Goal: Task Accomplishment & Management: Use online tool/utility

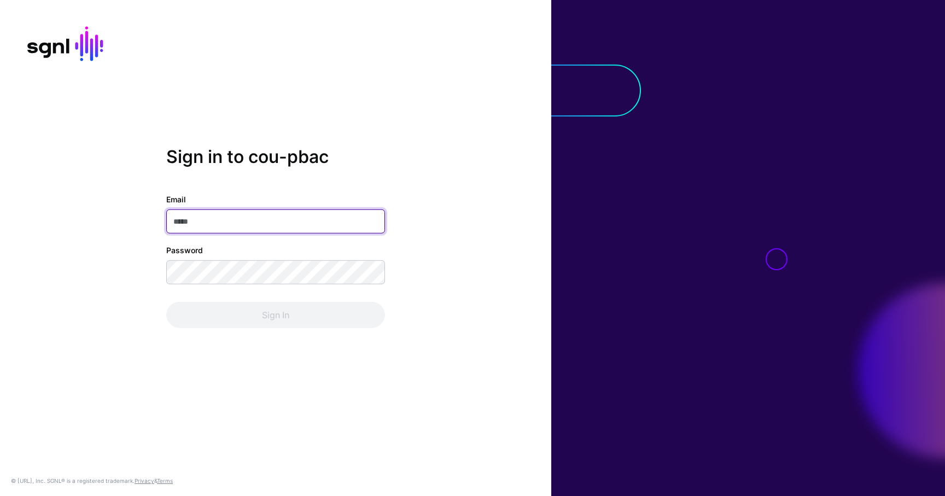
type input "**********"
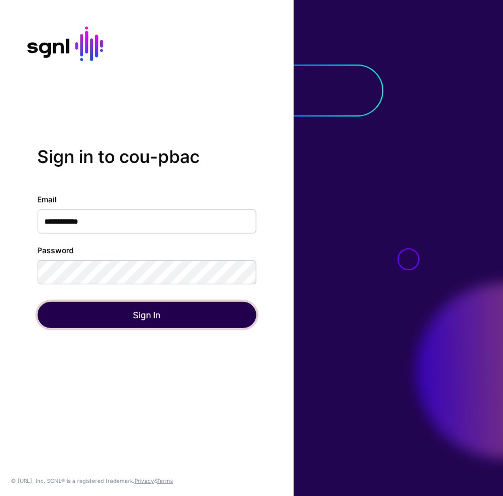
click at [160, 312] on button "Sign In" at bounding box center [146, 315] width 219 height 26
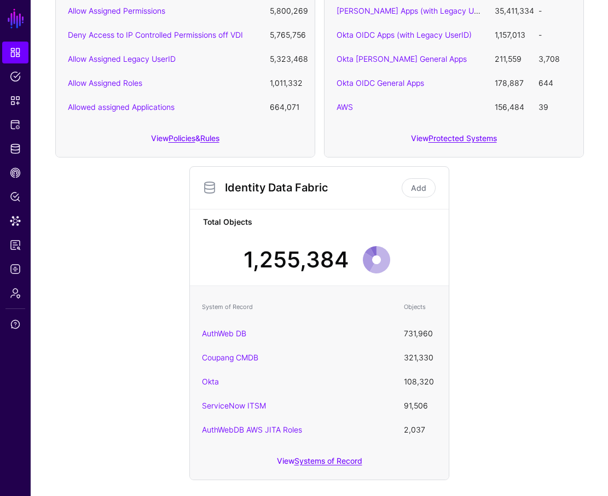
scroll to position [274, 0]
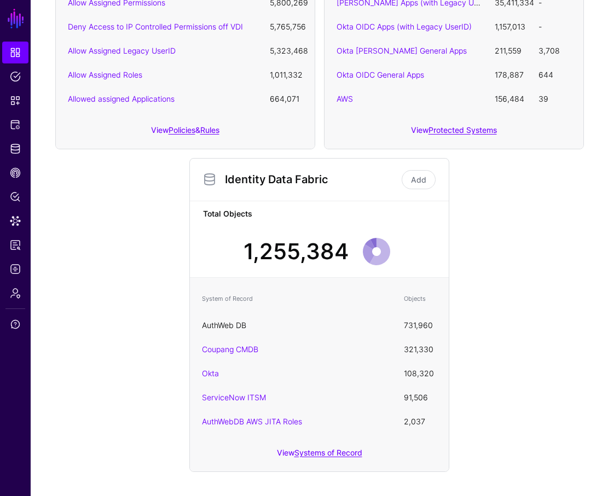
click at [232, 327] on link "AuthWeb DB" at bounding box center [224, 325] width 44 height 9
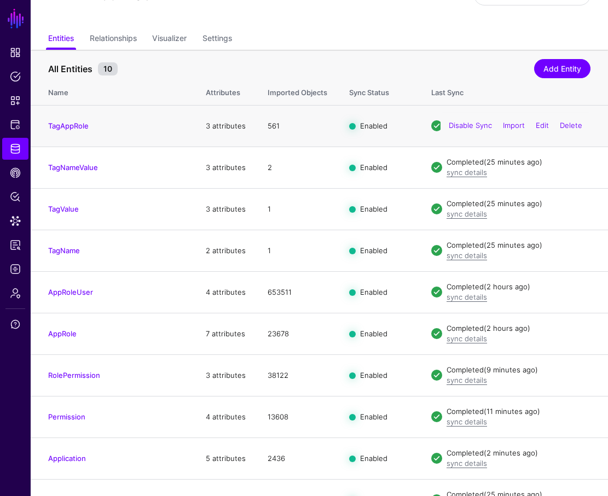
scroll to position [80, 0]
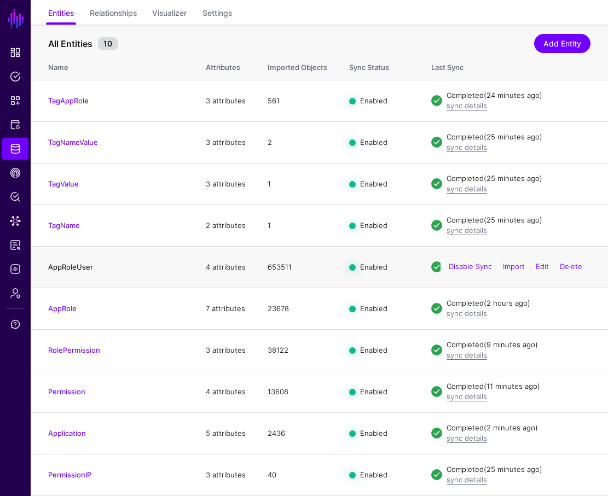
click at [81, 265] on link "AppRoleUser" at bounding box center [70, 267] width 45 height 9
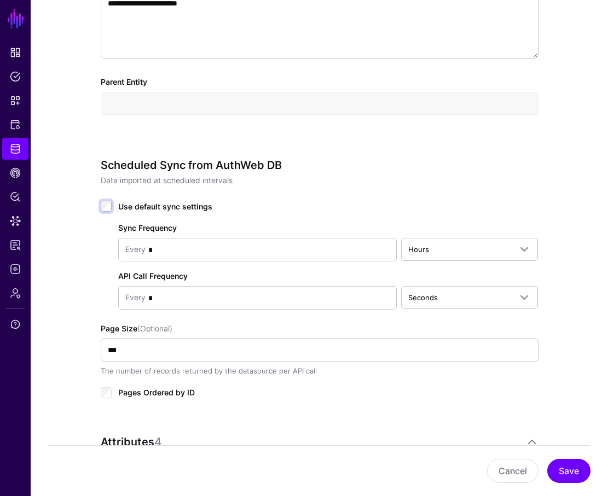
scroll to position [392, 0]
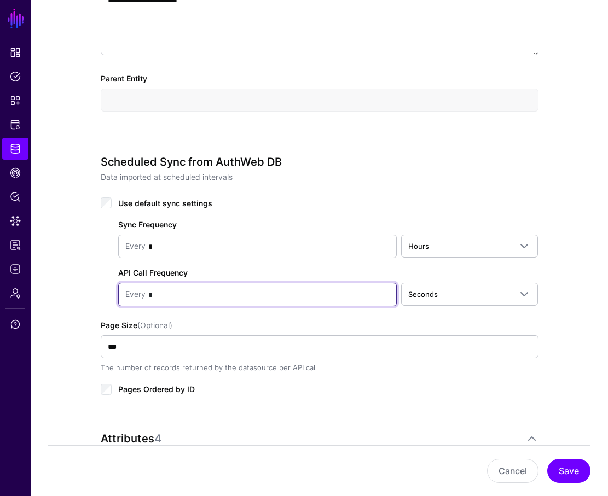
drag, startPoint x: 218, startPoint y: 293, endPoint x: 127, endPoint y: 297, distance: 90.9
click at [127, 297] on div "Every *" at bounding box center [257, 294] width 264 height 22
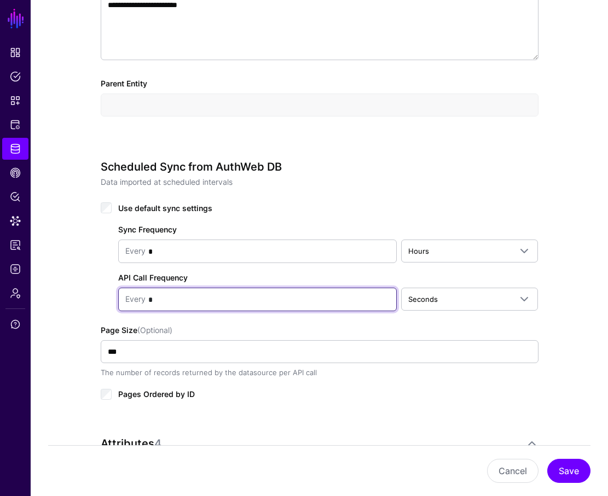
scroll to position [443, 0]
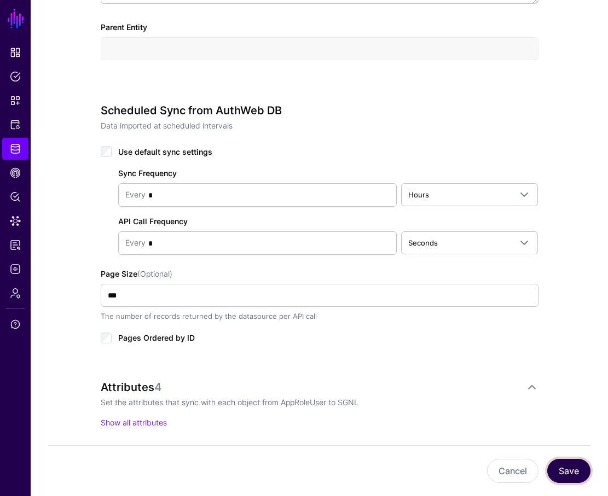
click at [571, 463] on button "Save" at bounding box center [568, 471] width 43 height 24
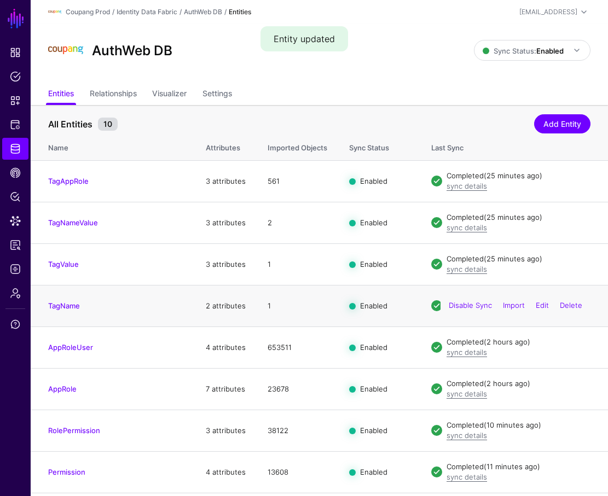
scroll to position [80, 0]
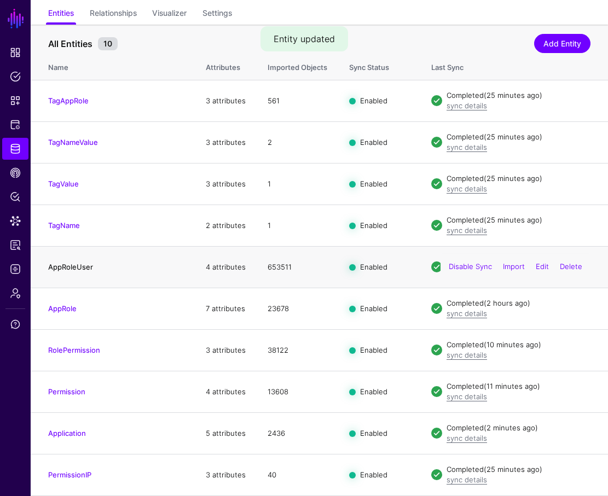
click at [81, 267] on link "AppRoleUser" at bounding box center [70, 267] width 45 height 9
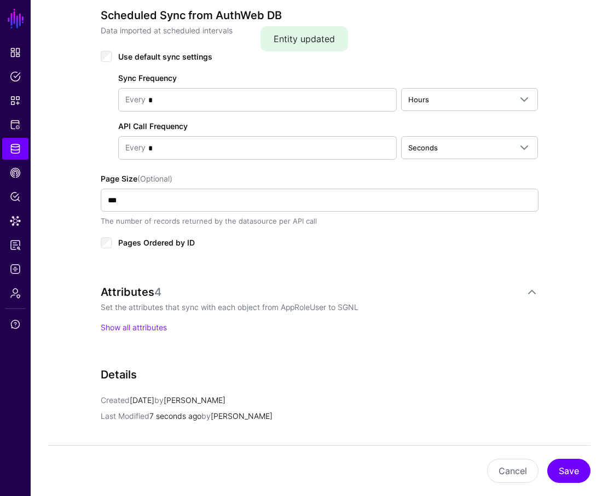
scroll to position [490, 0]
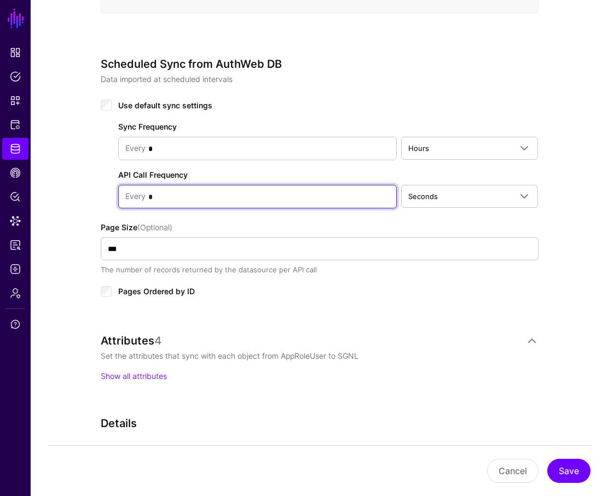
drag, startPoint x: 201, startPoint y: 197, endPoint x: 144, endPoint y: 197, distance: 57.4
click at [144, 197] on div "Every *" at bounding box center [257, 196] width 264 height 22
type input "*"
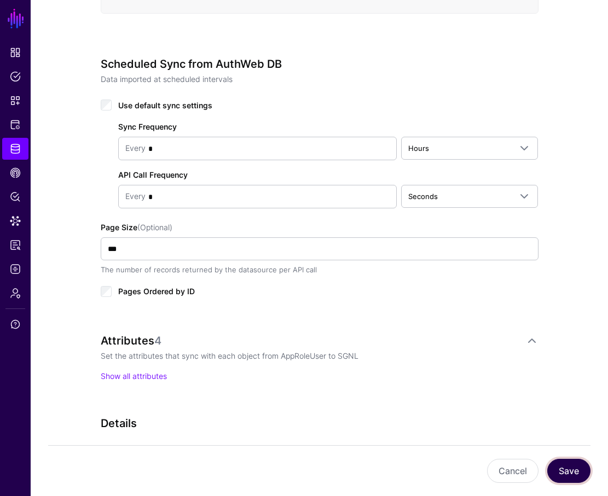
click at [572, 470] on button "Save" at bounding box center [568, 471] width 43 height 24
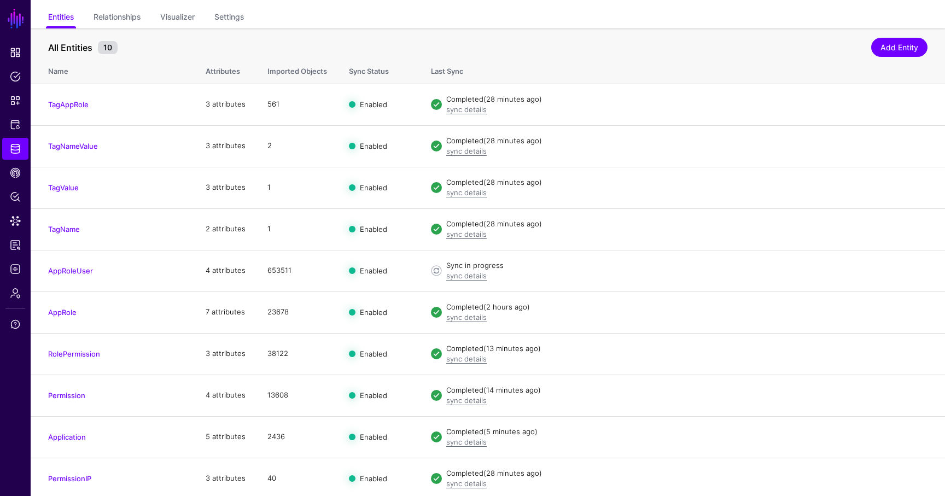
scroll to position [85, 0]
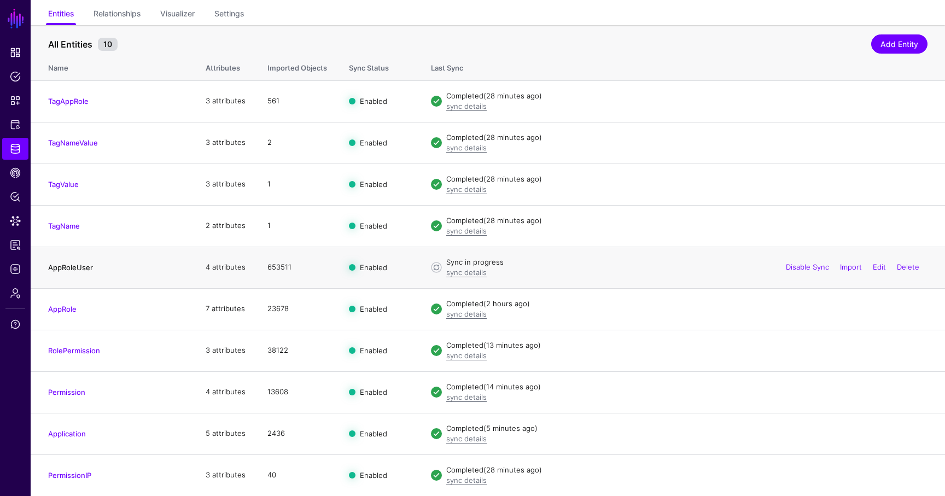
click at [80, 266] on link "AppRoleUser" at bounding box center [70, 267] width 45 height 9
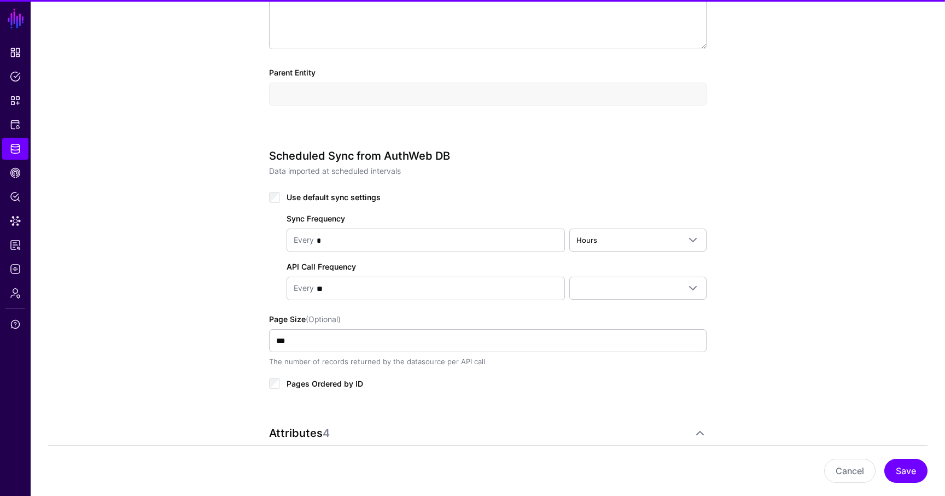
scroll to position [522, 0]
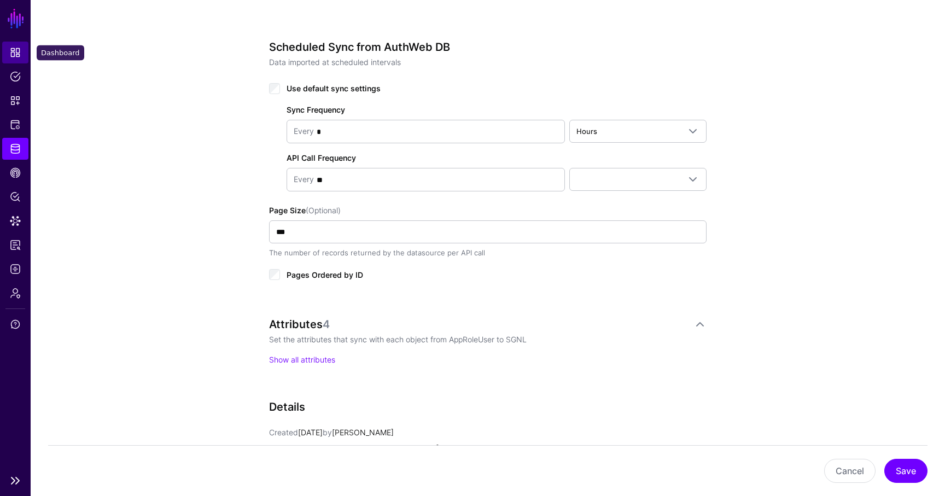
click at [21, 59] on link "Dashboard" at bounding box center [15, 53] width 26 height 22
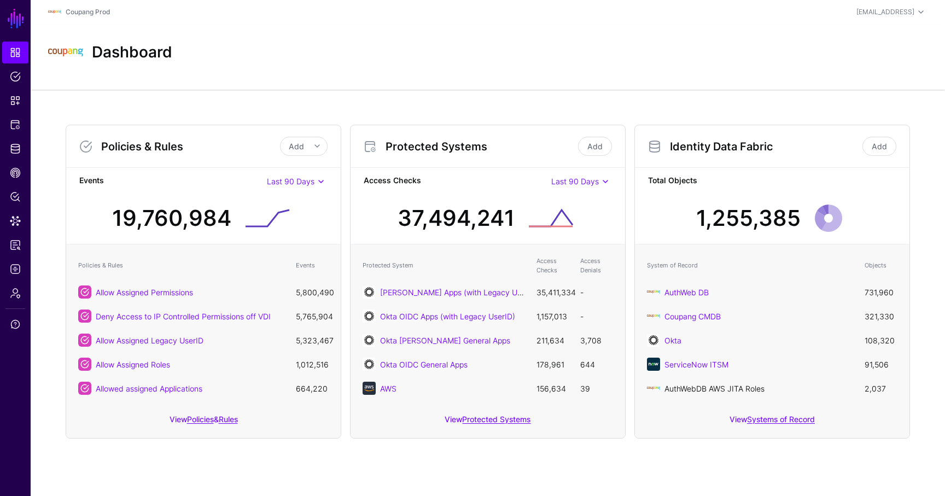
click at [694, 387] on link "AuthWebDB AWS JITA Roles" at bounding box center [715, 388] width 100 height 9
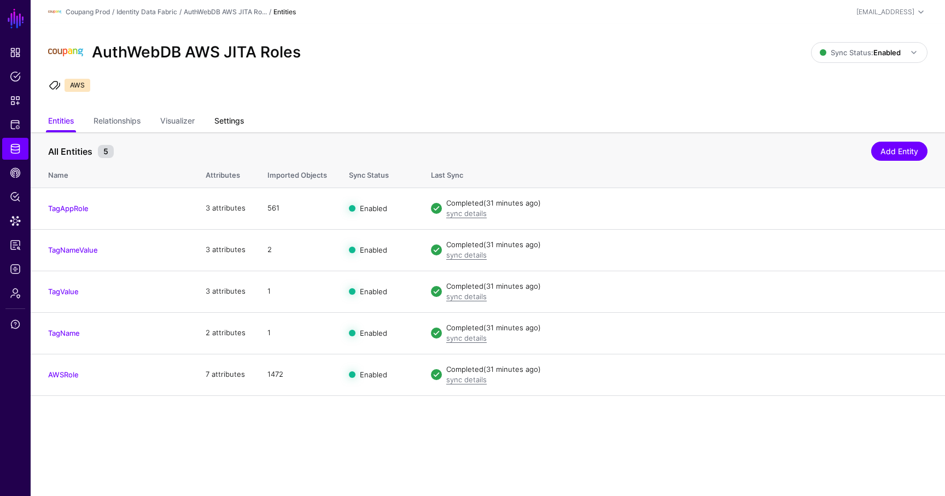
click at [235, 123] on link "Settings" at bounding box center [229, 122] width 30 height 21
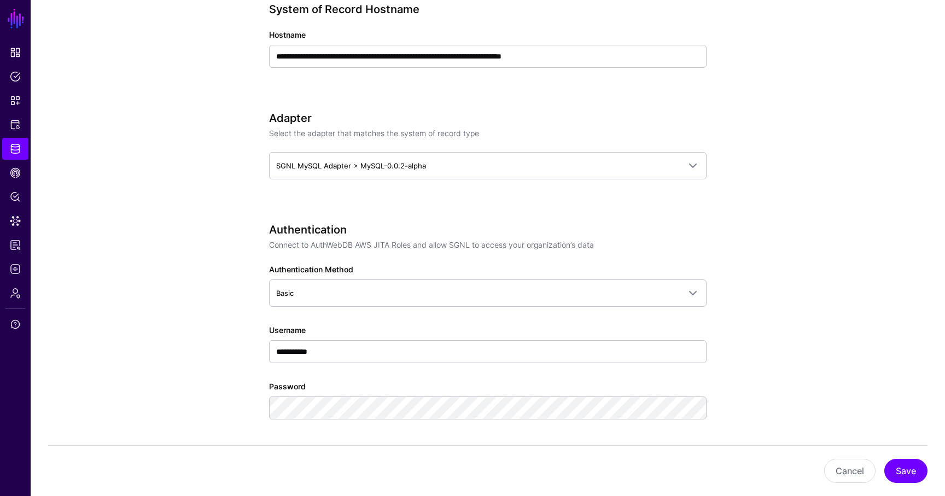
scroll to position [672, 0]
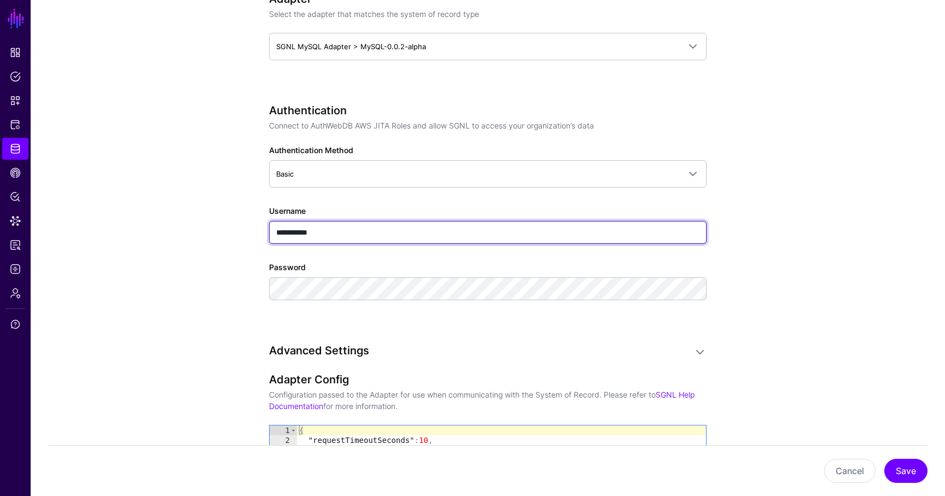
drag, startPoint x: 337, startPoint y: 233, endPoint x: 226, endPoint y: 220, distance: 111.8
click at [226, 220] on app-datasources-details-form "**********" at bounding box center [488, 301] width 915 height 1682
type input "********"
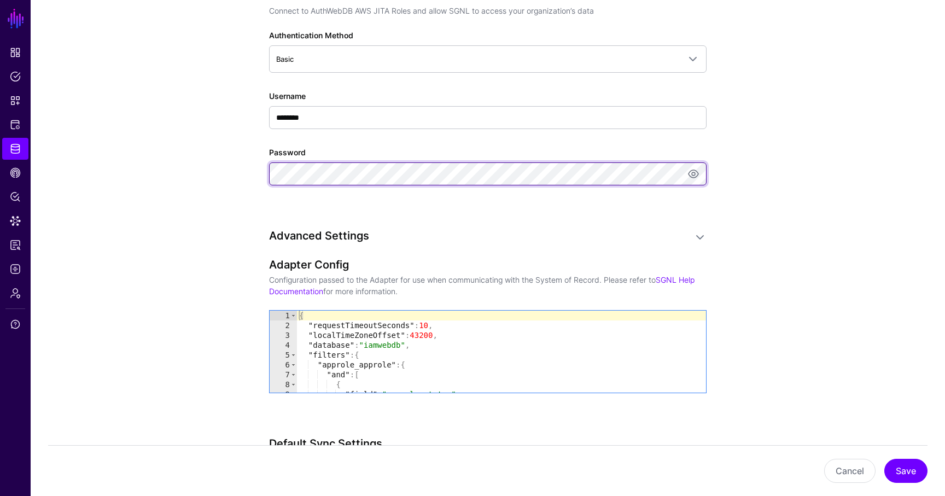
scroll to position [794, 0]
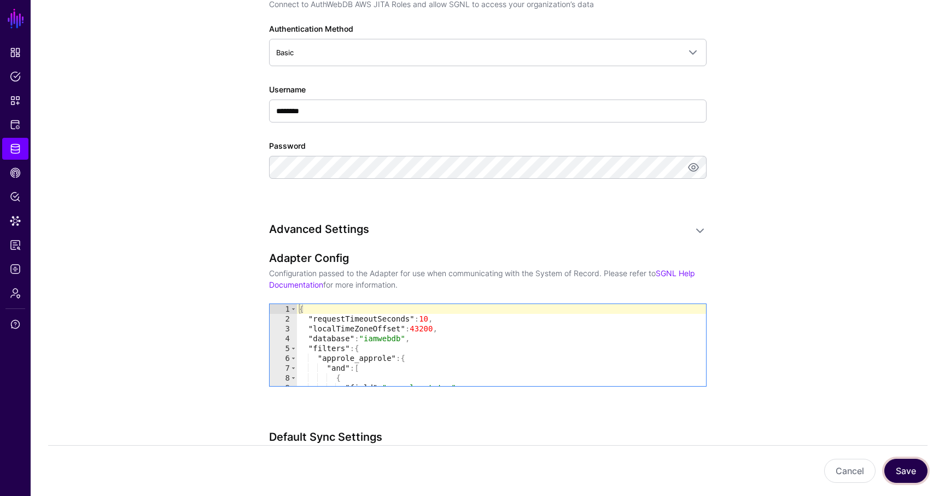
click at [905, 472] on button "Save" at bounding box center [906, 471] width 43 height 24
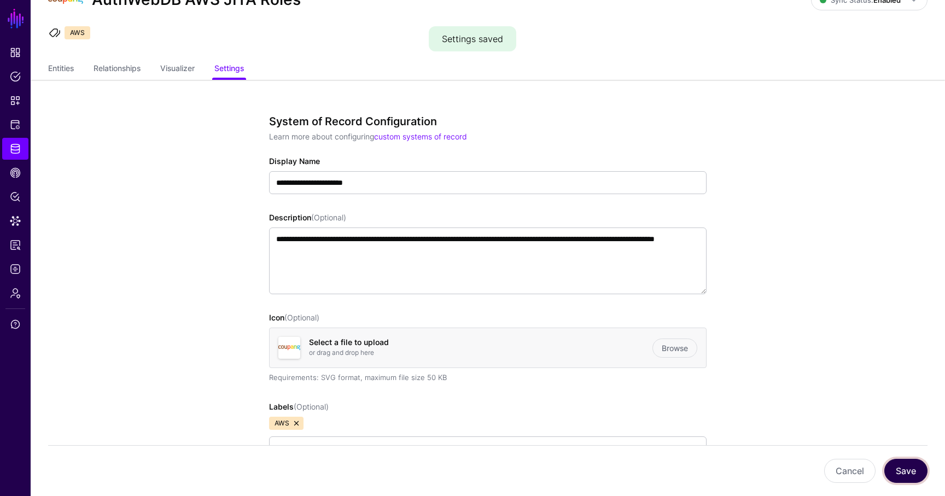
scroll to position [0, 0]
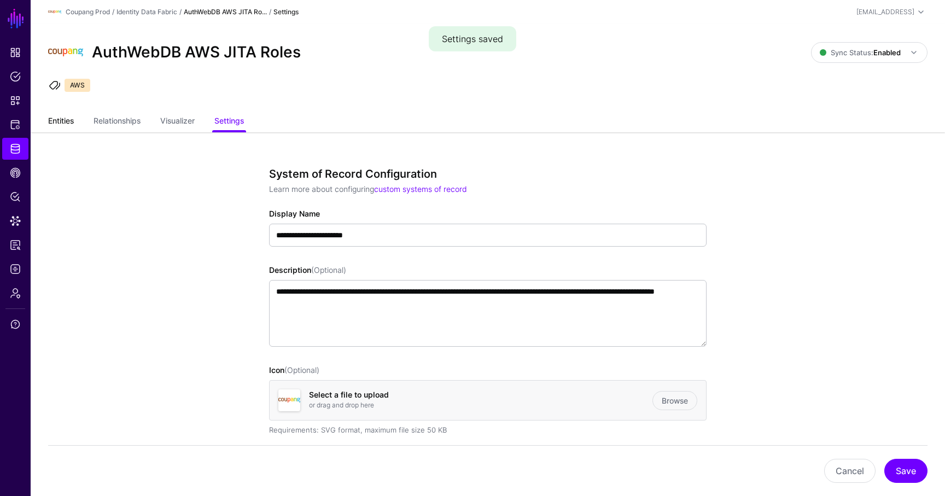
click at [51, 116] on link "Entities" at bounding box center [61, 122] width 26 height 21
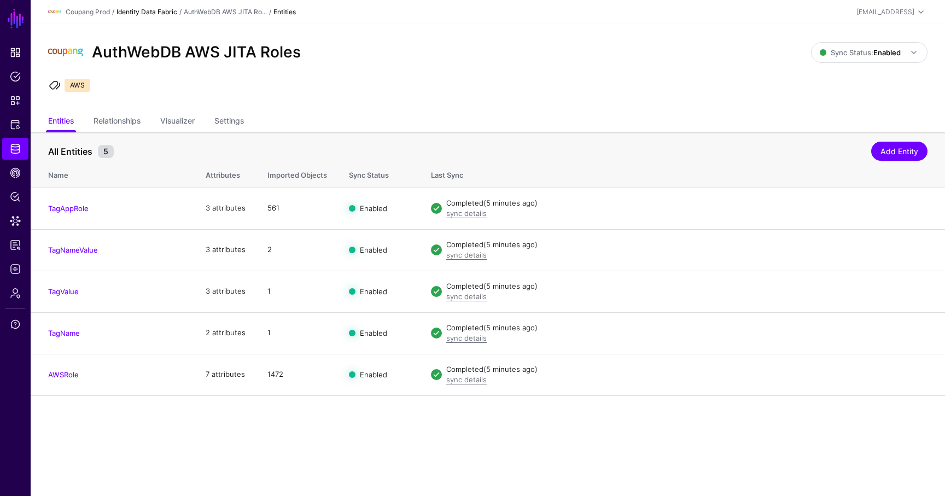
click at [171, 11] on link "Identity Data Fabric" at bounding box center [147, 12] width 61 height 8
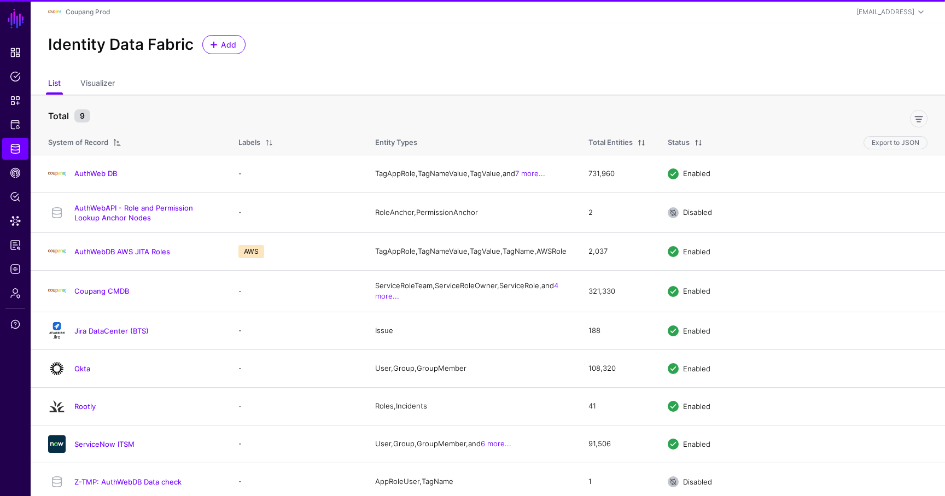
scroll to position [13, 0]
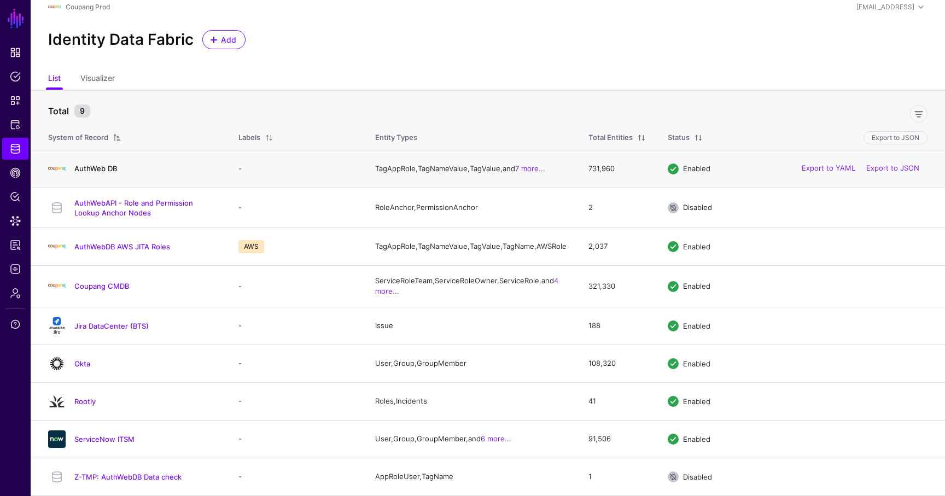
click at [108, 165] on link "AuthWeb DB" at bounding box center [95, 168] width 43 height 9
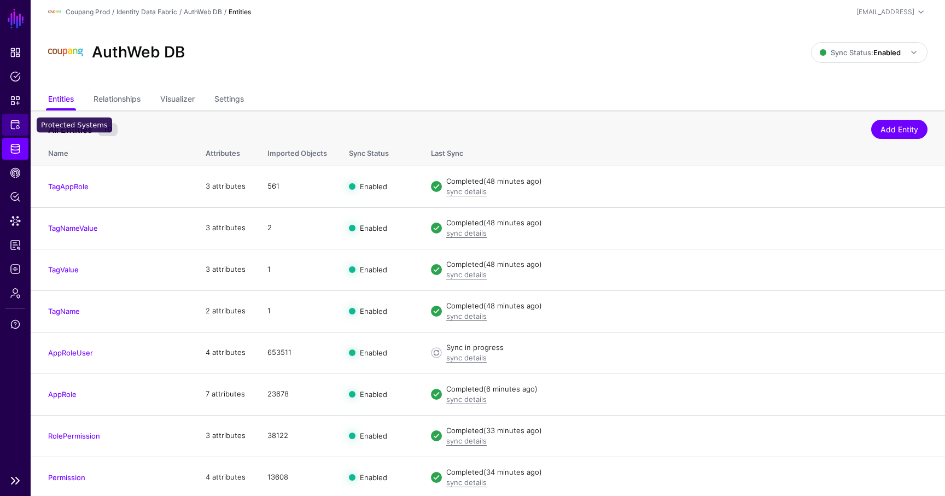
click at [19, 130] on span "Protected Systems" at bounding box center [15, 124] width 11 height 11
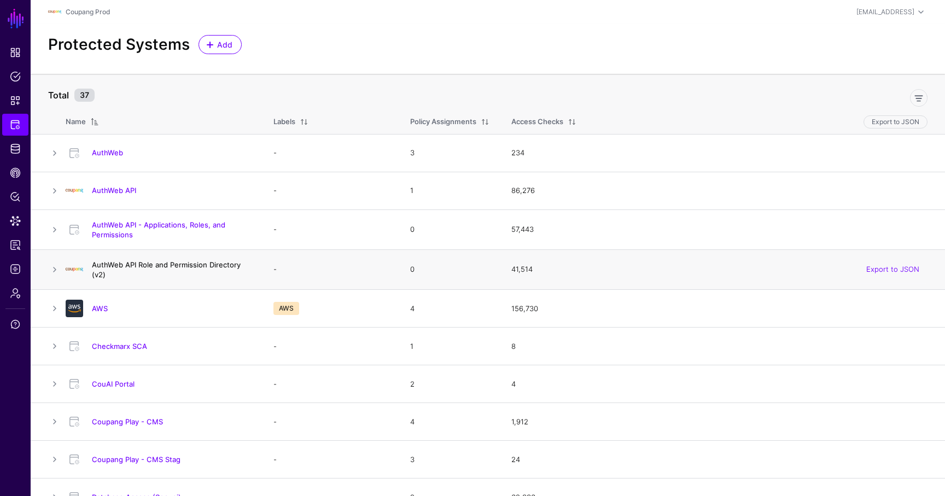
click at [178, 264] on link "AuthWeb API Role and Permission Directory (v2)" at bounding box center [166, 269] width 149 height 19
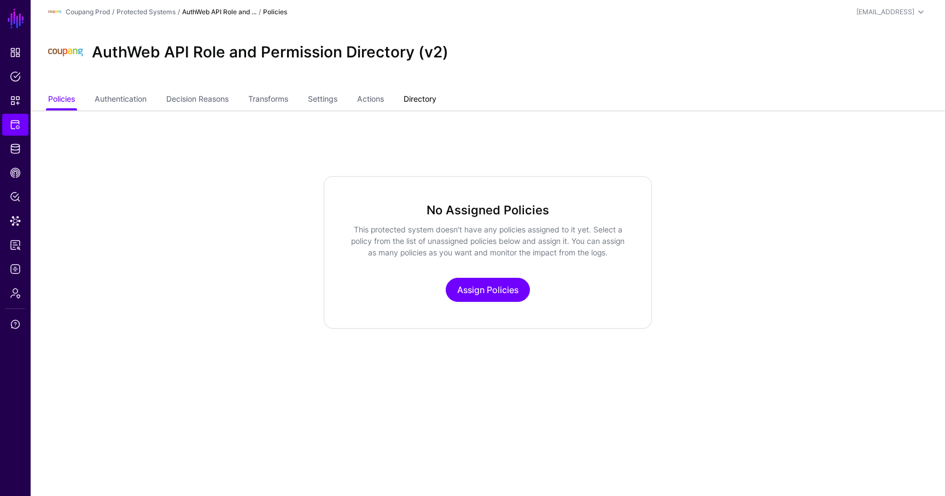
click at [421, 97] on link "Directory" at bounding box center [420, 100] width 33 height 21
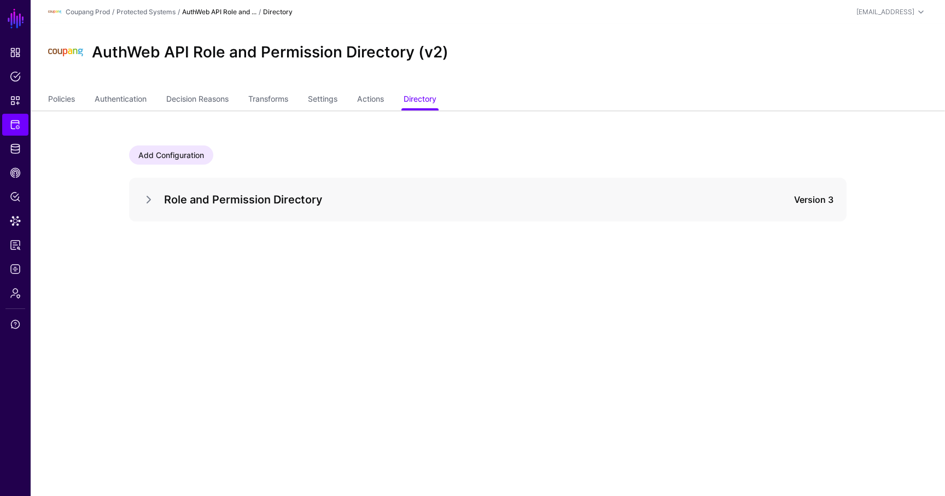
click at [147, 208] on div "Role and Permission Directory Version 3" at bounding box center [487, 200] width 691 height 18
click at [149, 203] on link at bounding box center [148, 199] width 13 height 13
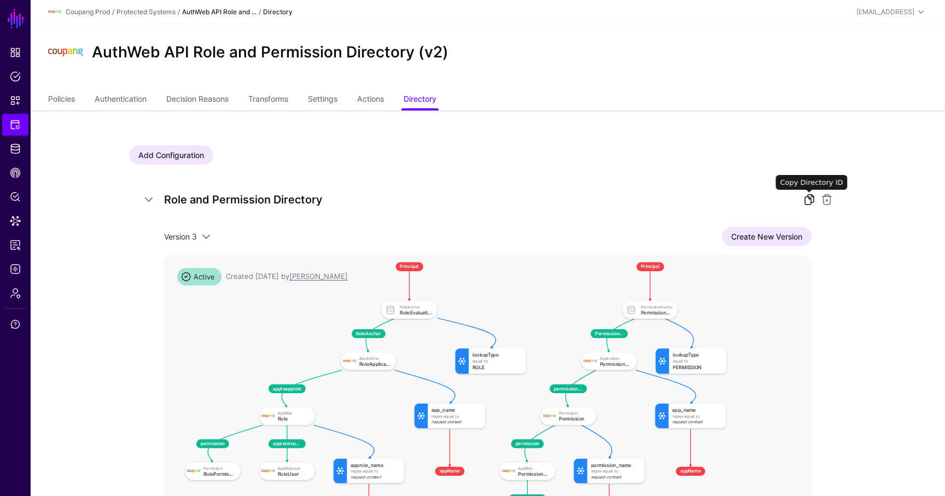
click at [810, 197] on link at bounding box center [809, 199] width 13 height 13
click at [288, 92] on link "Transforms" at bounding box center [268, 100] width 40 height 21
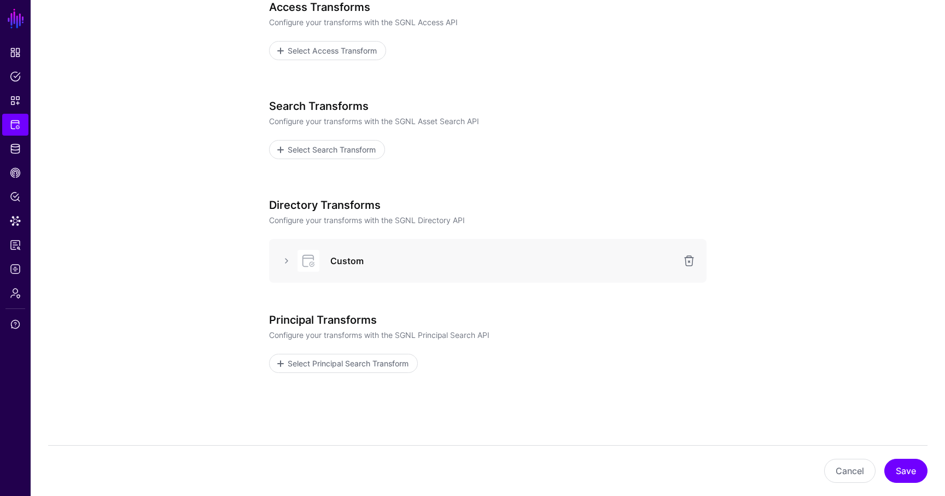
scroll to position [184, 0]
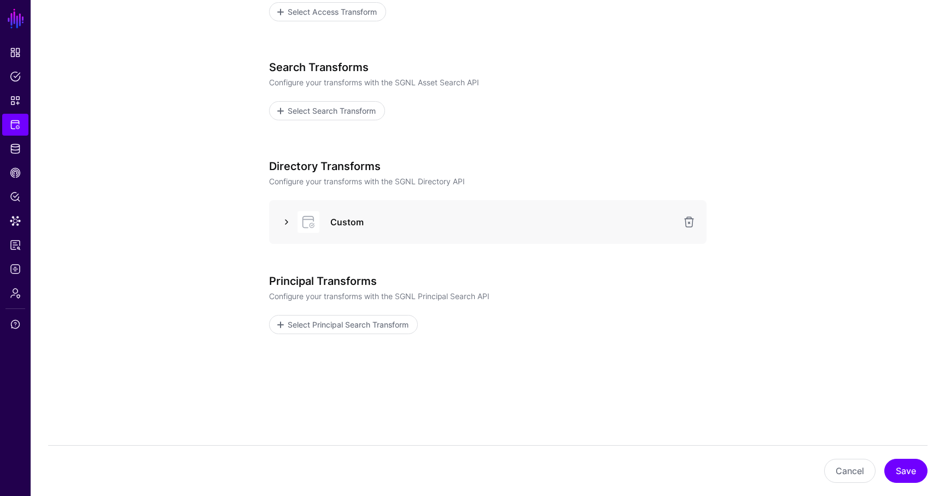
click at [281, 220] on link at bounding box center [286, 222] width 13 height 13
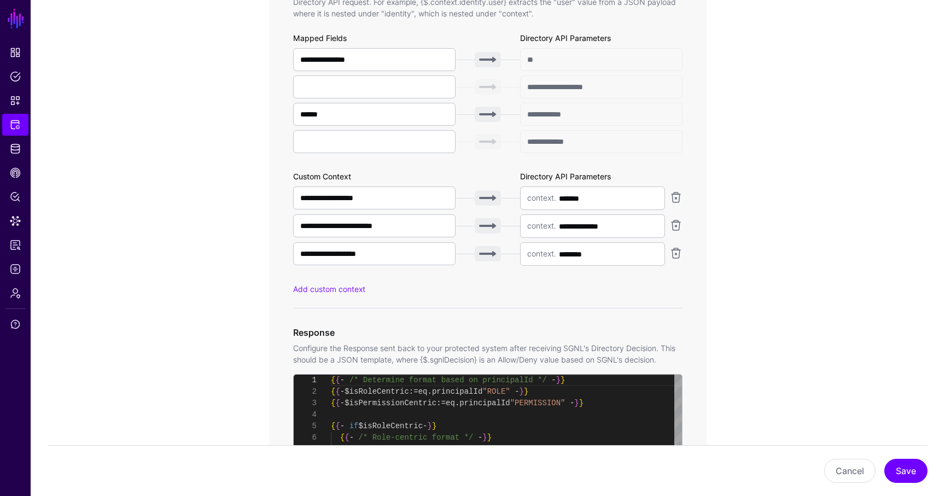
scroll to position [626, 0]
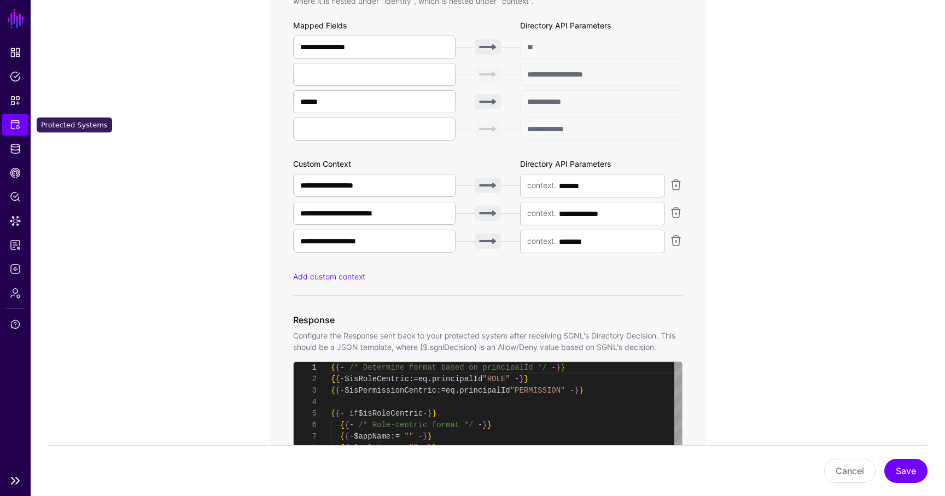
click at [16, 120] on span "Protected Systems" at bounding box center [15, 124] width 11 height 11
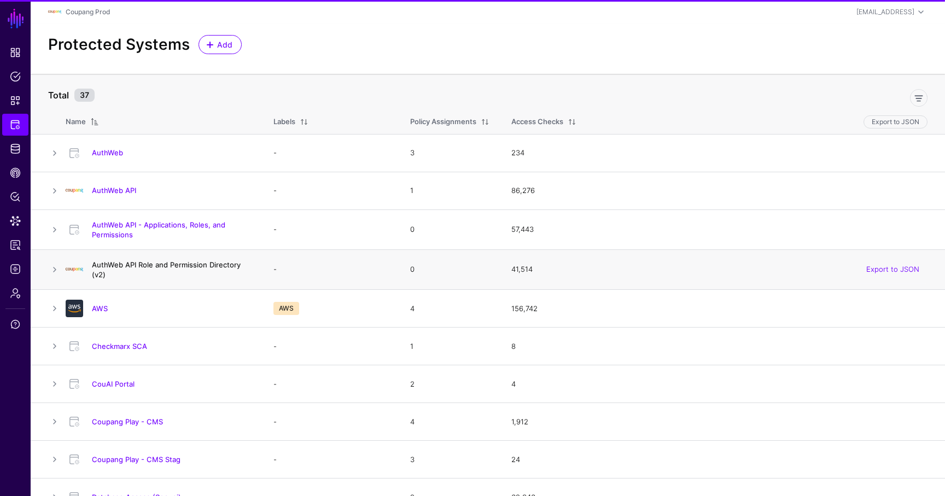
click at [130, 262] on link "AuthWeb API Role and Permission Directory (v2)" at bounding box center [166, 269] width 149 height 19
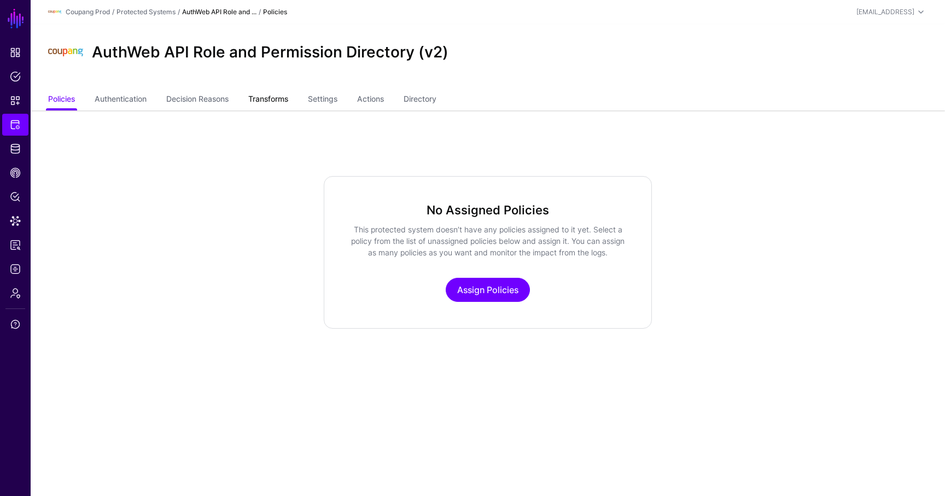
click at [286, 98] on link "Transforms" at bounding box center [268, 100] width 40 height 21
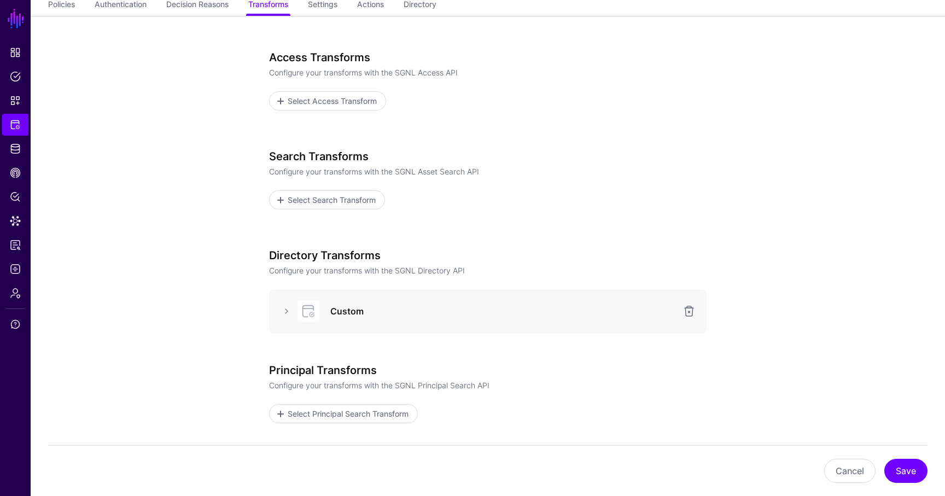
scroll to position [184, 0]
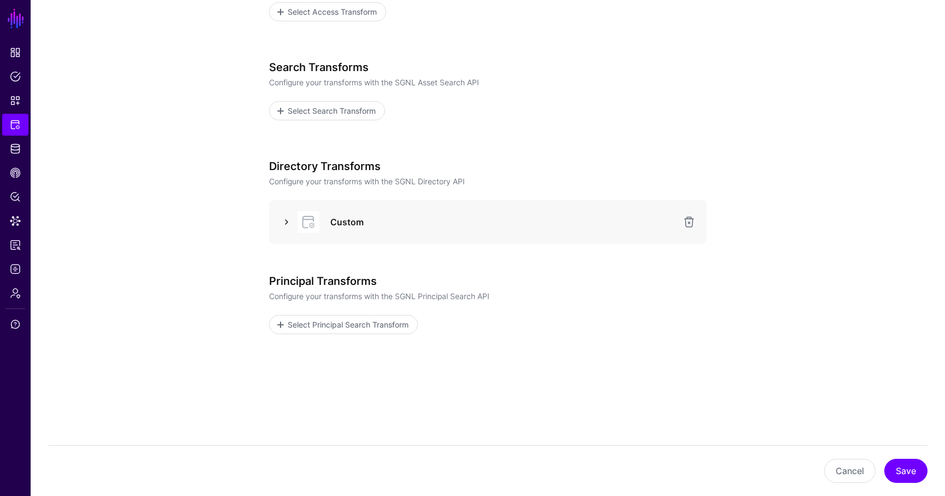
click at [285, 225] on link at bounding box center [286, 222] width 13 height 13
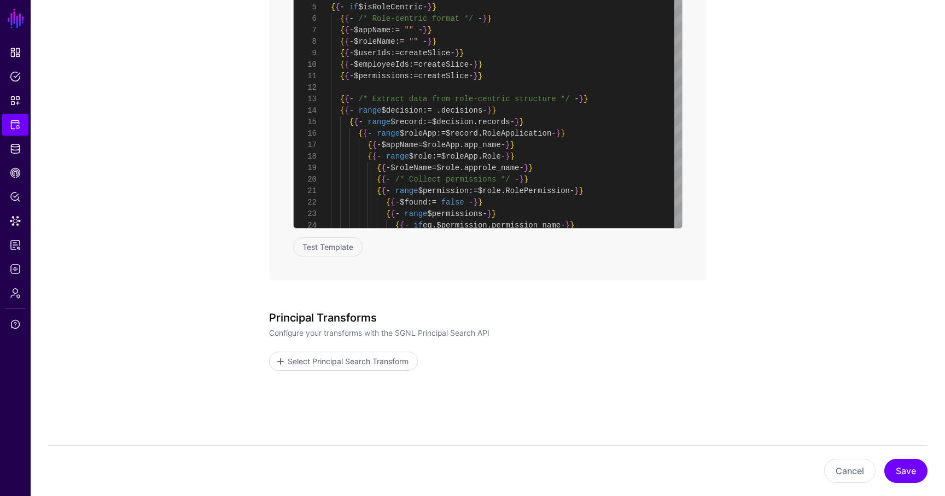
scroll to position [1067, 0]
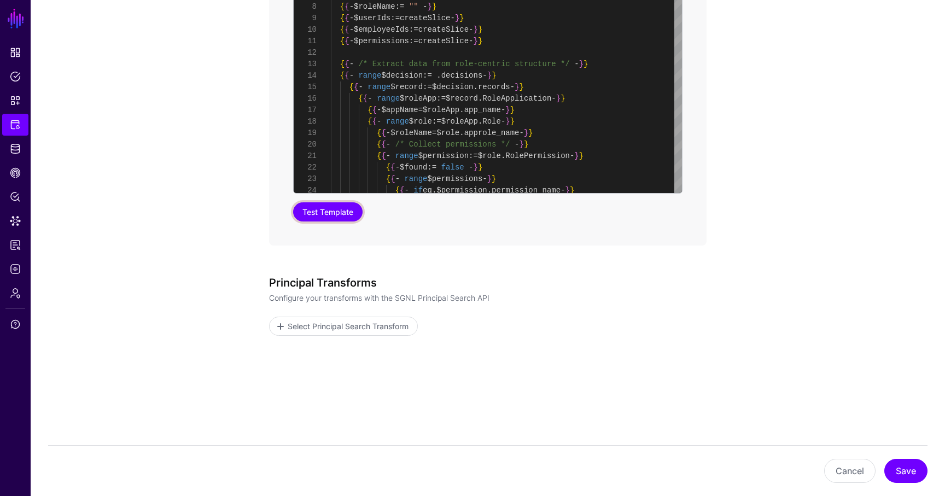
click at [323, 206] on button "Test Template" at bounding box center [327, 211] width 69 height 19
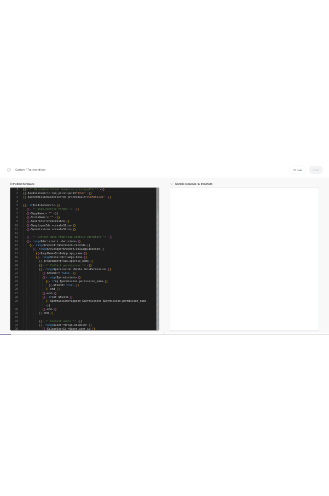
scroll to position [115, 0]
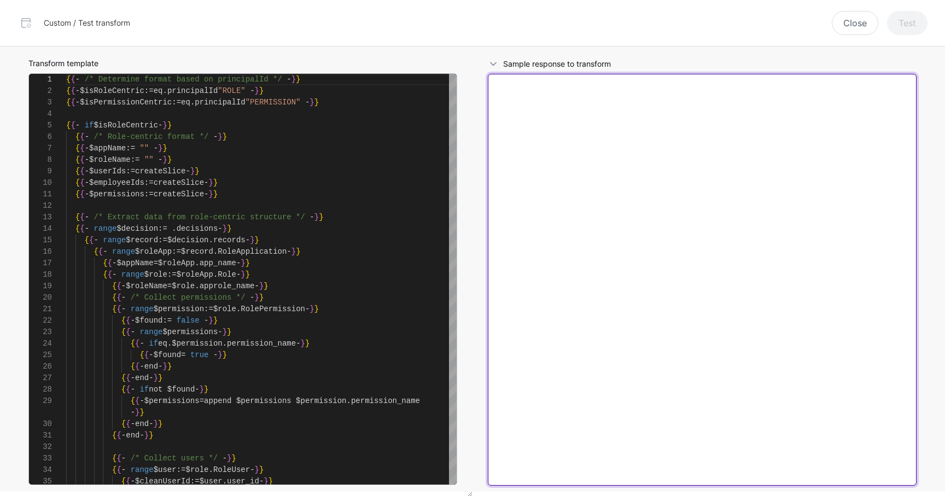
click at [589, 197] on textarea at bounding box center [702, 280] width 429 height 412
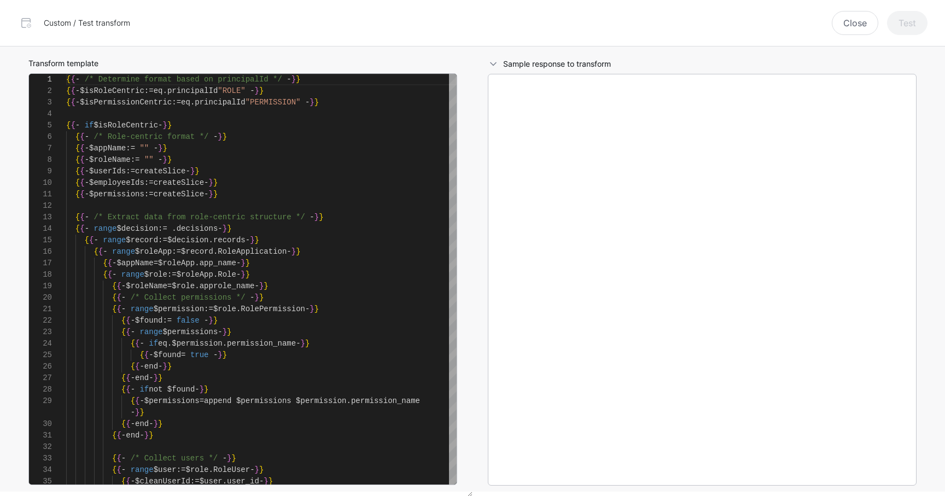
type textarea "**********"
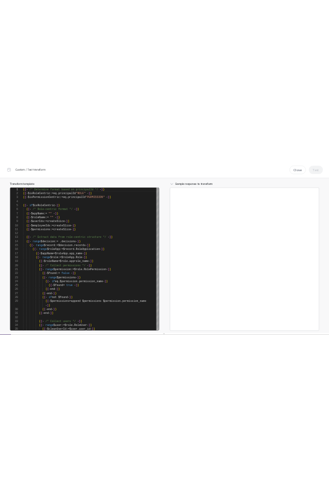
scroll to position [23, 0]
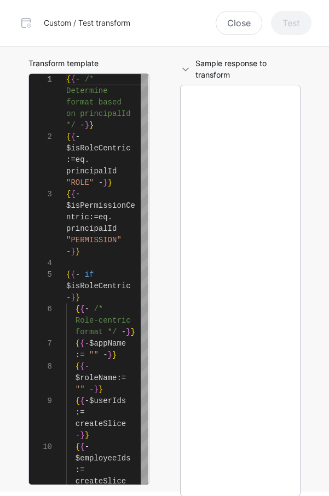
type textarea "**********"
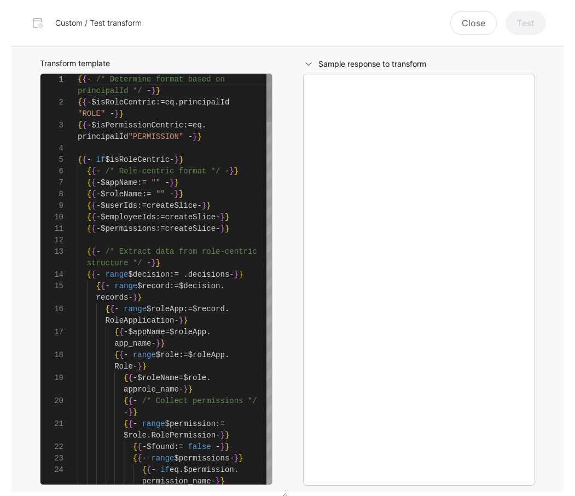
scroll to position [115, 0]
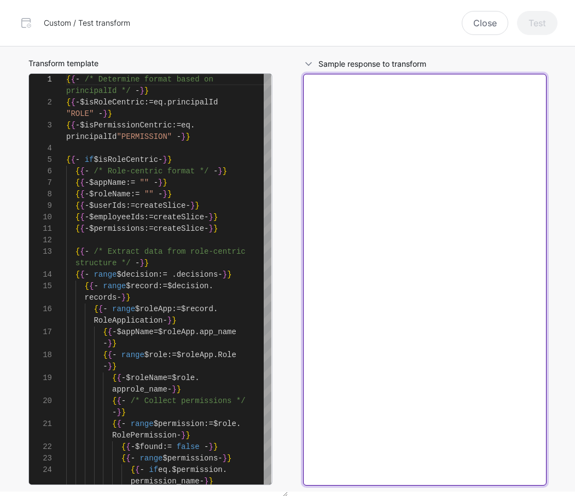
click at [462, 193] on textarea at bounding box center [425, 280] width 244 height 412
click at [486, 153] on textarea at bounding box center [425, 280] width 244 height 412
paste textarea "**********"
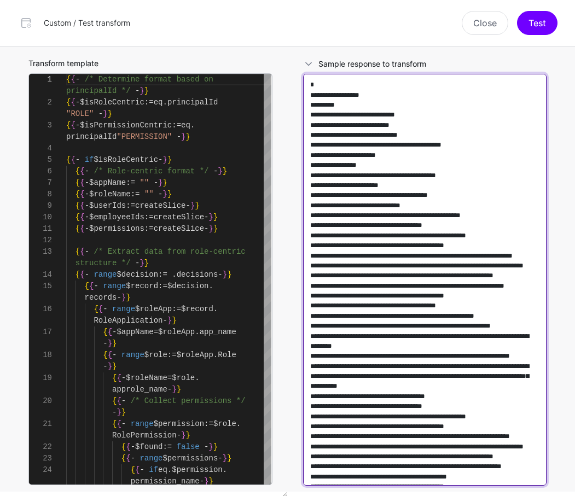
scroll to position [298013, 0]
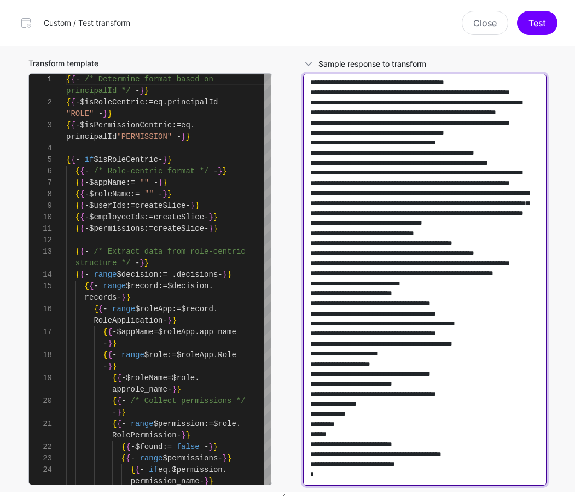
type textarea "**********"
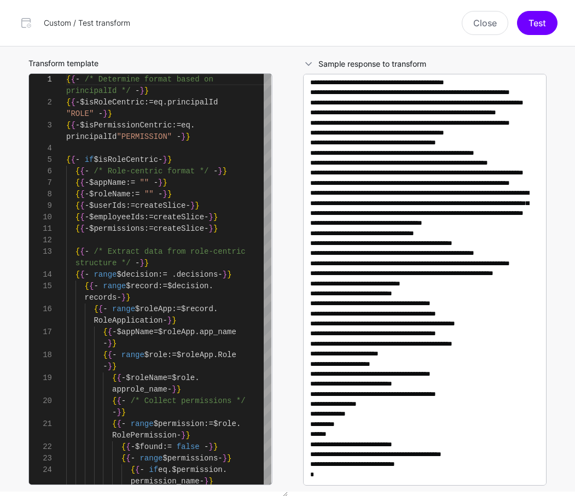
scroll to position [298019, 0]
click at [544, 23] on button "Test" at bounding box center [537, 23] width 40 height 24
drag, startPoint x: 219, startPoint y: 65, endPoint x: 158, endPoint y: 41, distance: 66.1
click at [250, 33] on div "Close Test" at bounding box center [350, 23] width 427 height 24
click at [539, 28] on button "Test" at bounding box center [537, 23] width 40 height 24
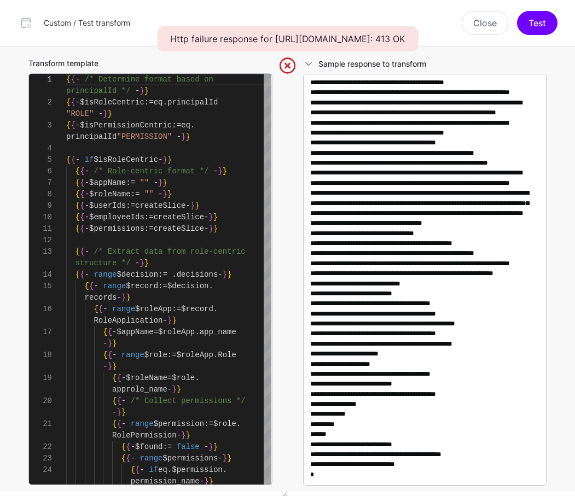
drag, startPoint x: 175, startPoint y: 66, endPoint x: 207, endPoint y: 66, distance: 32.8
click at [207, 51] on div "Http failure response for https://cou-pbac.sgnl.cloud/api/config/config/v2/tran…" at bounding box center [287, 38] width 261 height 25
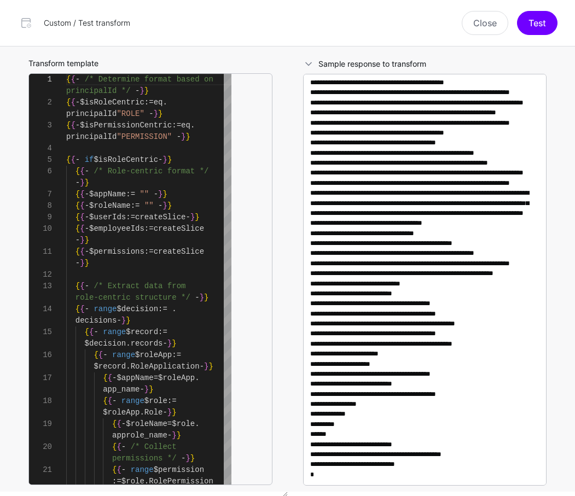
type textarea "**********"
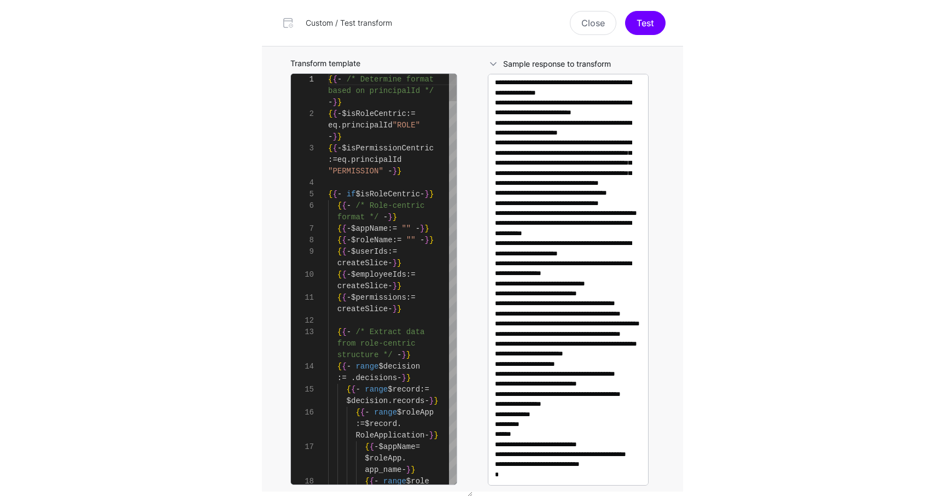
scroll to position [103, 0]
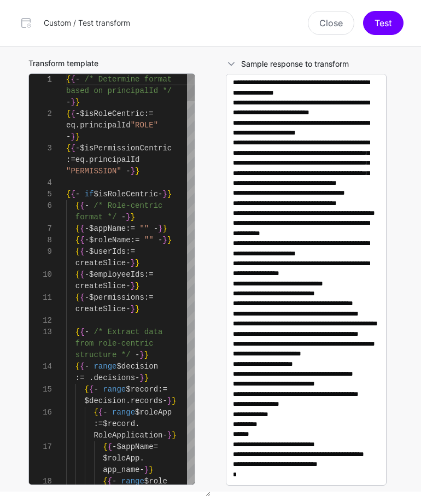
type textarea "**********"
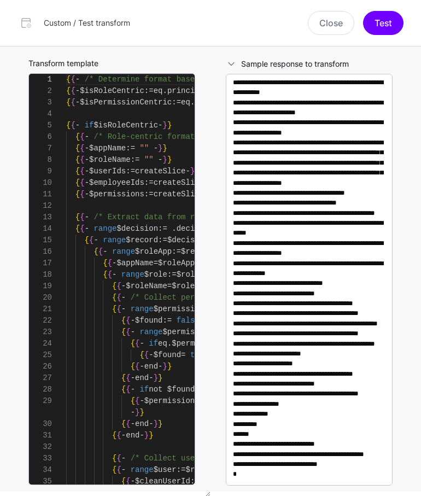
type textarea "**********"
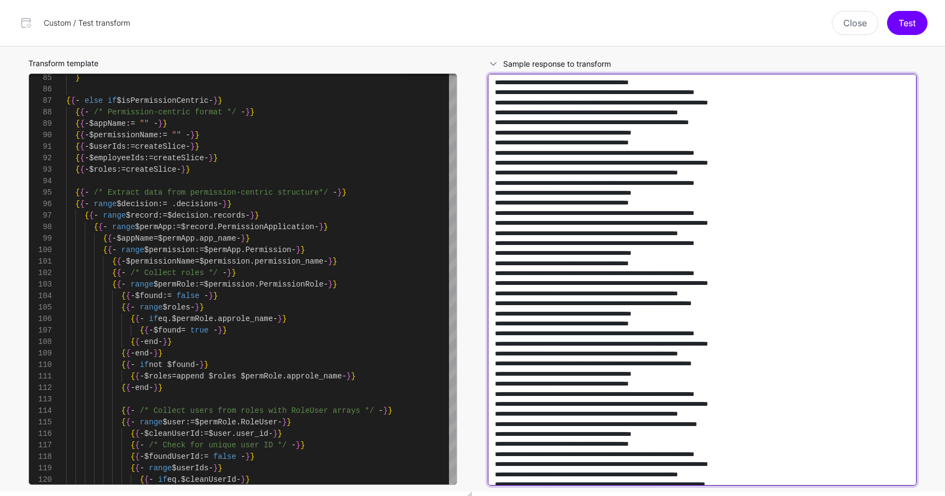
scroll to position [152002, 0]
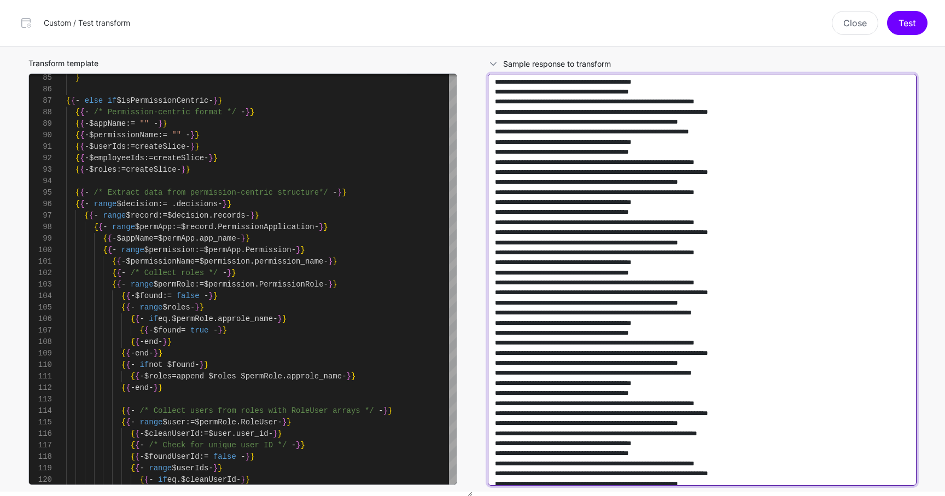
drag, startPoint x: 709, startPoint y: 405, endPoint x: 481, endPoint y: 162, distance: 333.6
click at [481, 162] on div "Sample response to transform" at bounding box center [702, 271] width 451 height 450
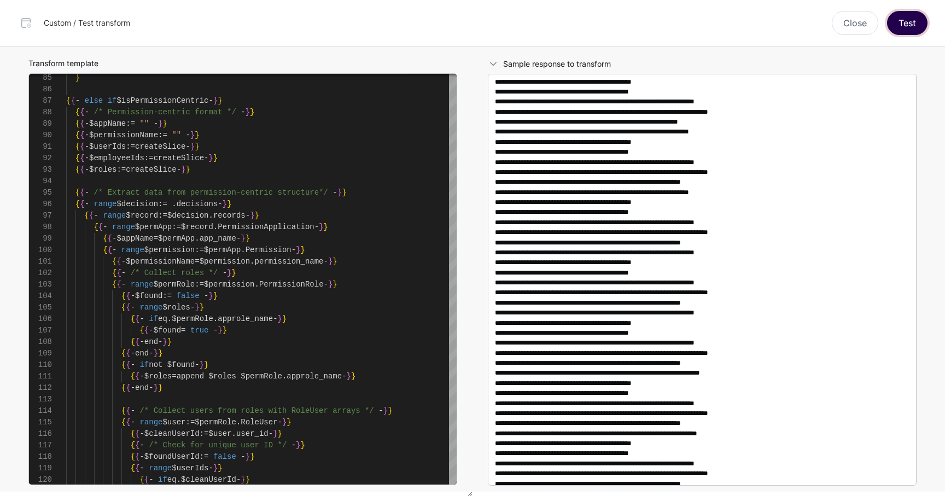
click at [922, 22] on button "Test" at bounding box center [907, 23] width 40 height 24
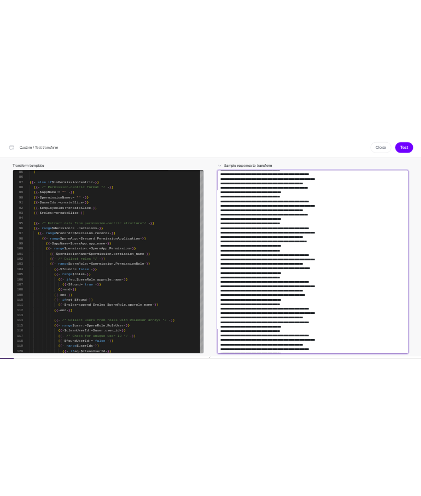
scroll to position [124338, 0]
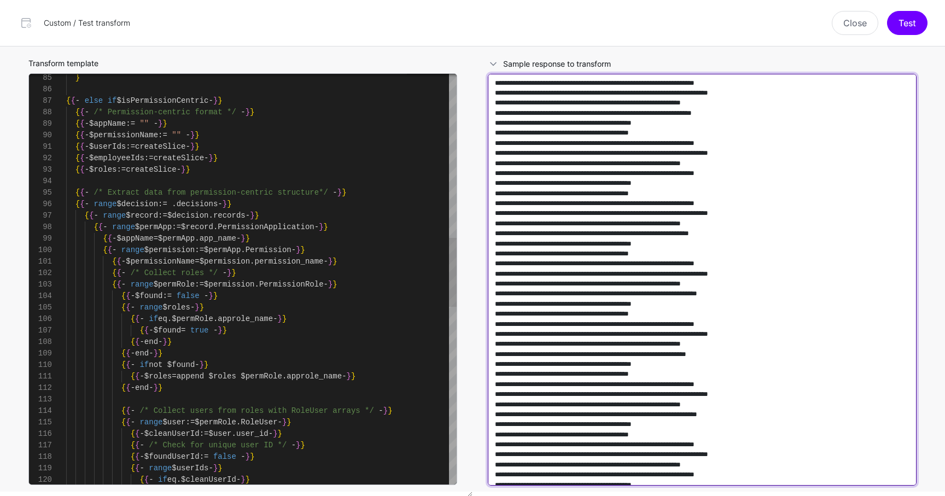
drag, startPoint x: 705, startPoint y: 210, endPoint x: 441, endPoint y: 146, distance: 271.9
click at [441, 146] on div "Transform template 120 119 118 117 116 115 114 113 112 111 110 109 108 107 106 …" at bounding box center [472, 271] width 919 height 450
type textarea "**********"
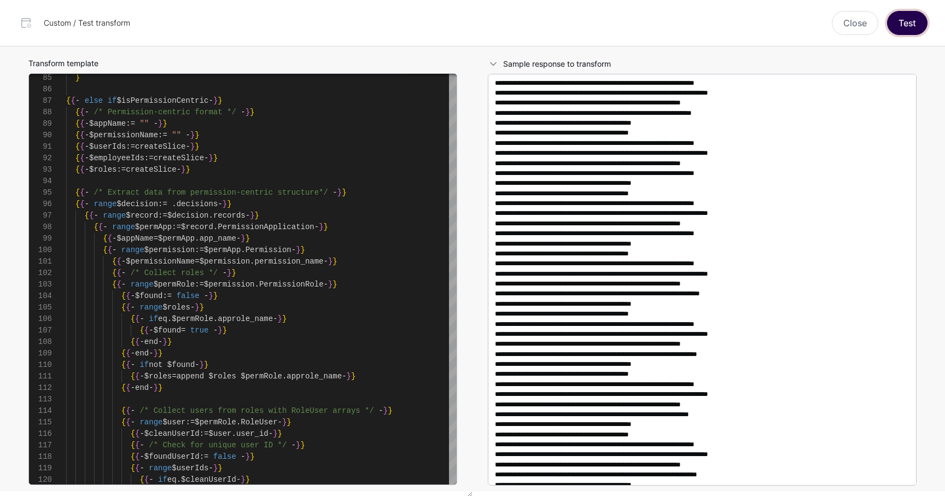
click at [901, 22] on button "Test" at bounding box center [907, 23] width 40 height 24
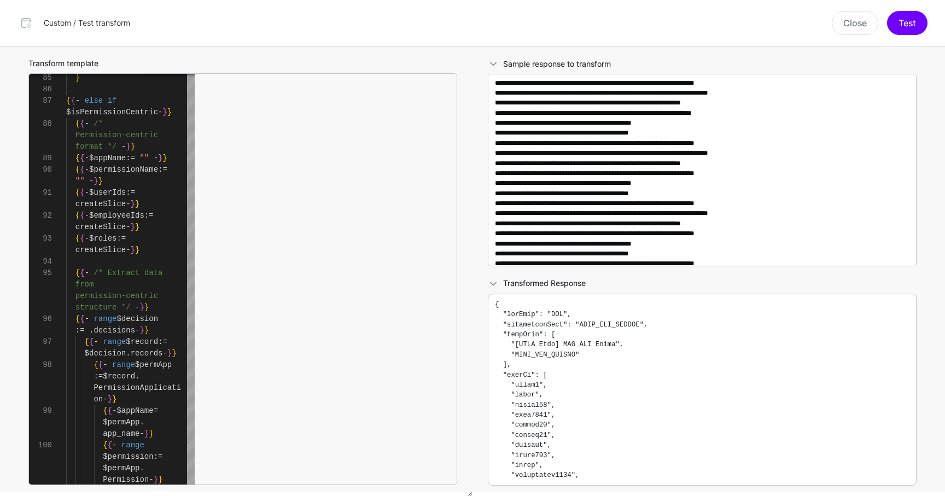
type textarea "**********"
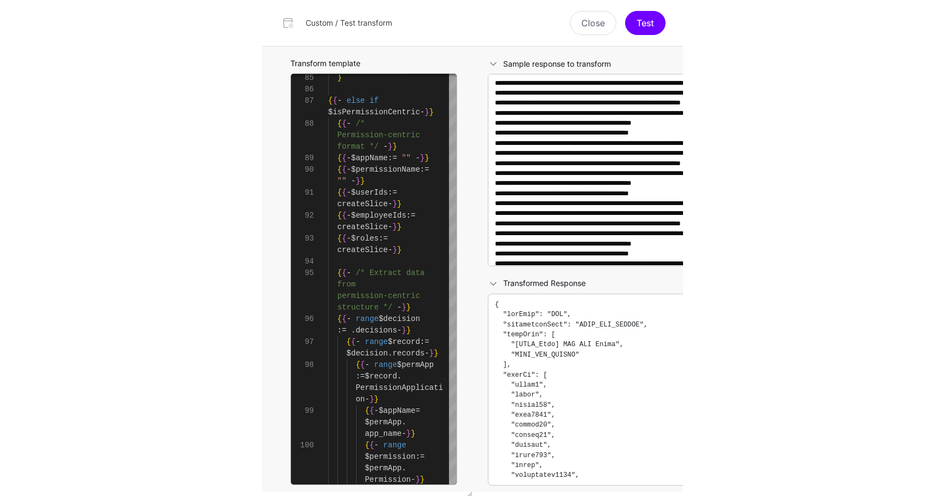
scroll to position [114, 0]
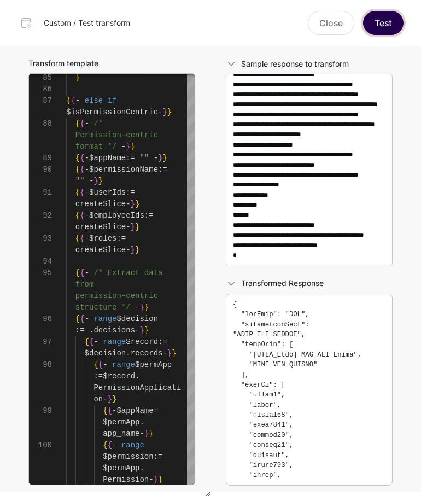
click at [393, 27] on button "Test" at bounding box center [383, 23] width 40 height 24
type textarea "**********"
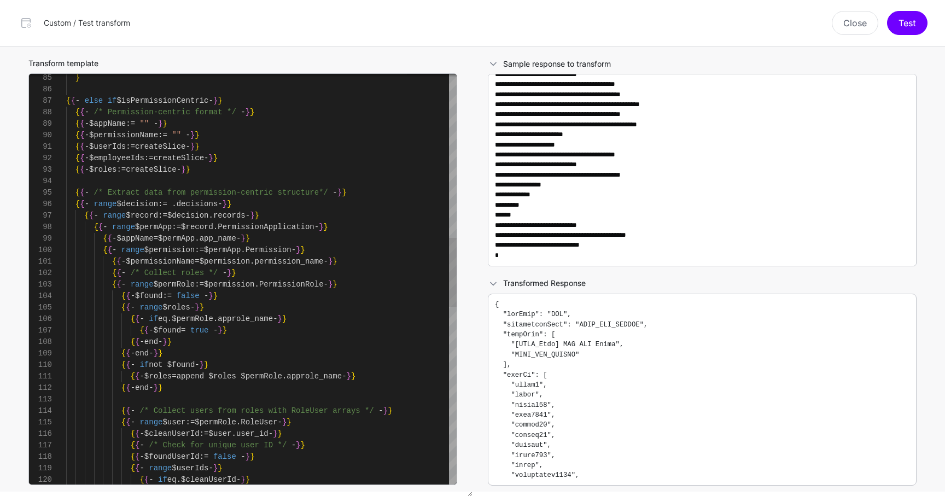
scroll to position [115, 0]
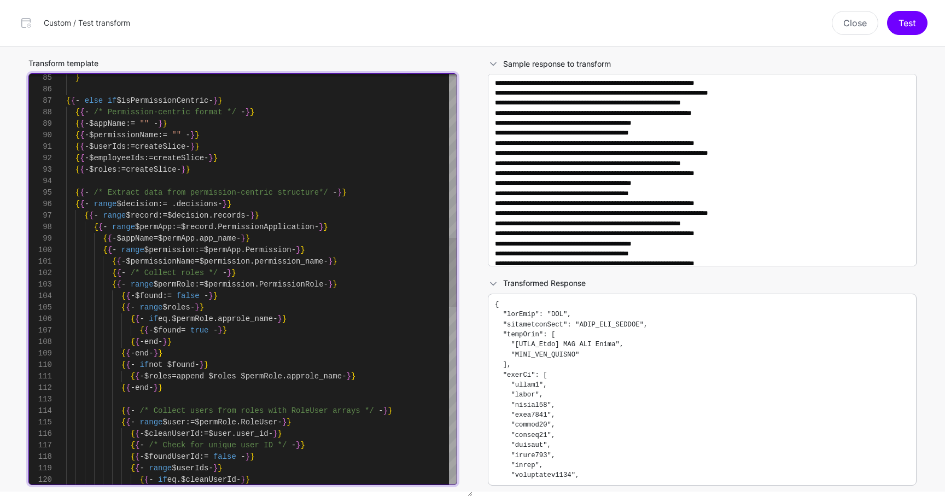
click at [306, 210] on div "} { { - else if $isPermissionCentric - } } { { - /* Permission-centric format *…" at bounding box center [261, 319] width 391 height 2447
type textarea "**********"
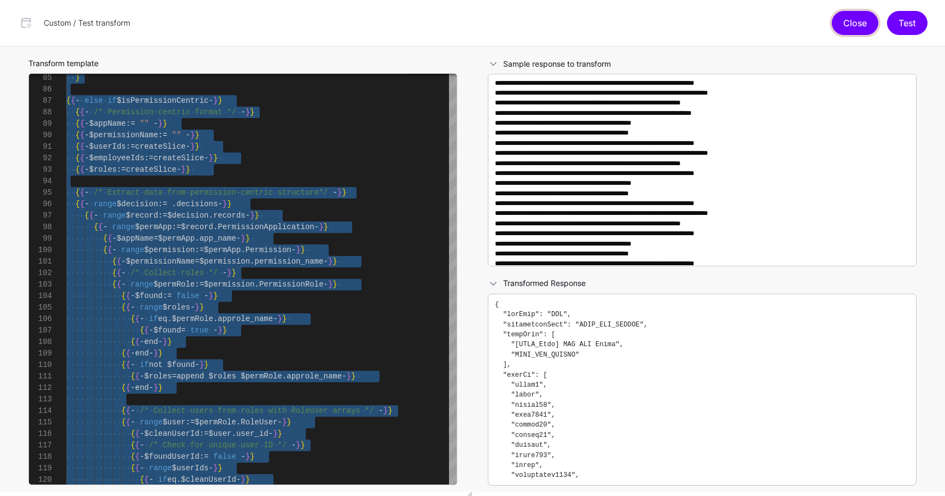
click at [844, 27] on button "Close" at bounding box center [855, 23] width 46 height 24
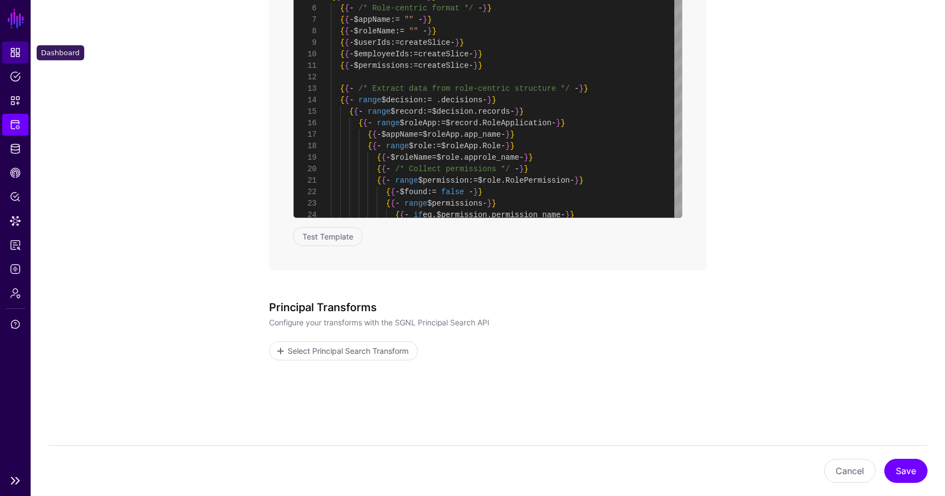
click at [18, 47] on span "Dashboard" at bounding box center [15, 52] width 11 height 11
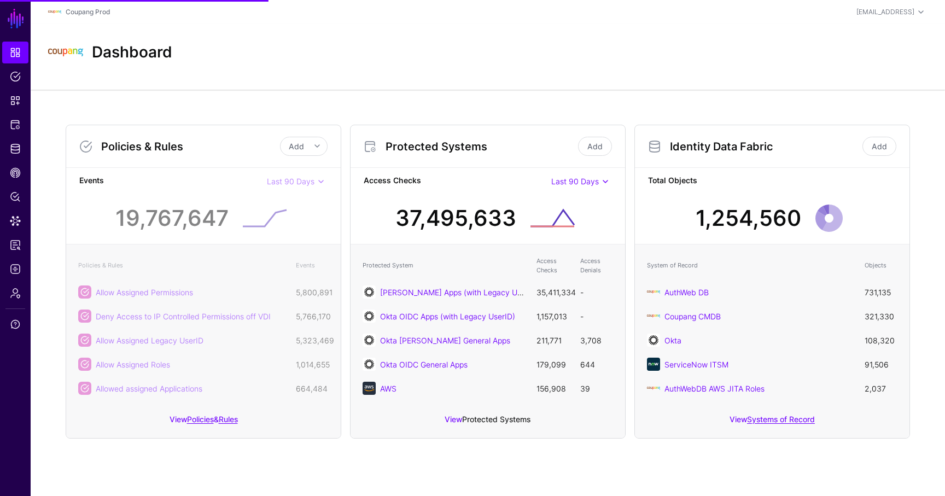
click at [494, 420] on link "Protected Systems" at bounding box center [496, 419] width 68 height 9
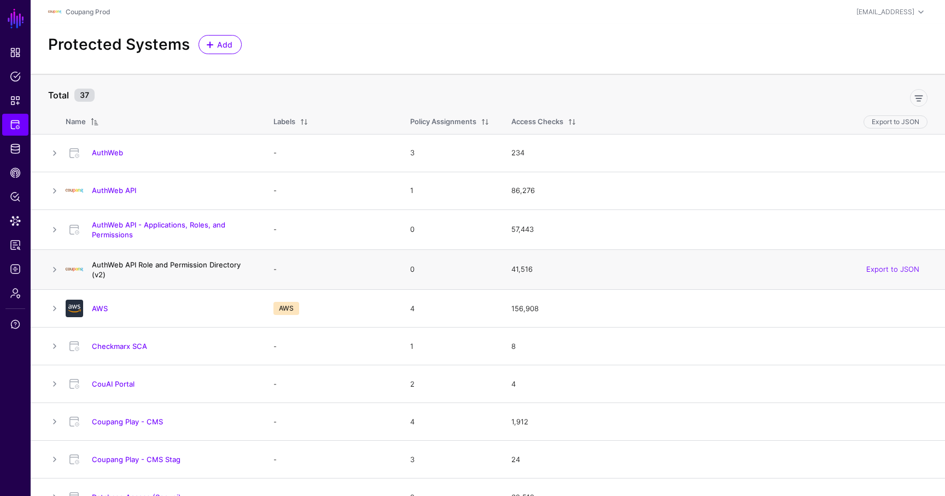
click at [210, 268] on link "AuthWeb API Role and Permission Directory (v2)" at bounding box center [166, 269] width 149 height 19
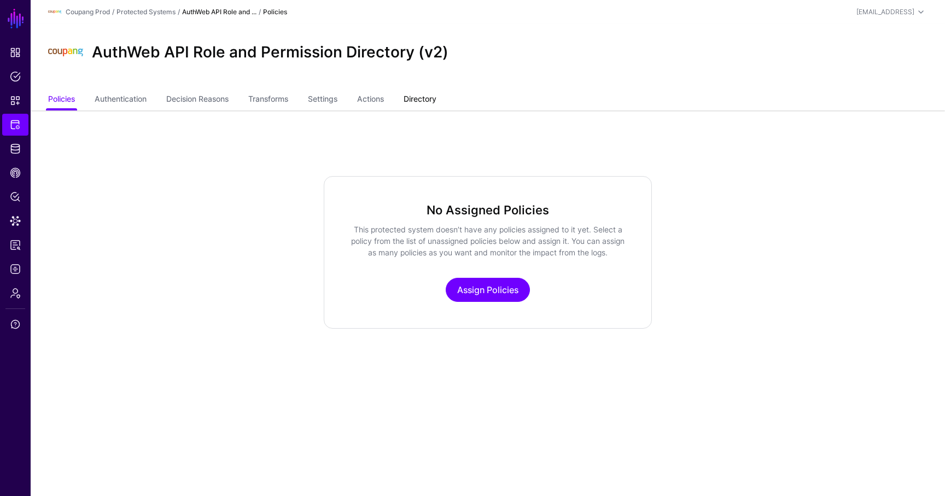
click at [415, 101] on link "Directory" at bounding box center [420, 100] width 33 height 21
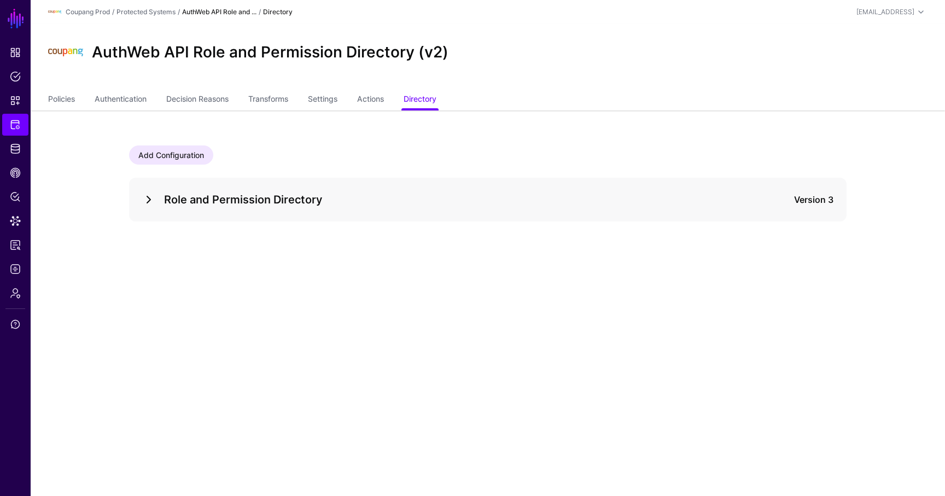
click at [153, 197] on link at bounding box center [148, 199] width 13 height 13
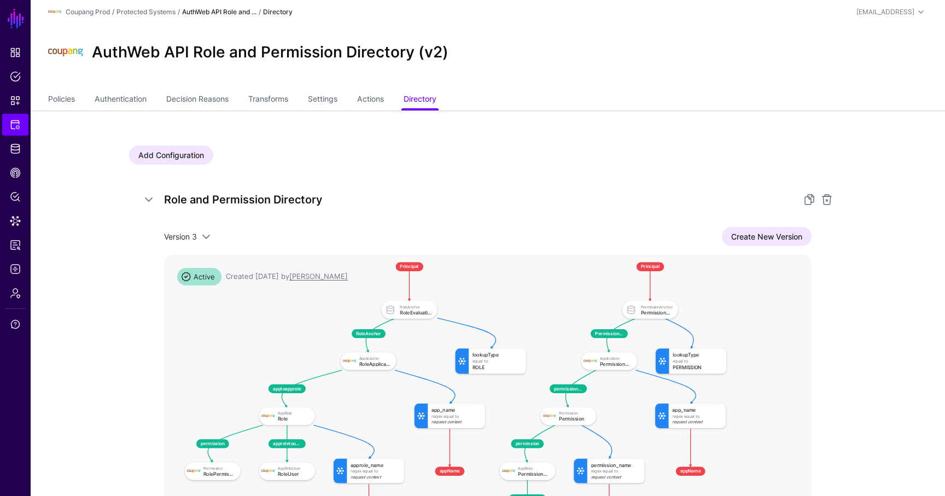
click at [312, 97] on ul "Policies Authentication Decision Reasons Transforms Settings Actions Directory" at bounding box center [488, 100] width 880 height 21
click at [318, 98] on link "Settings" at bounding box center [323, 100] width 30 height 21
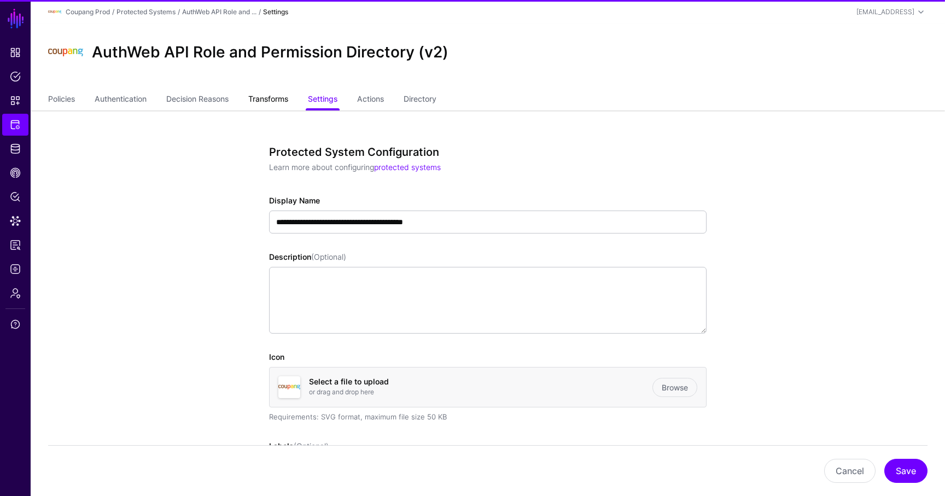
click at [281, 100] on link "Transforms" at bounding box center [268, 100] width 40 height 21
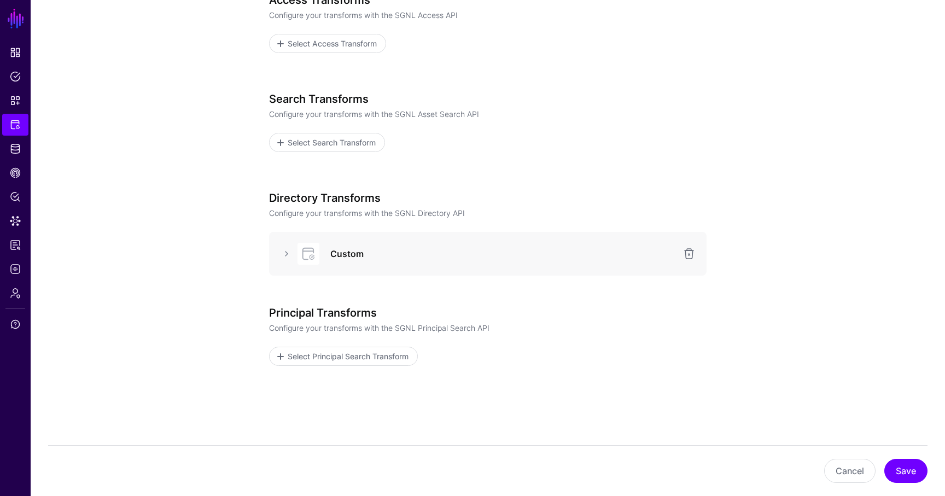
scroll to position [166, 0]
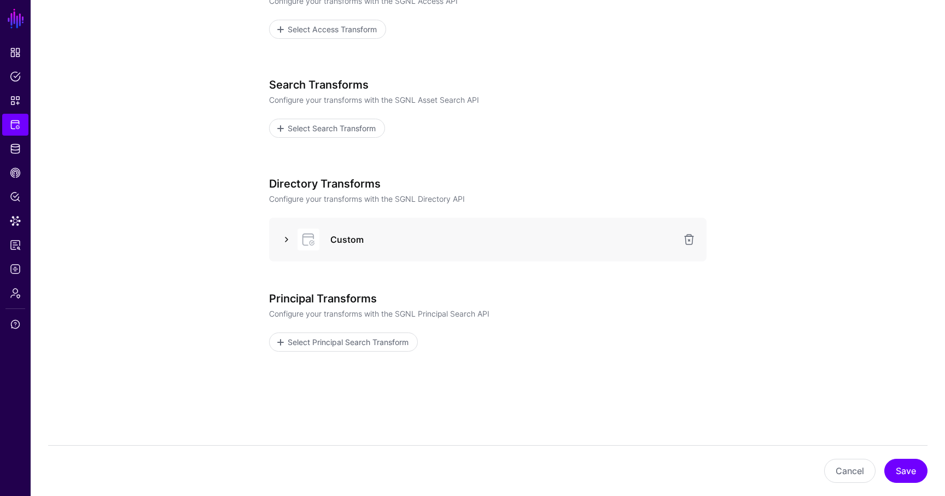
click at [283, 243] on link at bounding box center [286, 239] width 13 height 13
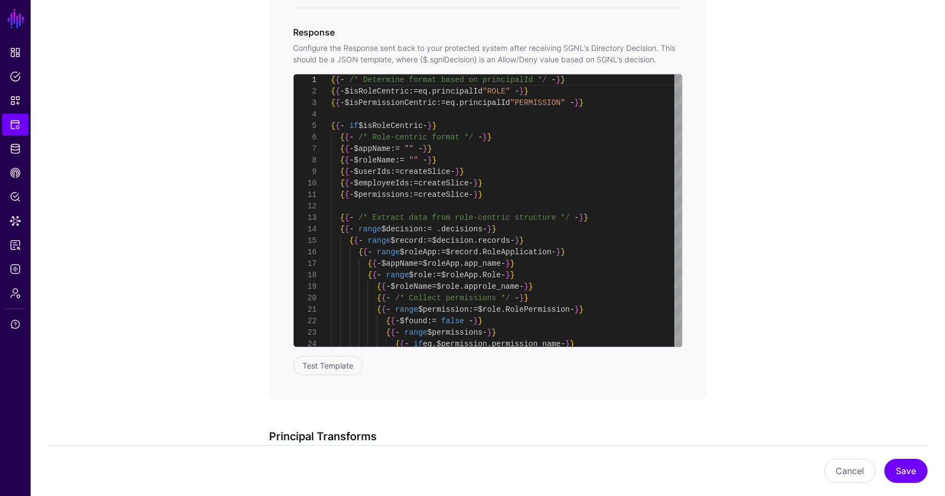
scroll to position [940, 0]
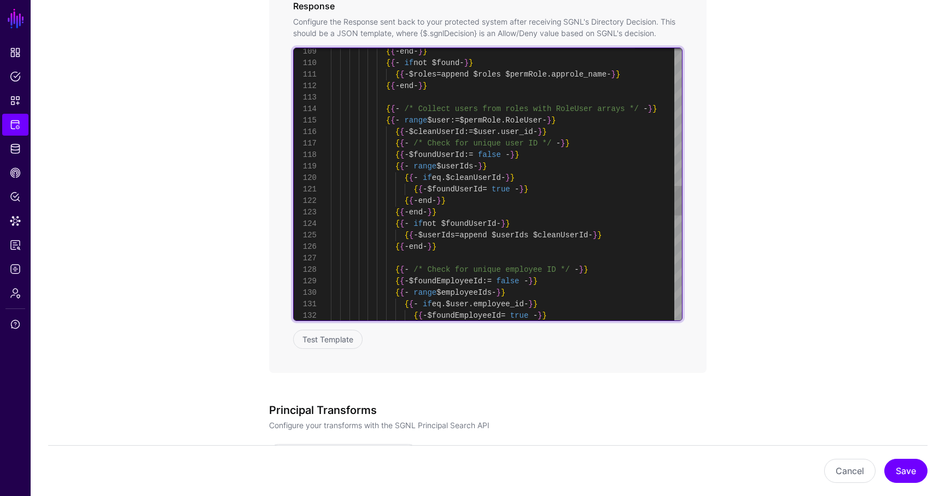
type textarea "**********"
drag, startPoint x: 489, startPoint y: 131, endPoint x: 547, endPoint y: 129, distance: 58.0
click at [547, 129] on div "{ { - $cleanUserId := $user . user_id - } } { { - /* Check for unique user ID *…" at bounding box center [506, 34] width 351 height 2481
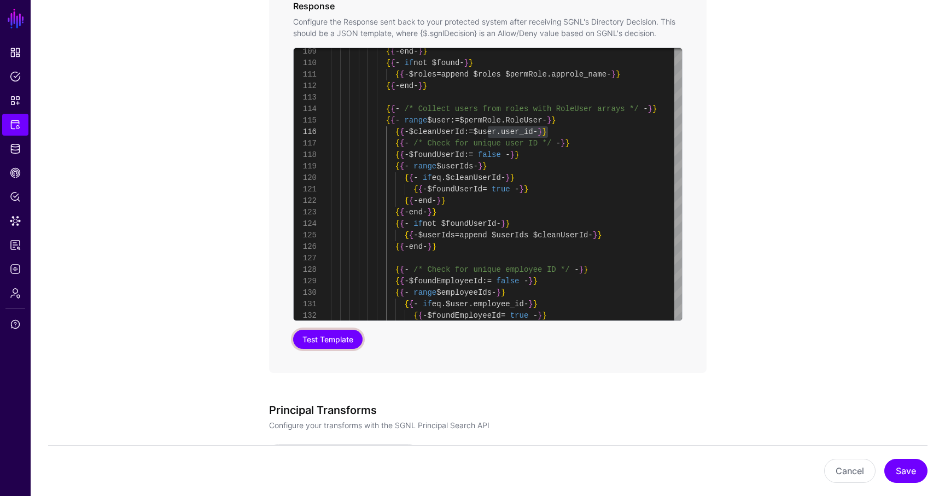
click at [324, 333] on button "Test Template" at bounding box center [327, 339] width 69 height 19
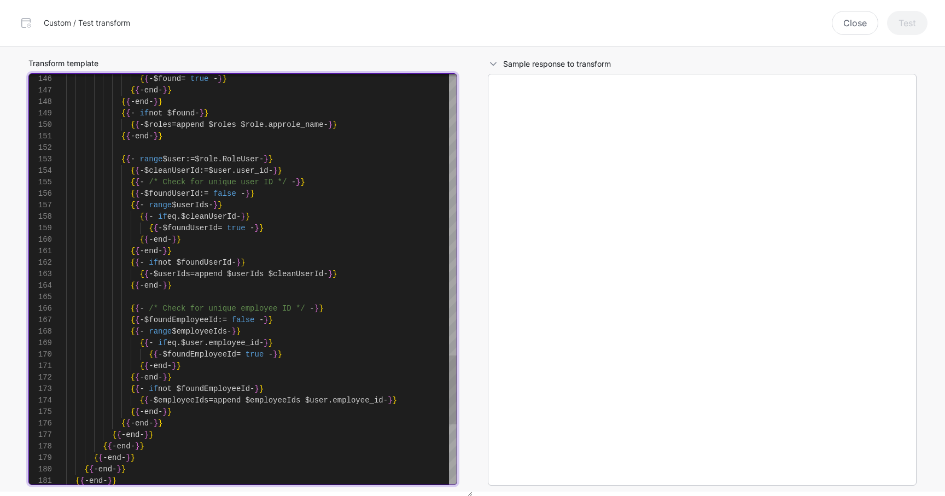
scroll to position [46, 0]
drag, startPoint x: 223, startPoint y: 172, endPoint x: 283, endPoint y: 172, distance: 59.6
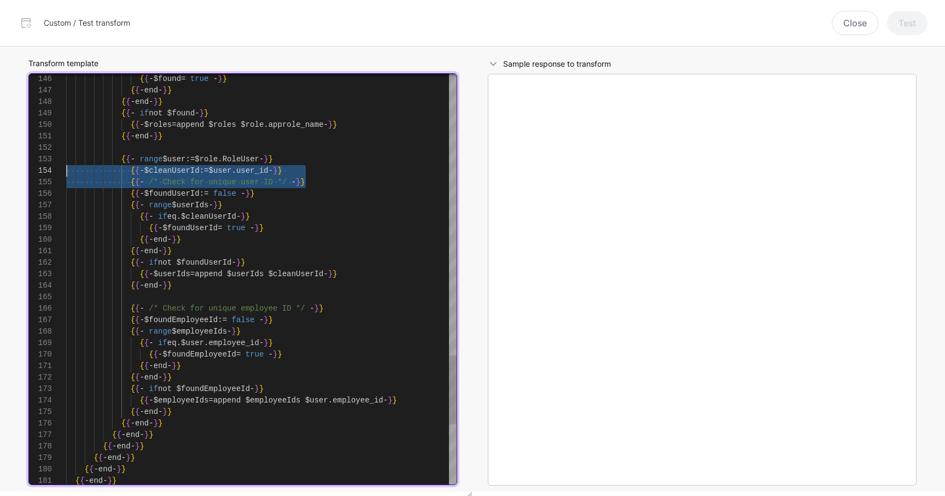
drag, startPoint x: 313, startPoint y: 181, endPoint x: 55, endPoint y: 173, distance: 258.9
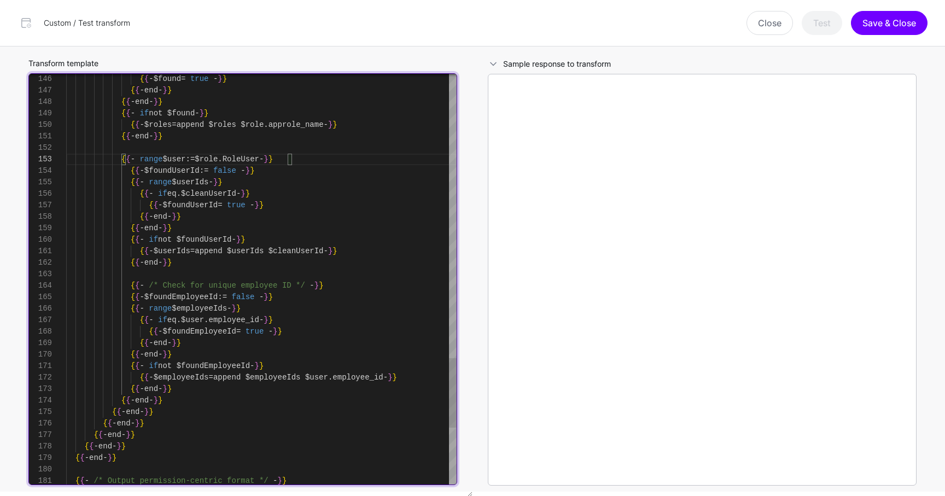
scroll to position [69, 0]
drag, startPoint x: 195, startPoint y: 194, endPoint x: 251, endPoint y: 195, distance: 55.8
drag, startPoint x: 284, startPoint y: 251, endPoint x: 338, endPoint y: 251, distance: 53.6
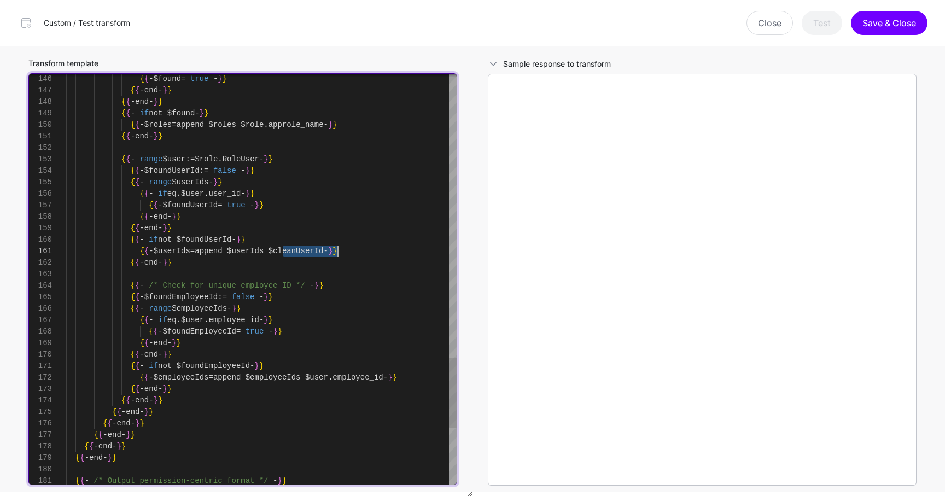
type textarea "**********"
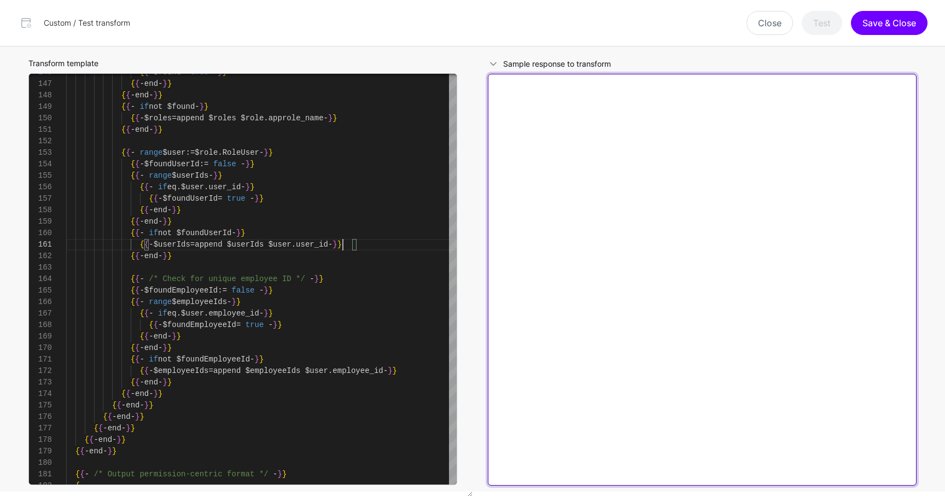
click at [664, 190] on textarea at bounding box center [702, 280] width 429 height 412
paste textarea "**********"
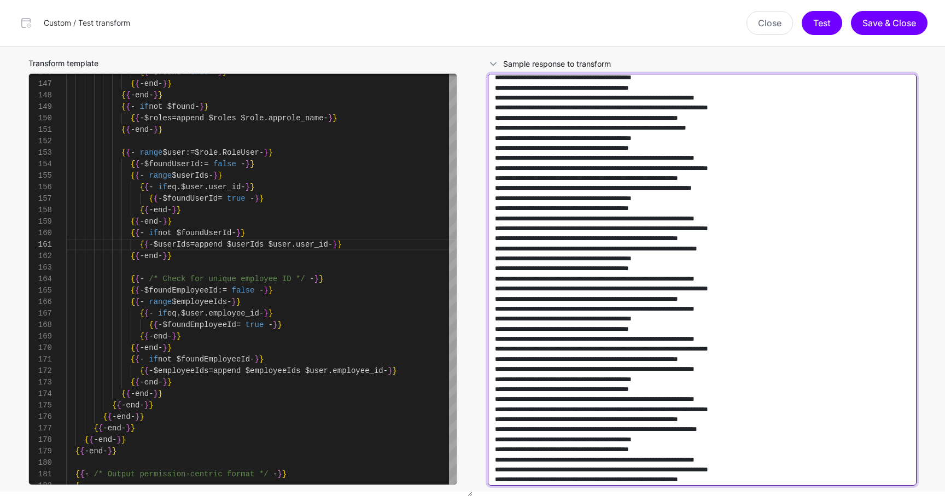
scroll to position [157676, 0]
drag, startPoint x: 712, startPoint y: 341, endPoint x: 451, endPoint y: 98, distance: 355.7
click at [451, 98] on div "Transform template 151 152 153 154 155 156 157 158 159 160 161 162 163 164 165 …" at bounding box center [472, 271] width 919 height 450
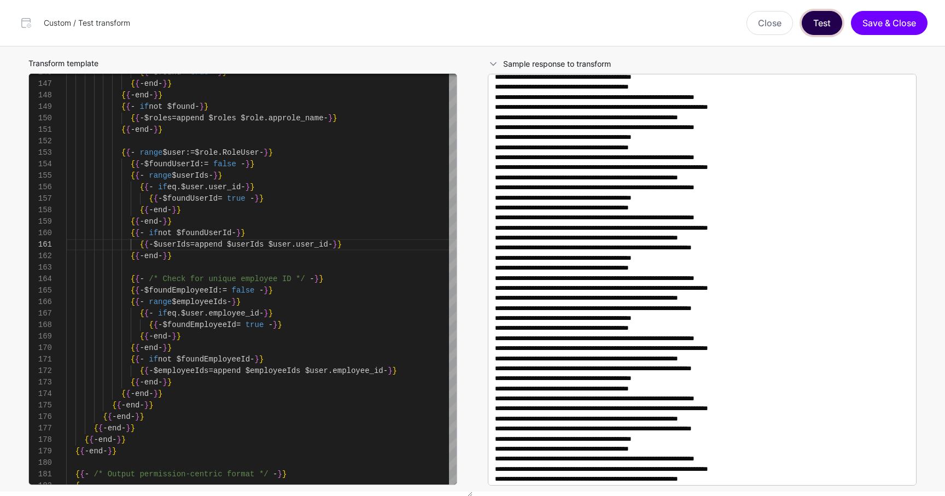
click at [810, 22] on button "Test" at bounding box center [822, 23] width 40 height 24
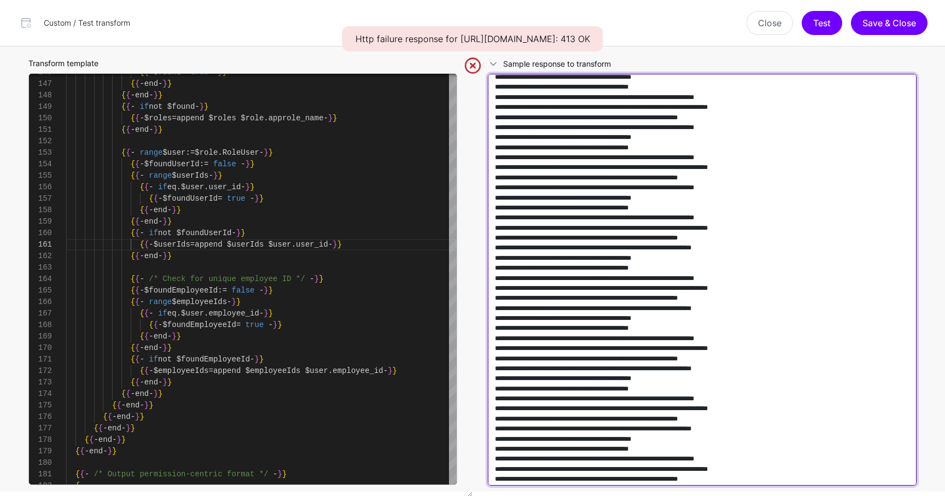
click at [694, 161] on textarea at bounding box center [702, 280] width 429 height 412
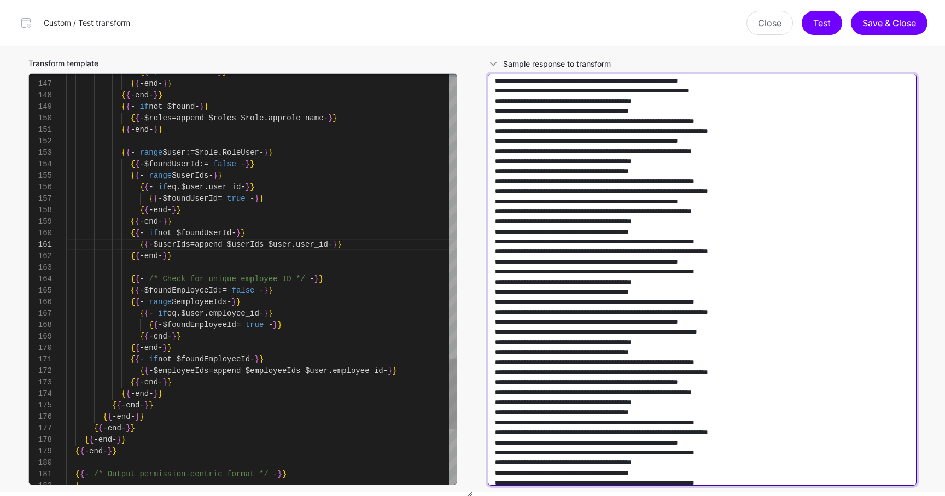
scroll to position [155898, 0]
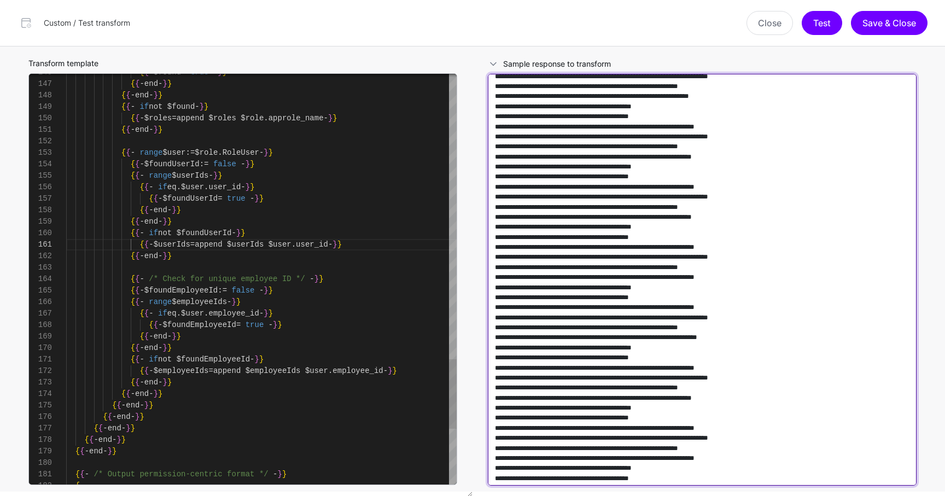
drag, startPoint x: 701, startPoint y: 207, endPoint x: 450, endPoint y: 123, distance: 264.9
click at [450, 123] on div "Transform template 151 152 153 154 155 156 157 158 159 160 161 162 163 164 165 …" at bounding box center [472, 271] width 919 height 450
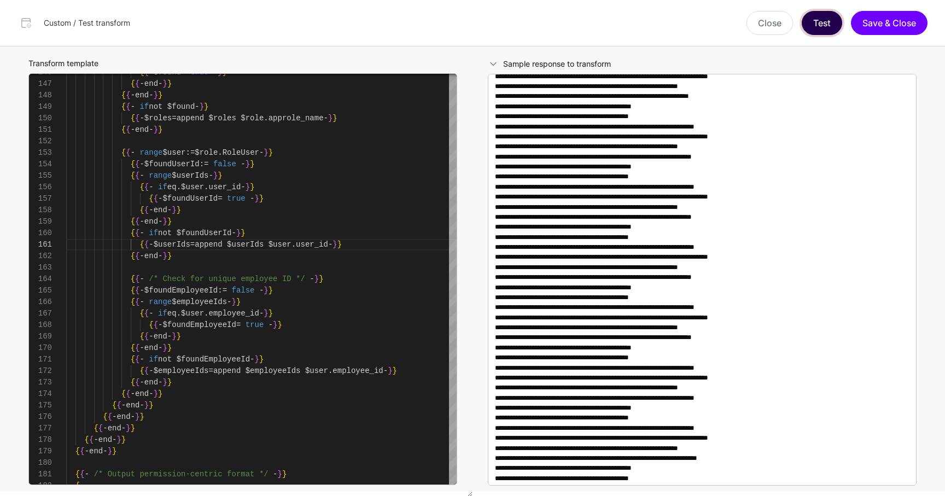
click at [823, 26] on button "Test" at bounding box center [822, 23] width 40 height 24
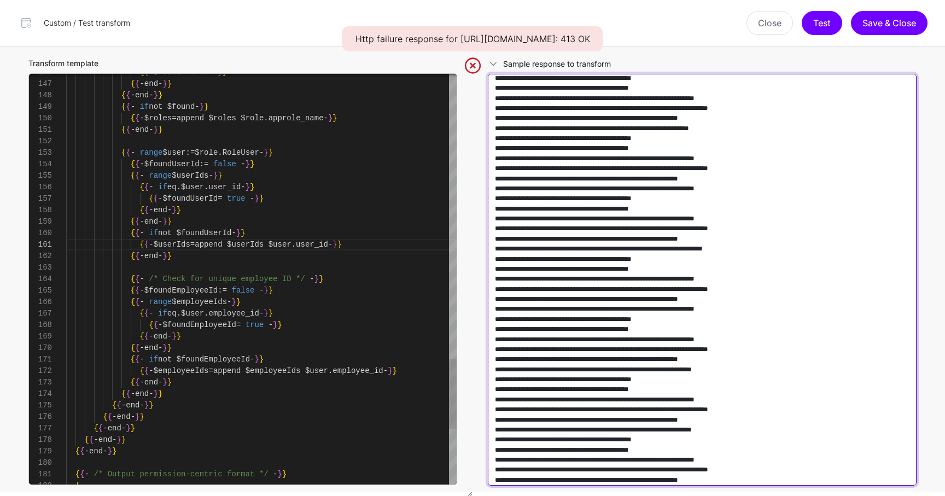
scroll to position [151079, 0]
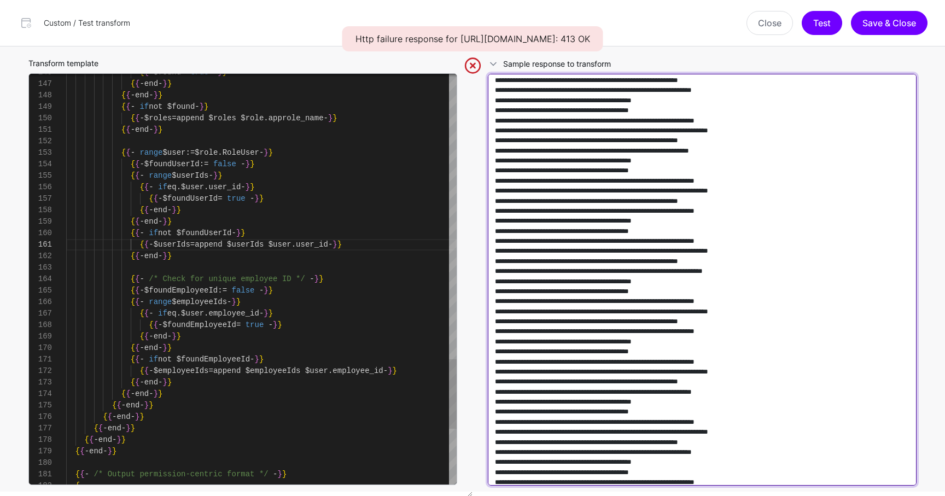
drag, startPoint x: 707, startPoint y: 176, endPoint x: 450, endPoint y: 121, distance: 263.0
click at [450, 121] on div "Transform template 151 152 153 154 155 156 157 158 159 160 161 162 163 164 165 …" at bounding box center [472, 271] width 919 height 450
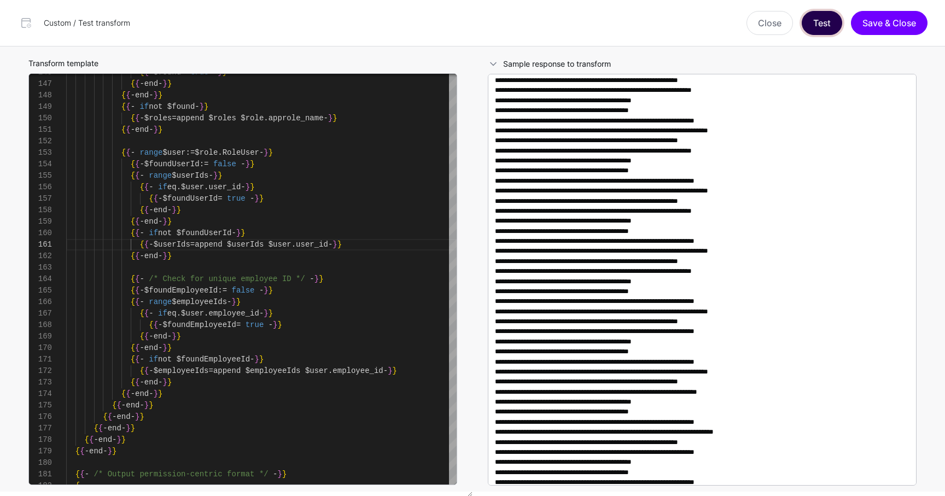
click at [828, 15] on button "Test" at bounding box center [822, 23] width 40 height 24
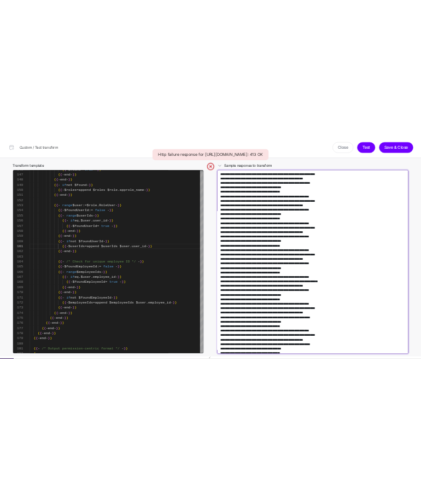
scroll to position [135846, 0]
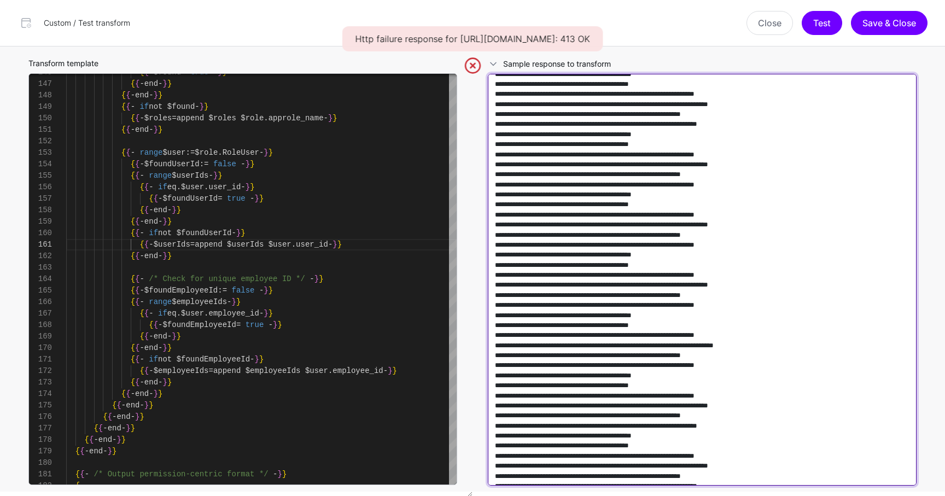
drag, startPoint x: 703, startPoint y: 113, endPoint x: 457, endPoint y: 91, distance: 246.6
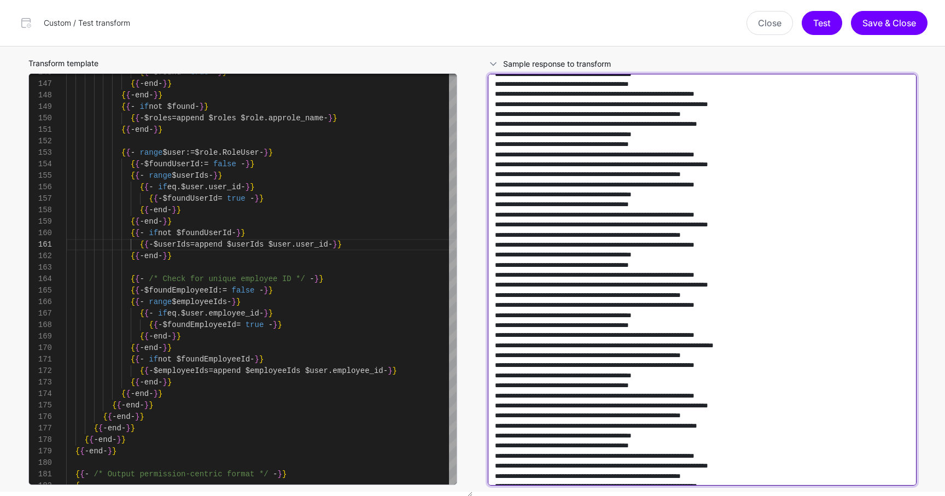
click at [457, 91] on div "Transform template 151 152 153 154 155 156 157 158 159 160 161 162 163 164 165 …" at bounding box center [472, 271] width 919 height 450
type textarea "**********"
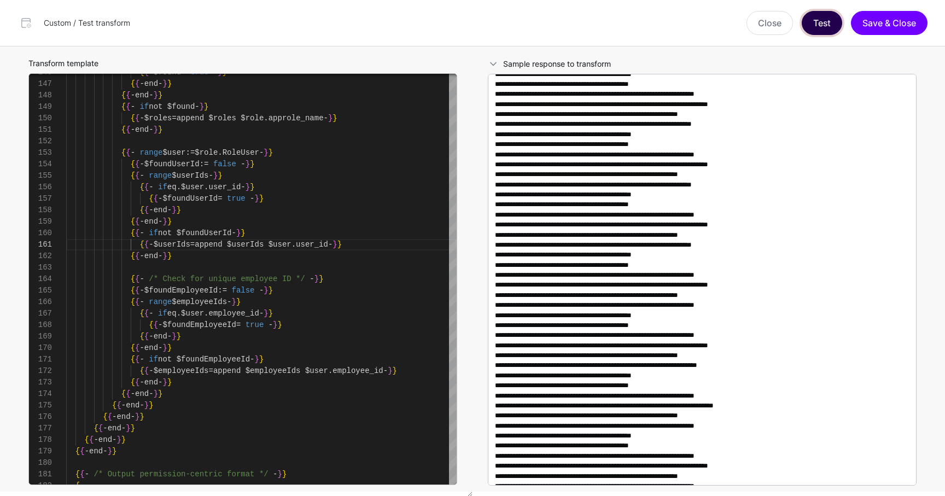
click at [813, 26] on button "Test" at bounding box center [822, 23] width 40 height 24
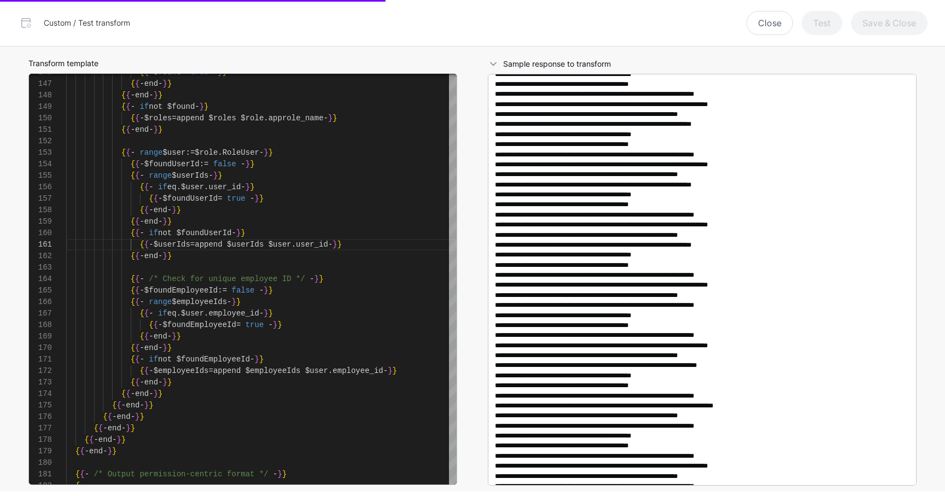
type textarea "**********"
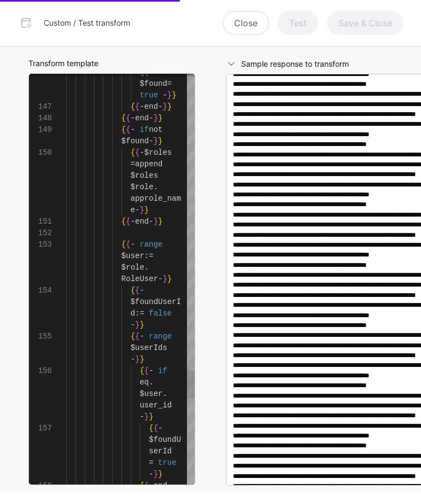
scroll to position [271611, 0]
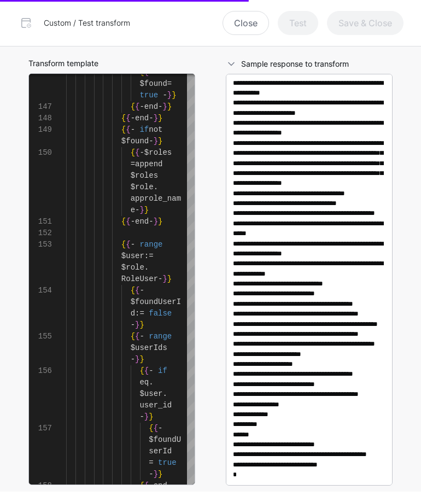
type textarea "**********"
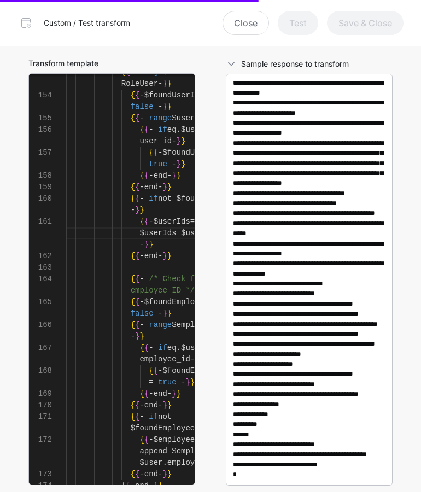
type textarea "**********"
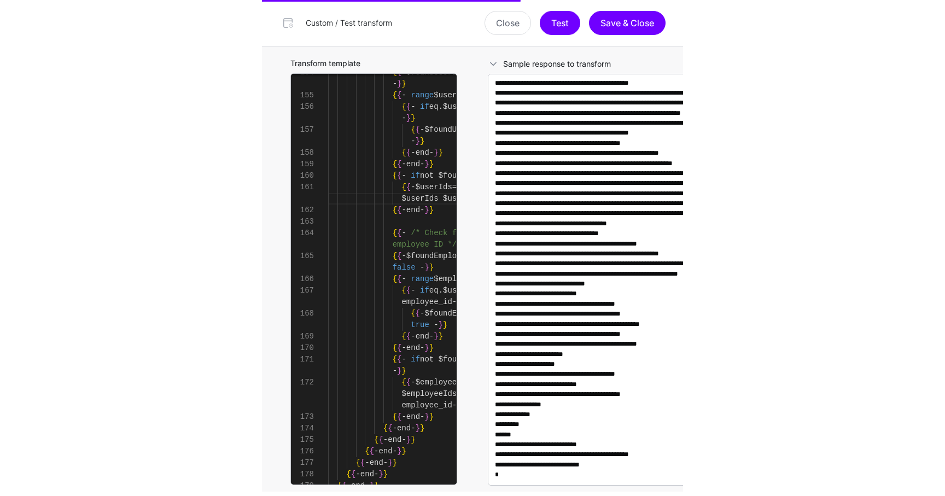
scroll to position [226296, 0]
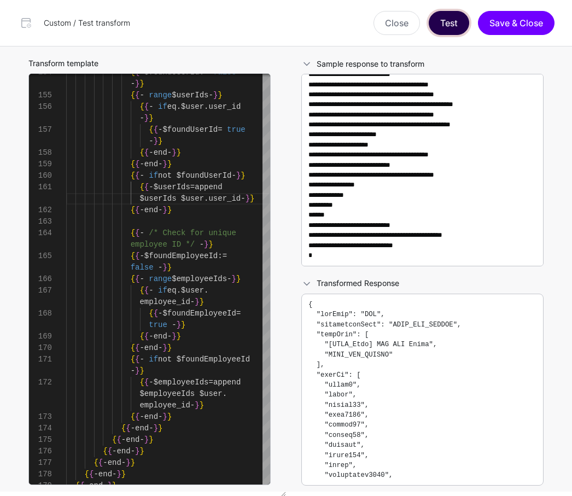
click at [445, 26] on button "Test" at bounding box center [449, 23] width 40 height 24
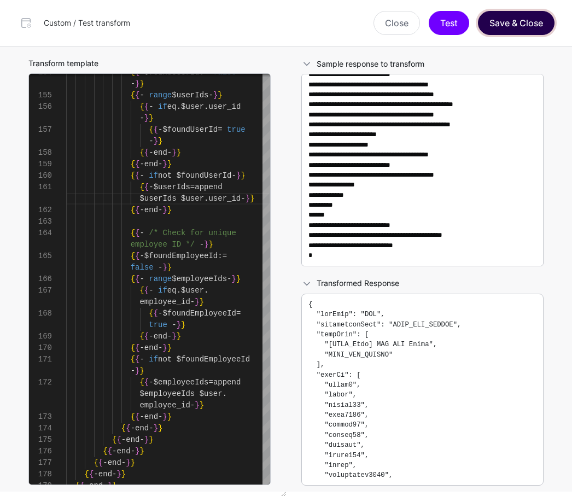
click at [524, 28] on button "Save & Close" at bounding box center [516, 23] width 77 height 24
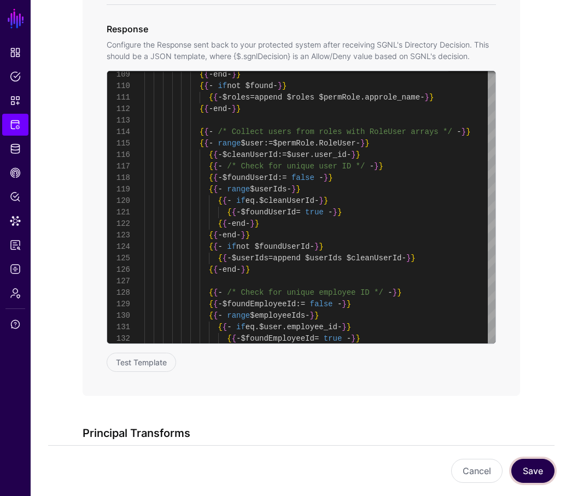
click at [545, 477] on button "Save" at bounding box center [532, 471] width 43 height 24
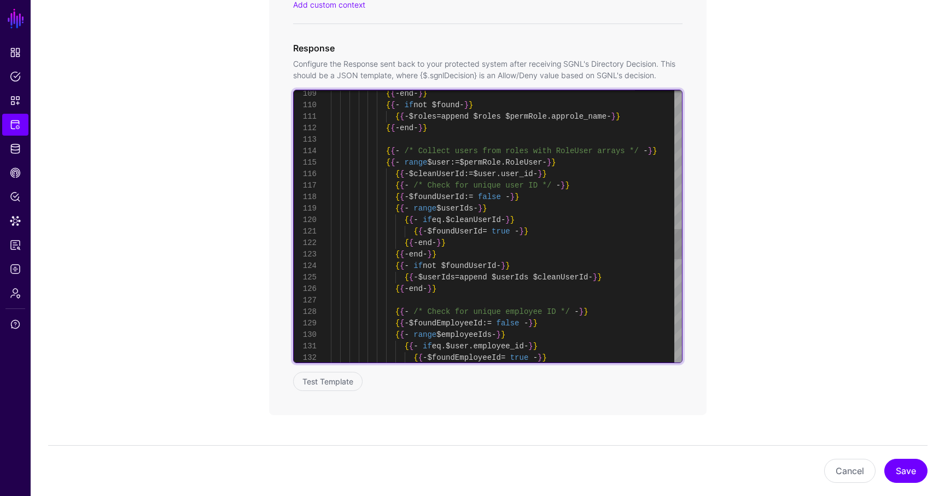
scroll to position [92, 0]
click at [559, 197] on div "{ { - end - } } { { - if not $found - } } { { - $roles = append $roles $permRol…" at bounding box center [506, 65] width 351 height 2458
click at [556, 229] on div "{ { - end - } } { { - if not $found - } } { { - $roles = append $roles $permRol…" at bounding box center [506, 65] width 351 height 2458
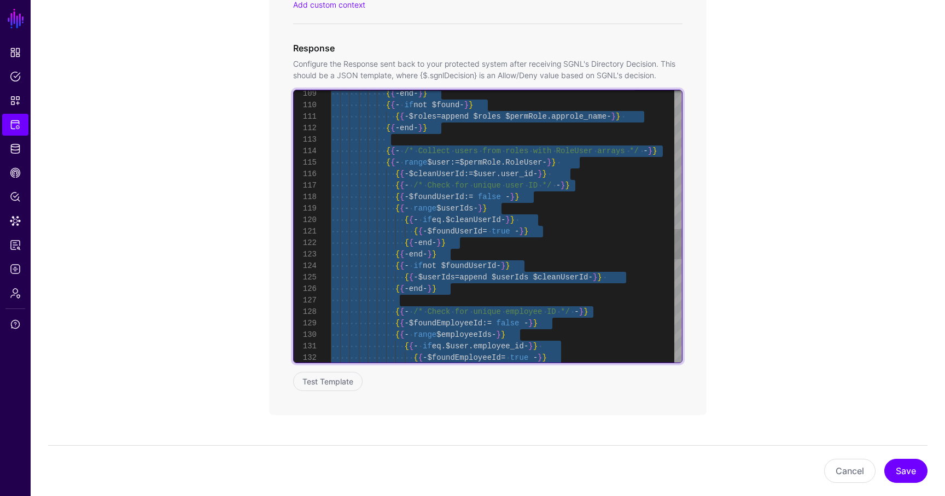
click at [409, 204] on div "{ { - end - } } { { - if not $found - } } { { - $roles = append $roles $permRol…" at bounding box center [506, 65] width 351 height 2458
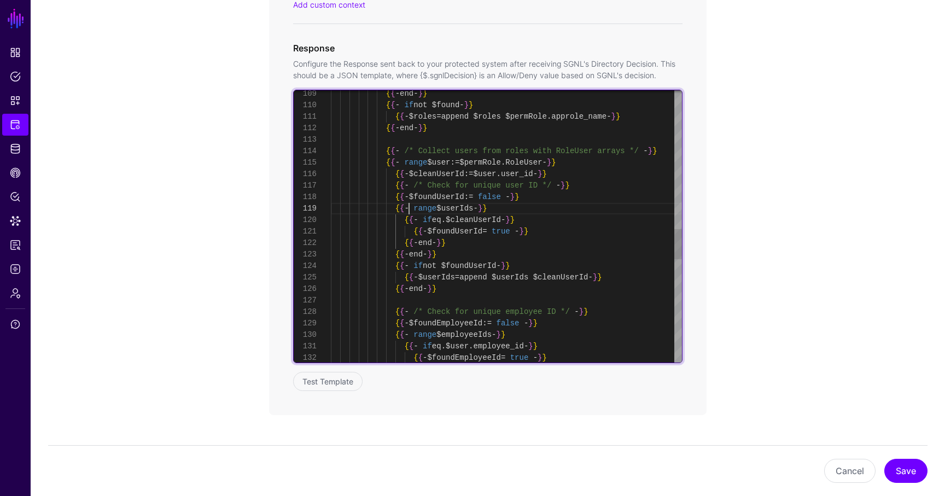
scroll to position [103, 0]
type textarea "**********"
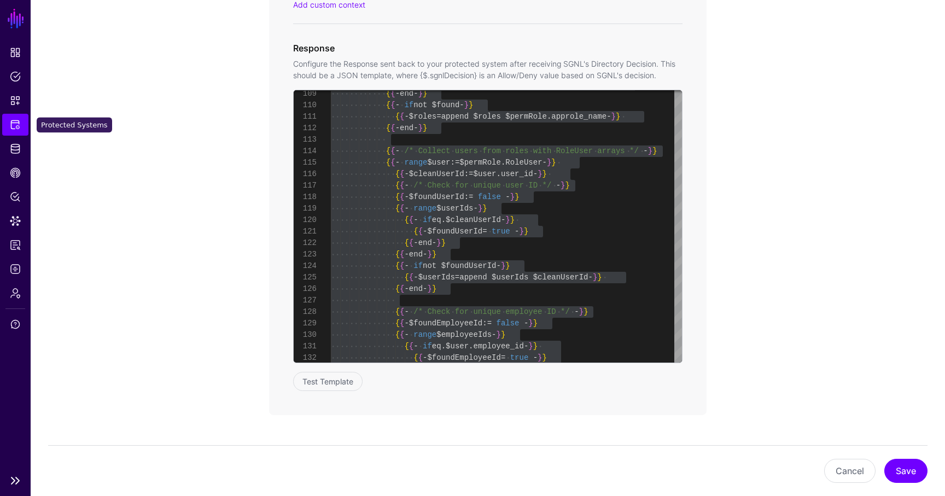
click at [20, 120] on span "Protected Systems" at bounding box center [15, 124] width 11 height 11
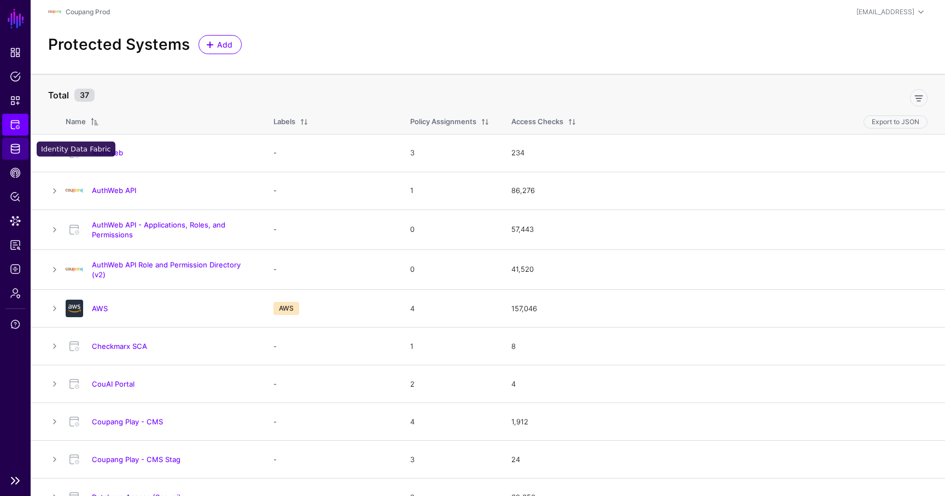
click at [12, 155] on link "Identity Data Fabric" at bounding box center [15, 149] width 26 height 22
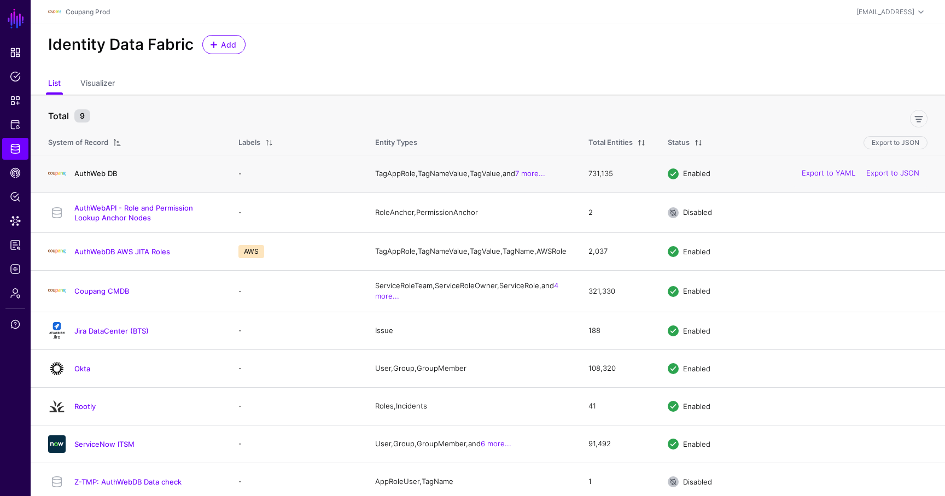
click at [104, 177] on link "AuthWeb DB" at bounding box center [95, 173] width 43 height 9
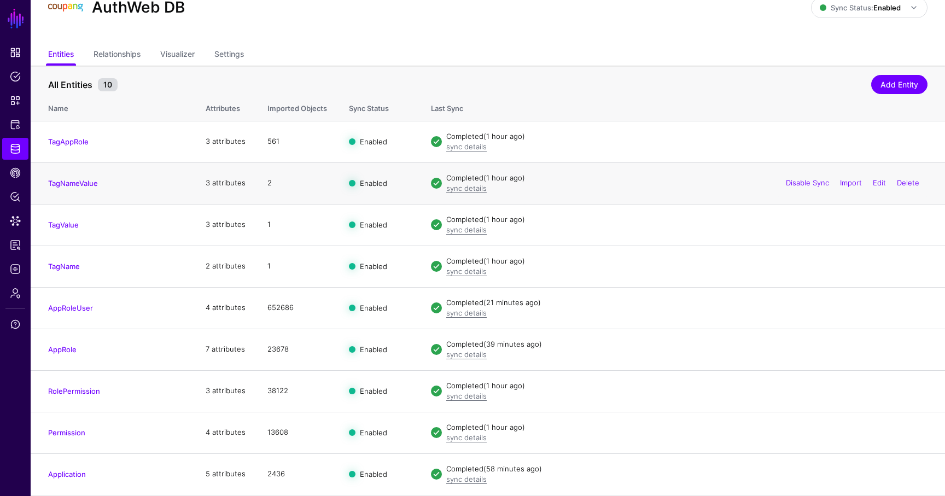
scroll to position [53, 0]
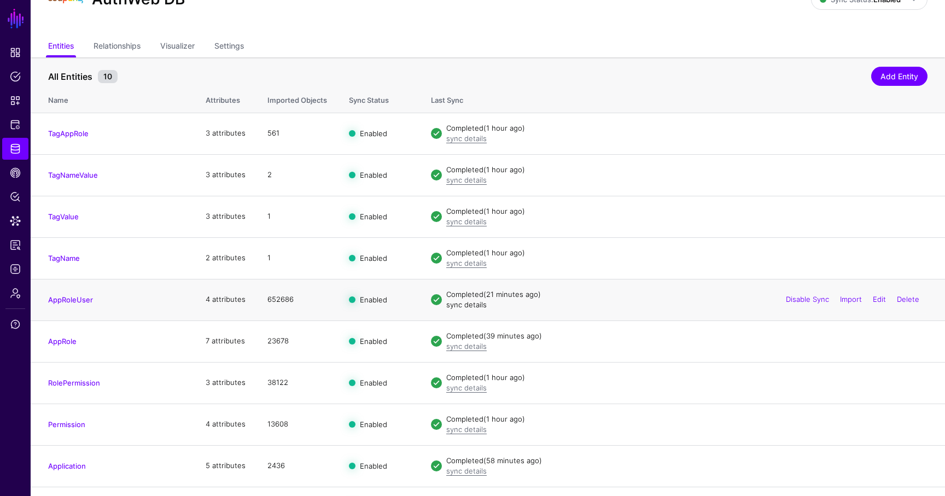
click at [458, 307] on link "sync details" at bounding box center [466, 304] width 40 height 9
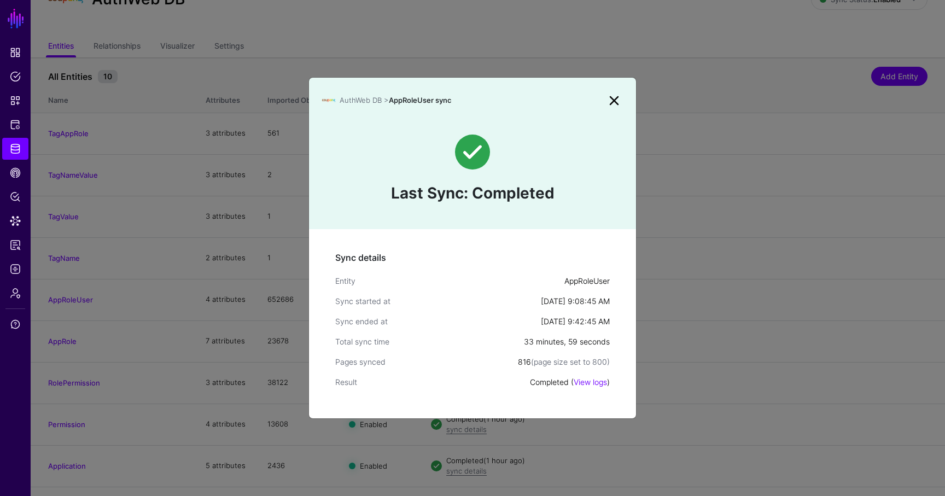
click at [619, 102] on link at bounding box center [615, 101] width 18 height 18
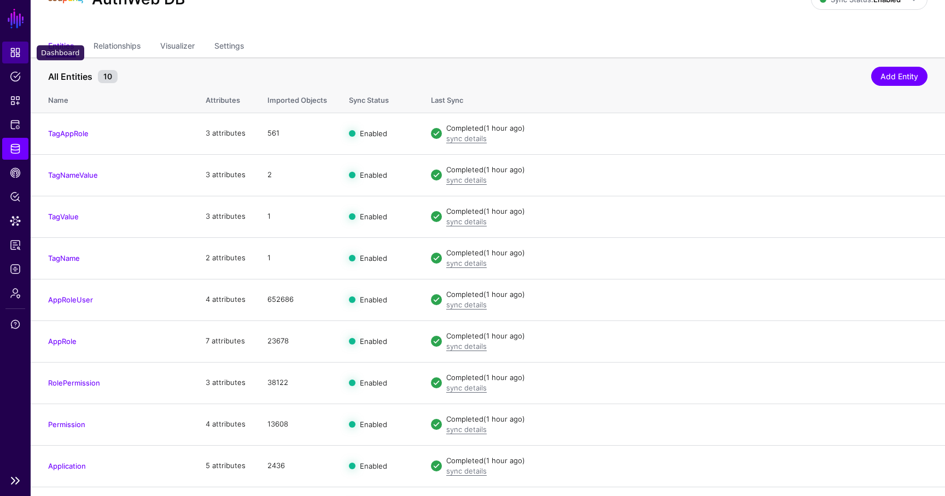
click at [22, 51] on link "Dashboard" at bounding box center [15, 53] width 26 height 22
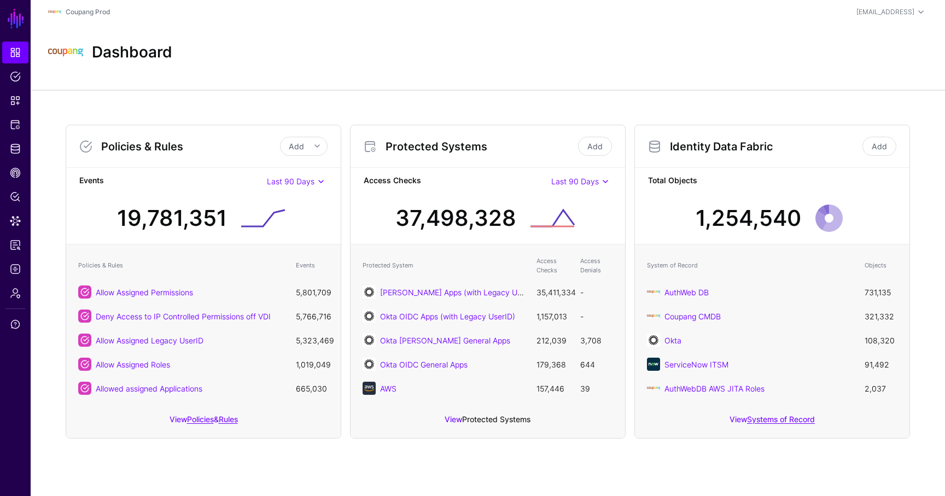
click at [483, 418] on link "Protected Systems" at bounding box center [496, 419] width 68 height 9
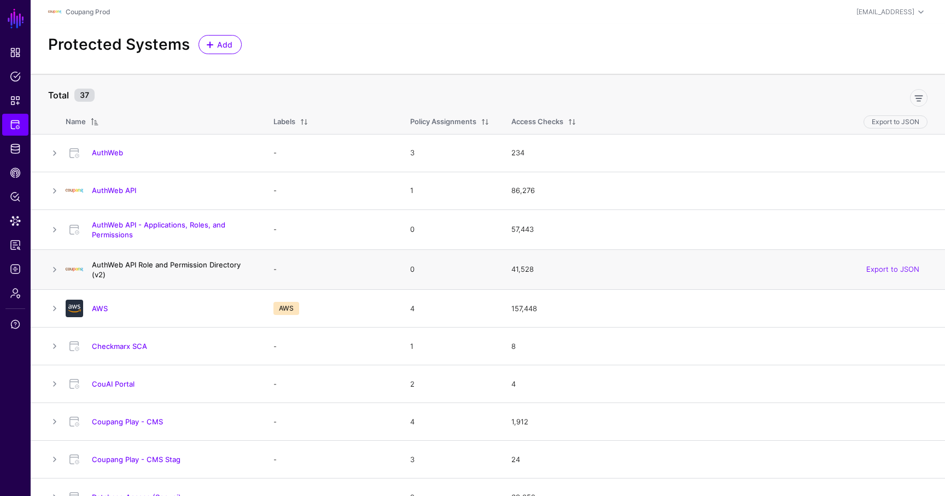
click at [137, 262] on link "AuthWeb API Role and Permission Directory (v2)" at bounding box center [166, 269] width 149 height 19
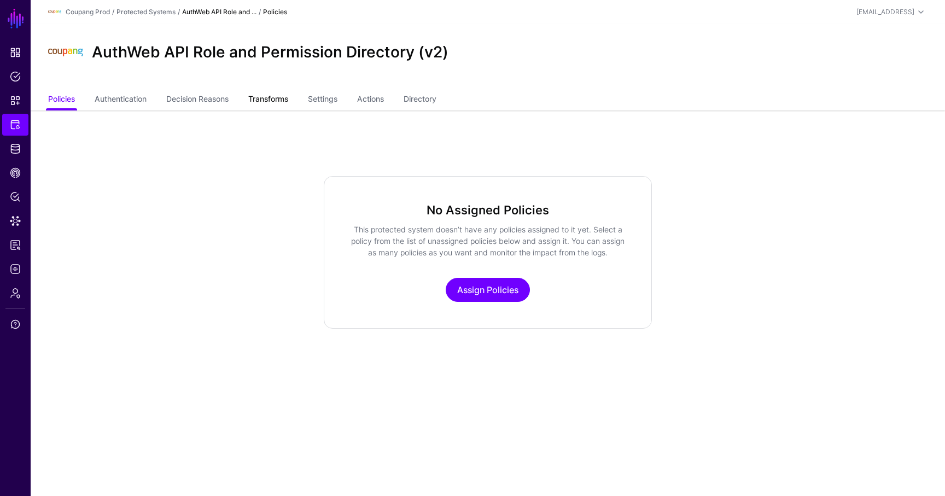
click at [282, 103] on link "Transforms" at bounding box center [268, 100] width 40 height 21
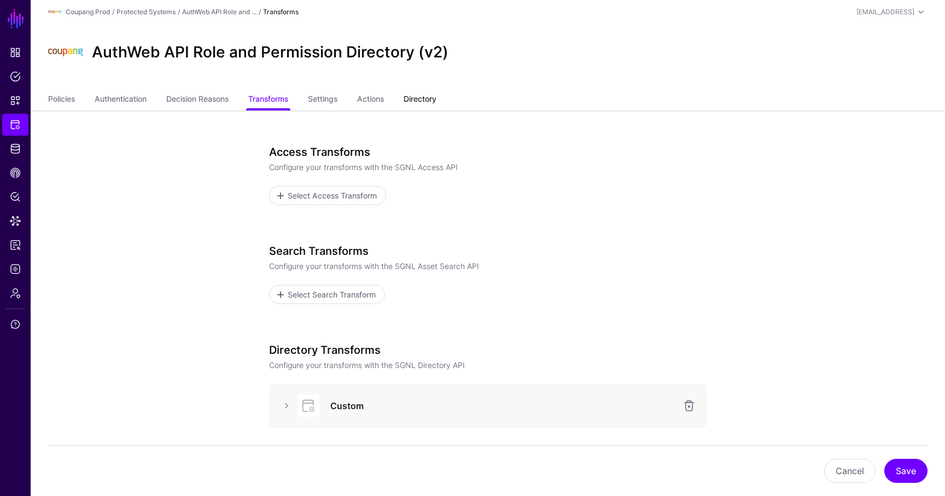
click at [415, 102] on link "Directory" at bounding box center [420, 100] width 33 height 21
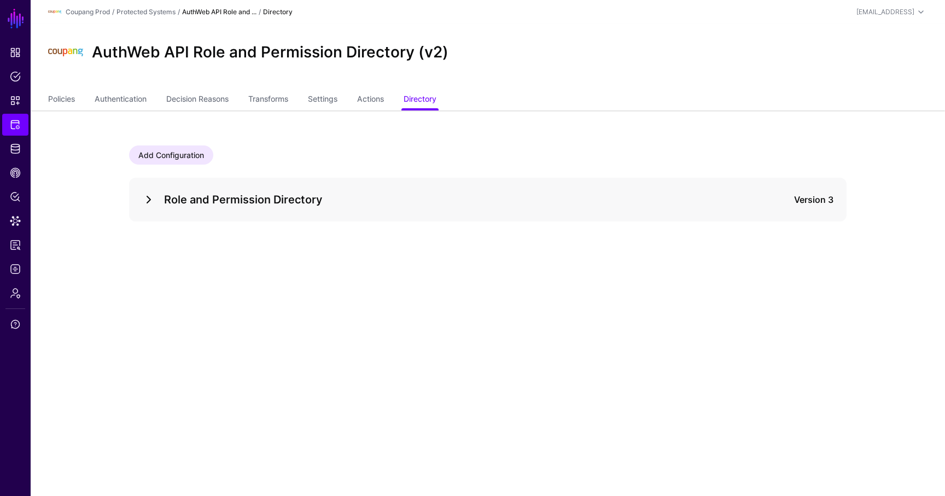
click at [150, 206] on link at bounding box center [148, 199] width 13 height 13
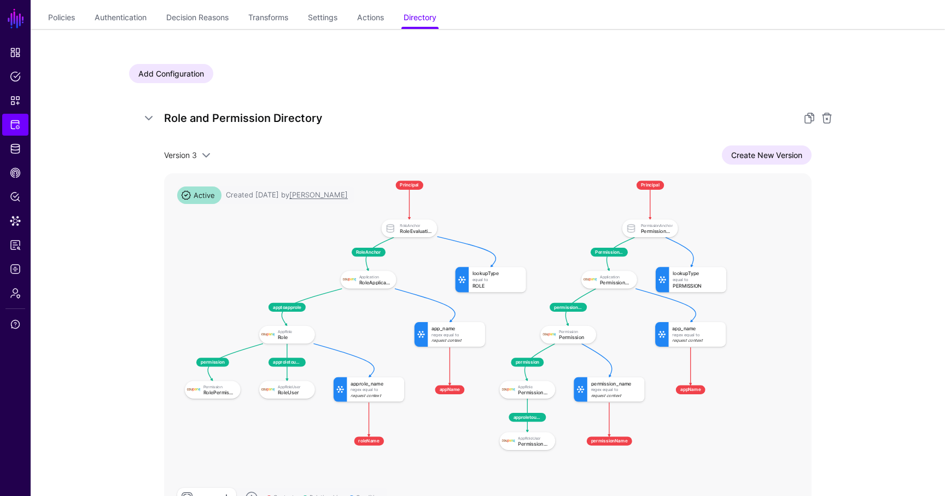
scroll to position [82, 0]
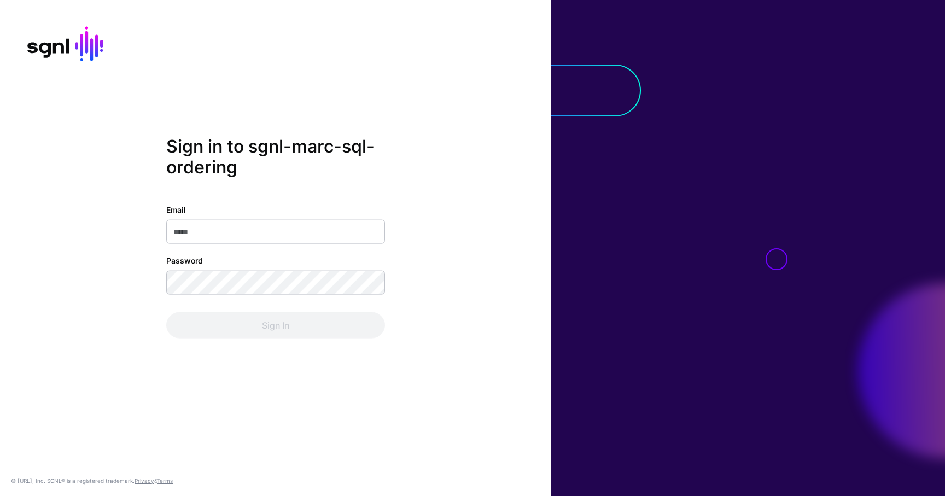
click at [248, 236] on input "Email" at bounding box center [275, 232] width 219 height 24
type input "**********"
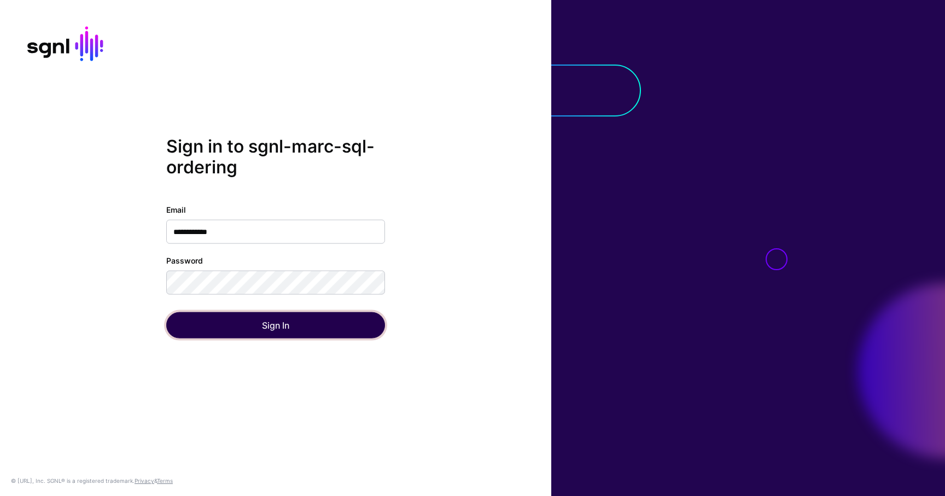
click at [241, 328] on button "Sign In" at bounding box center [275, 325] width 219 height 26
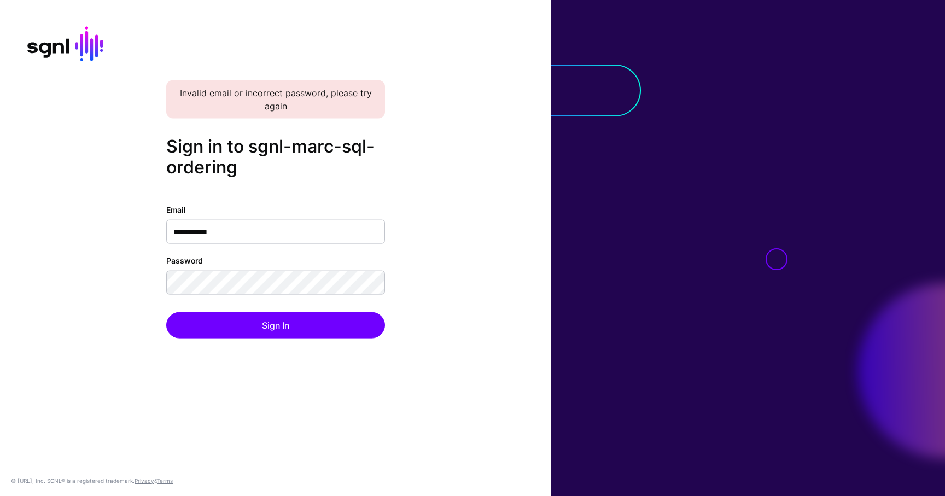
click at [195, 297] on div "**********" at bounding box center [275, 271] width 219 height 135
click at [166, 312] on button "Sign In" at bounding box center [275, 325] width 219 height 26
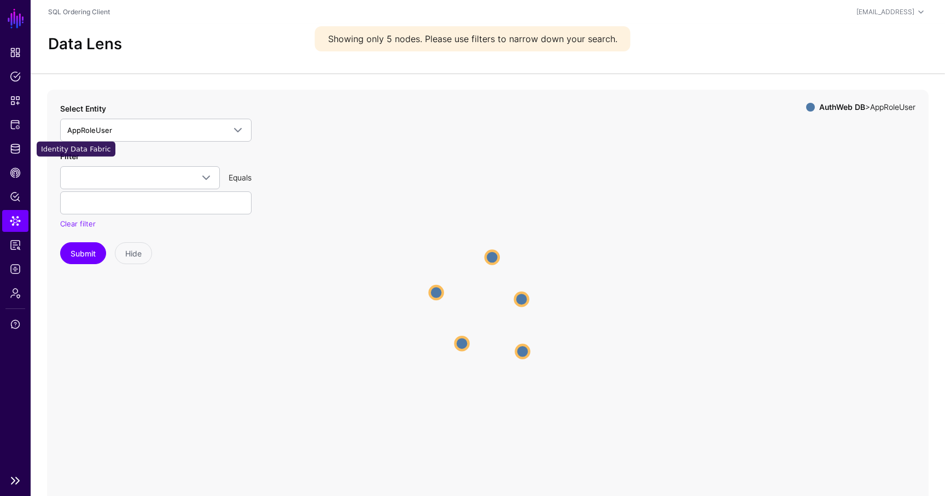
click at [13, 160] on ul "Dashboard Policies Snippets Protected Systems Identity Data Fabric CAEP Hub Pol…" at bounding box center [15, 255] width 31 height 427
click at [14, 151] on span "Identity Data Fabric" at bounding box center [15, 148] width 11 height 11
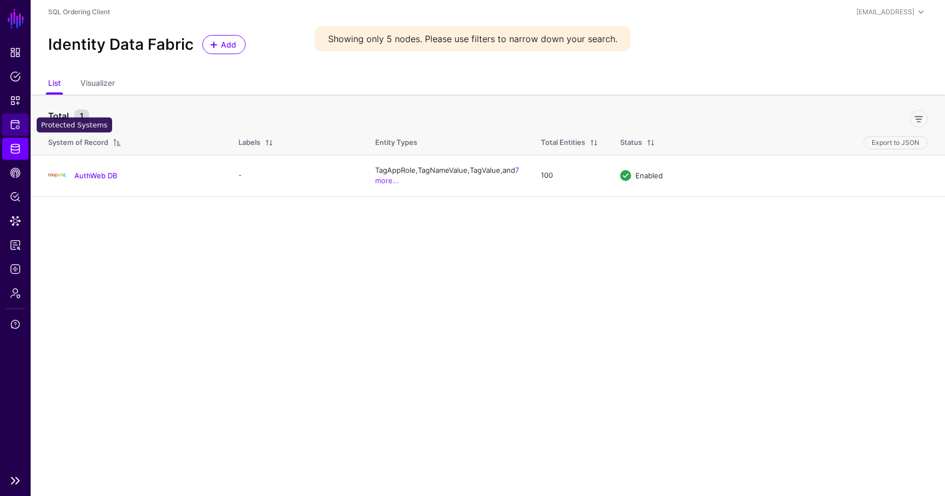
click at [18, 126] on span "Protected Systems" at bounding box center [15, 124] width 11 height 11
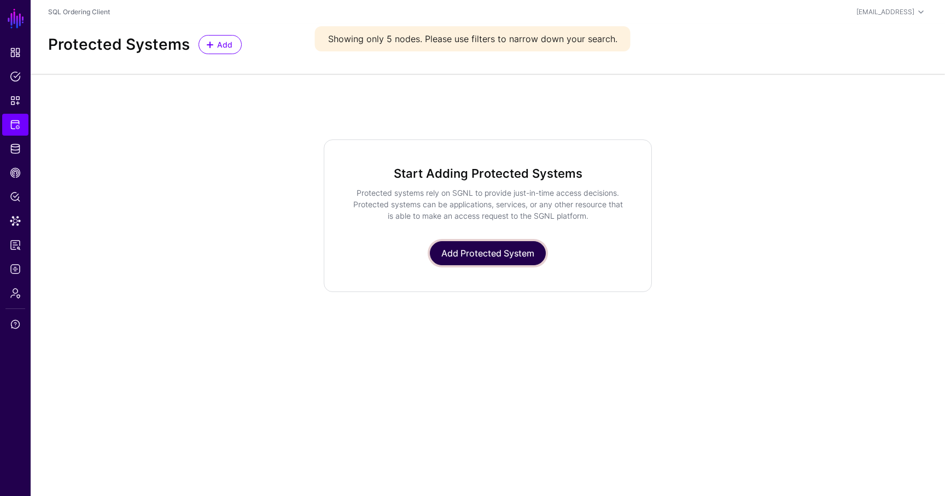
click at [509, 249] on link "Add Protected System" at bounding box center [488, 253] width 116 height 24
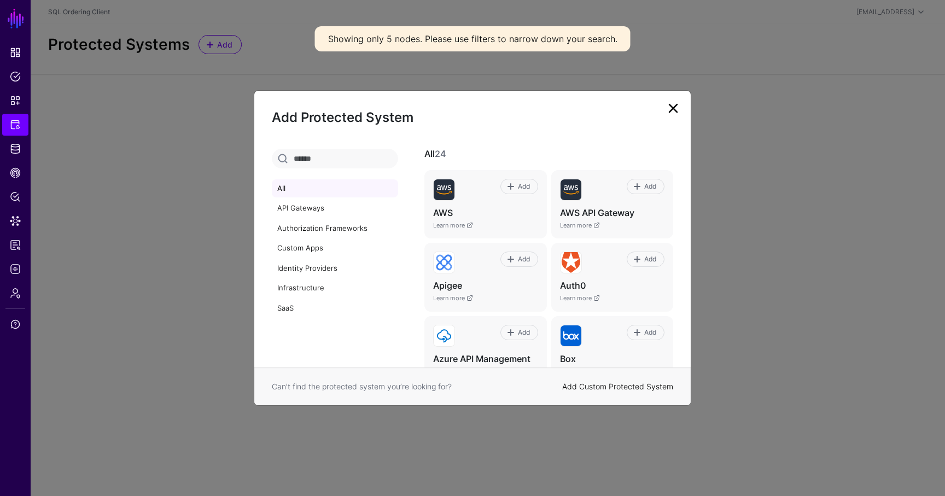
click at [618, 383] on link "Add Custom Protected System" at bounding box center [617, 386] width 111 height 9
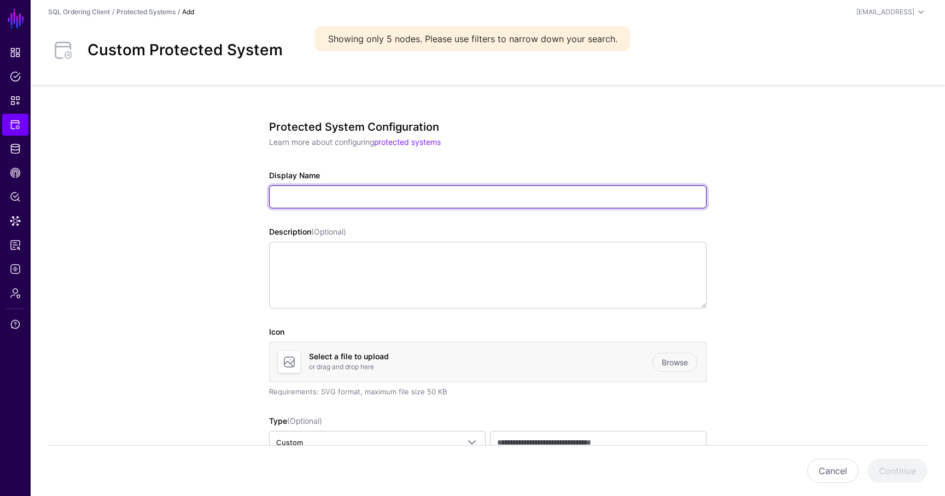
click at [338, 193] on input "Display Name" at bounding box center [488, 196] width 438 height 23
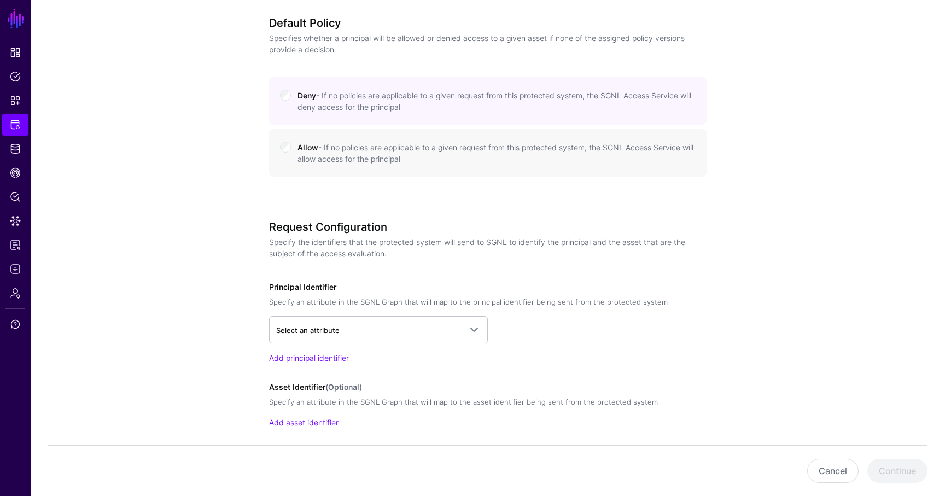
scroll to position [527, 0]
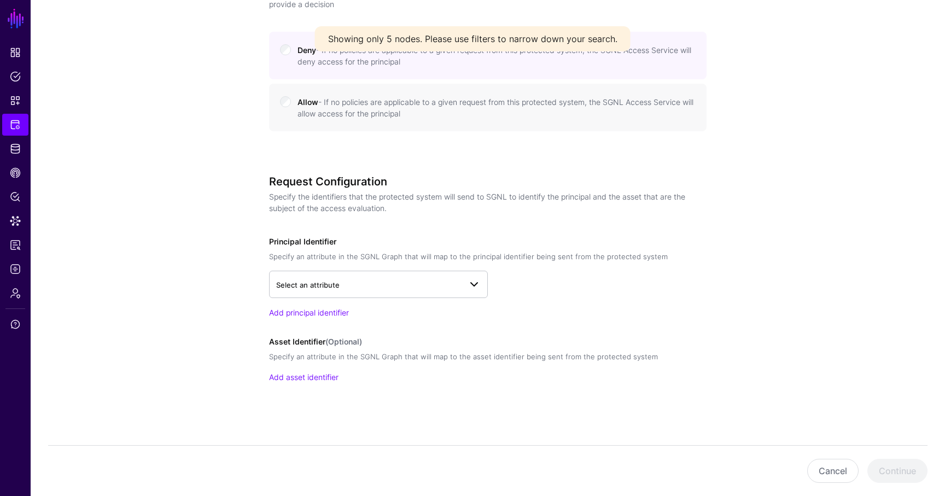
type input "****"
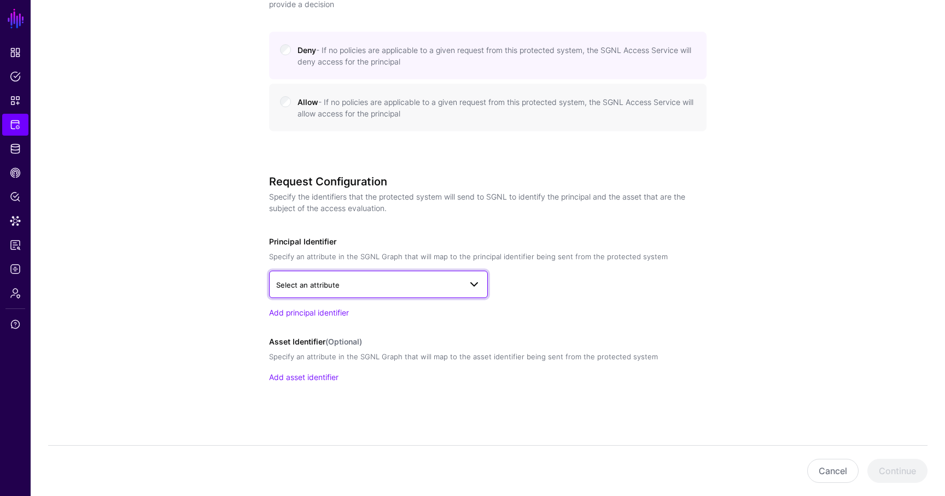
click at [319, 288] on span "Select an attribute" at bounding box center [368, 285] width 185 height 12
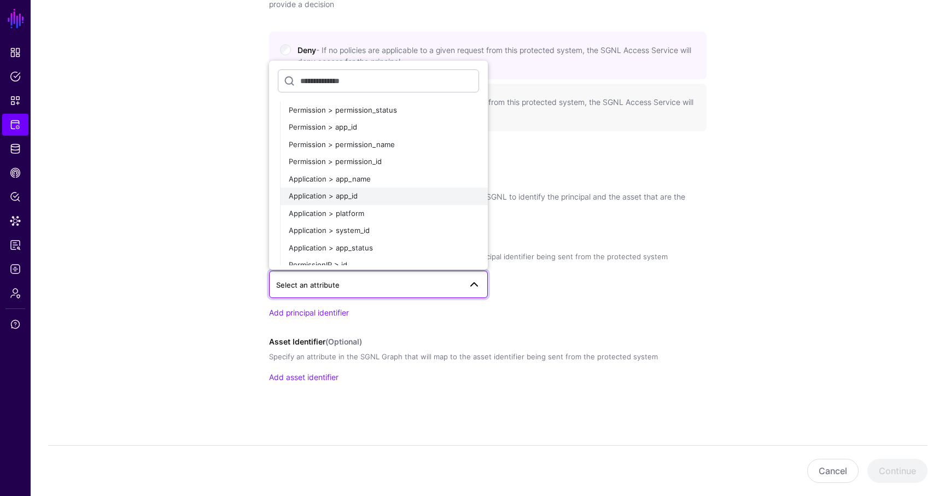
scroll to position [467, 0]
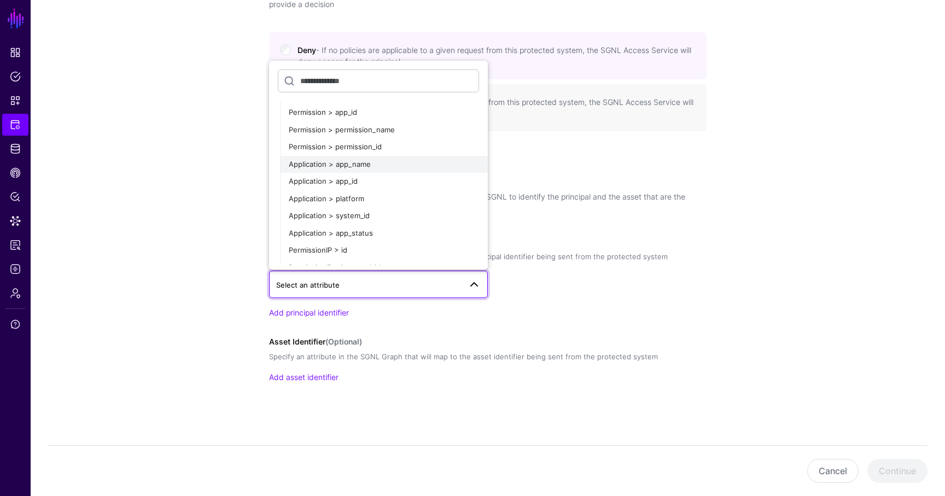
click at [361, 169] on button "Application > app_name" at bounding box center [384, 165] width 208 height 18
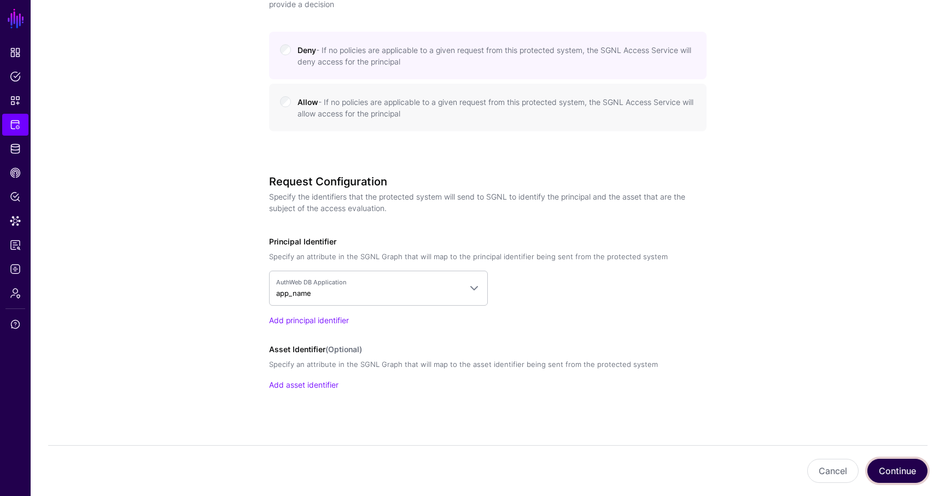
click at [873, 461] on button "Continue" at bounding box center [898, 471] width 60 height 24
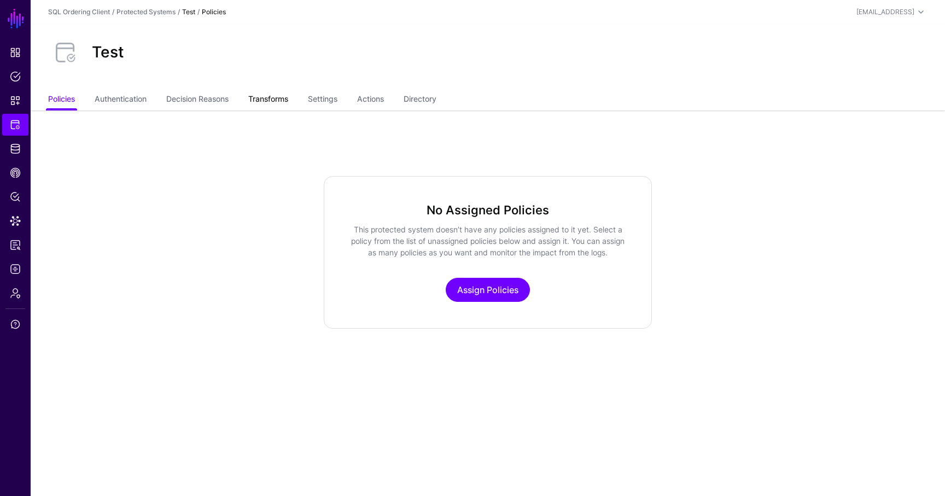
click at [275, 97] on link "Transforms" at bounding box center [268, 100] width 40 height 21
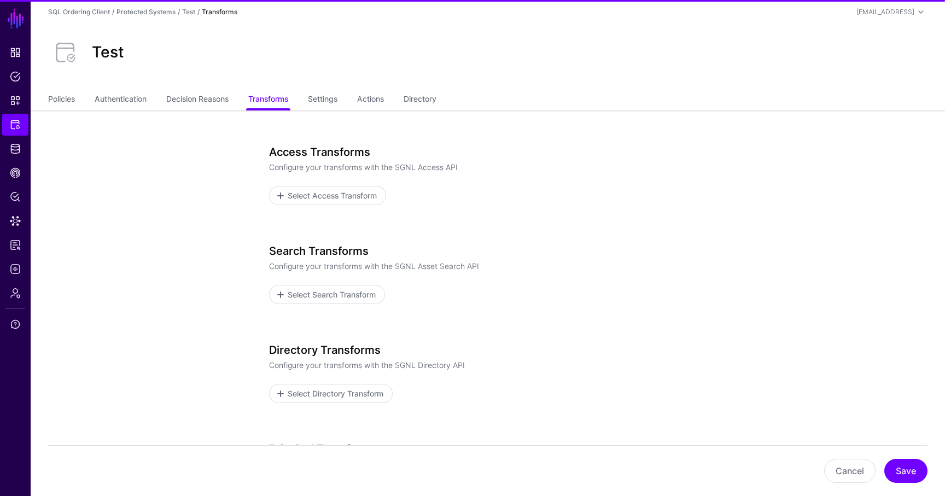
scroll to position [36, 0]
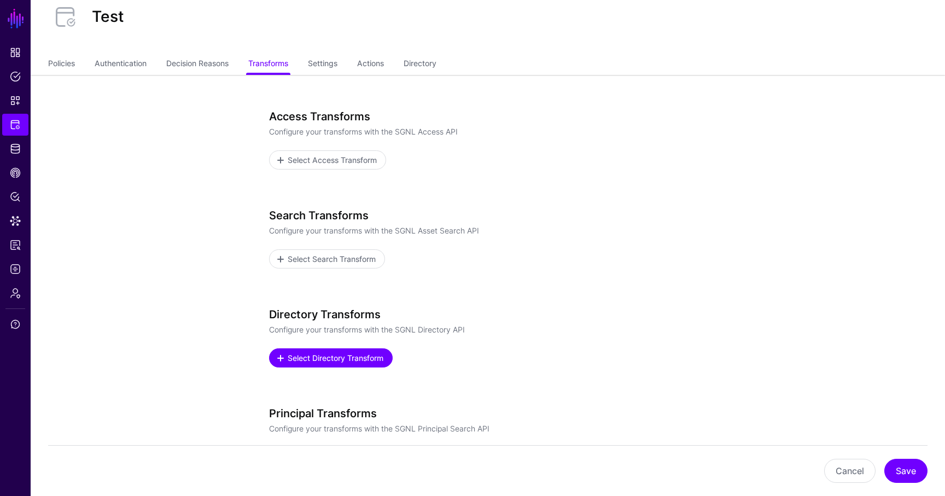
click at [325, 354] on span "Select Directory Transform" at bounding box center [336, 357] width 98 height 11
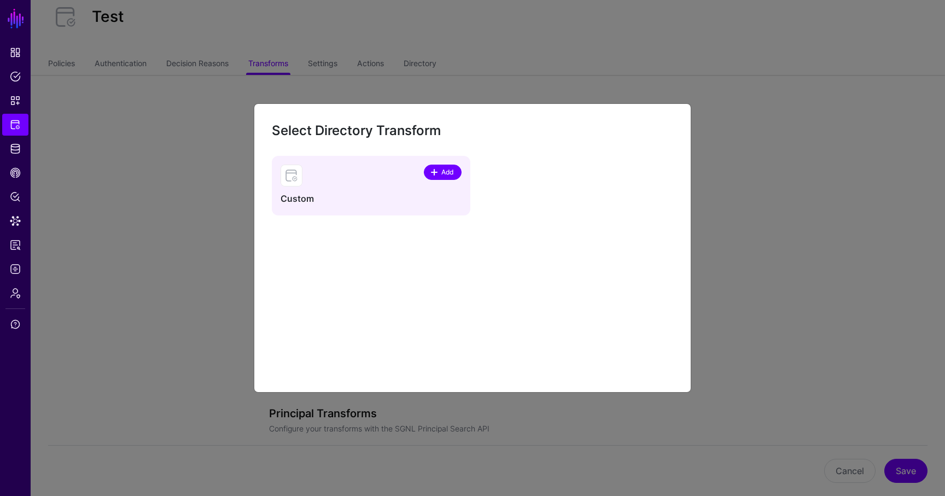
click at [448, 175] on span "Add" at bounding box center [447, 172] width 15 height 10
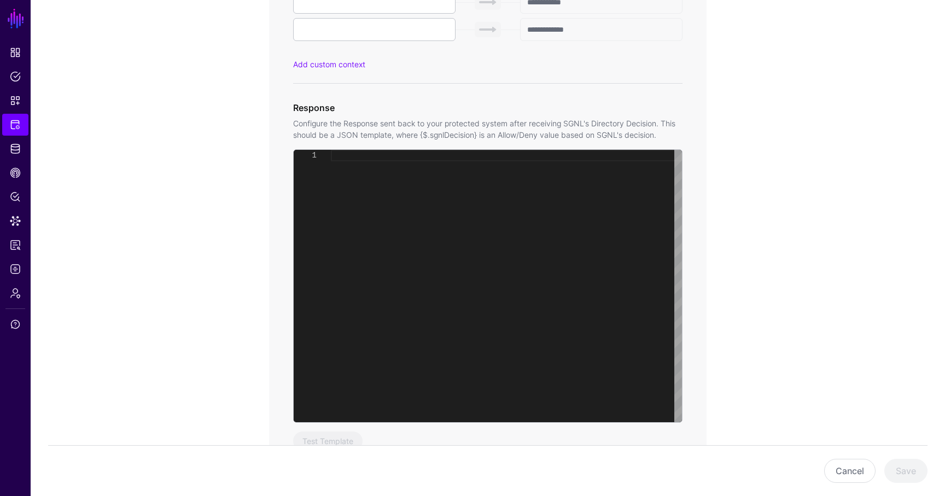
scroll to position [772, 0]
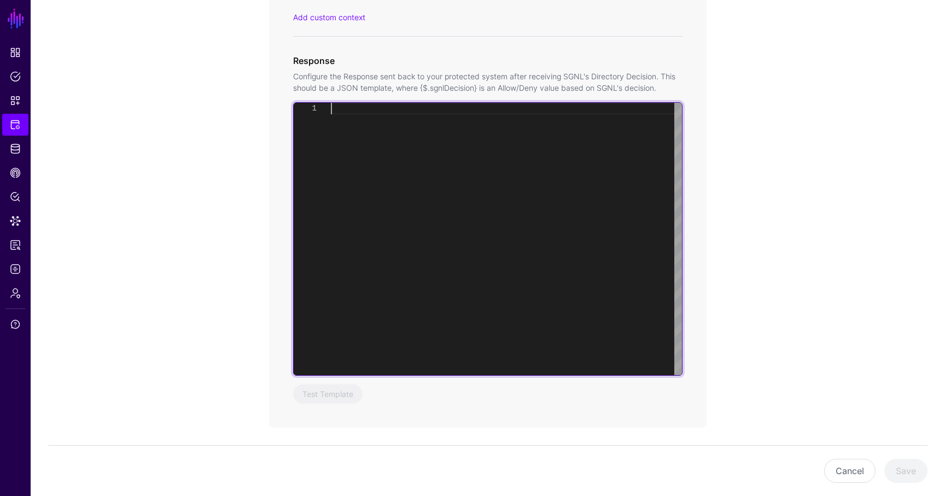
click at [437, 290] on div at bounding box center [506, 239] width 351 height 272
click at [447, 227] on div at bounding box center [506, 239] width 351 height 272
type textarea "**********"
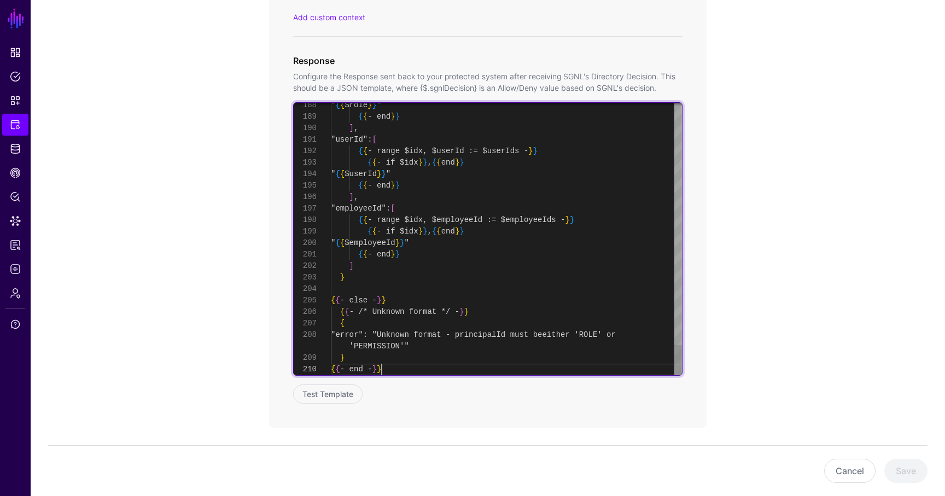
scroll to position [34, 0]
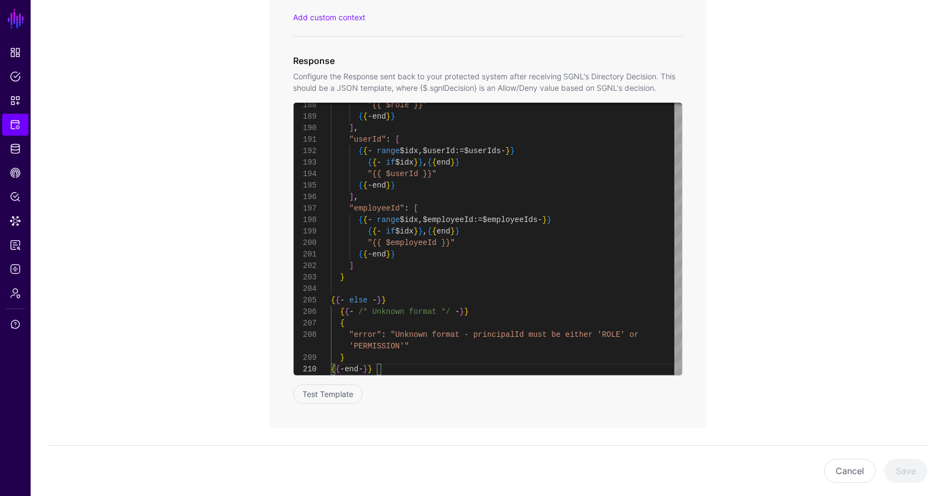
click at [341, 407] on div "**********" at bounding box center [488, 20] width 438 height 816
click at [350, 391] on button "Test Template" at bounding box center [327, 394] width 69 height 19
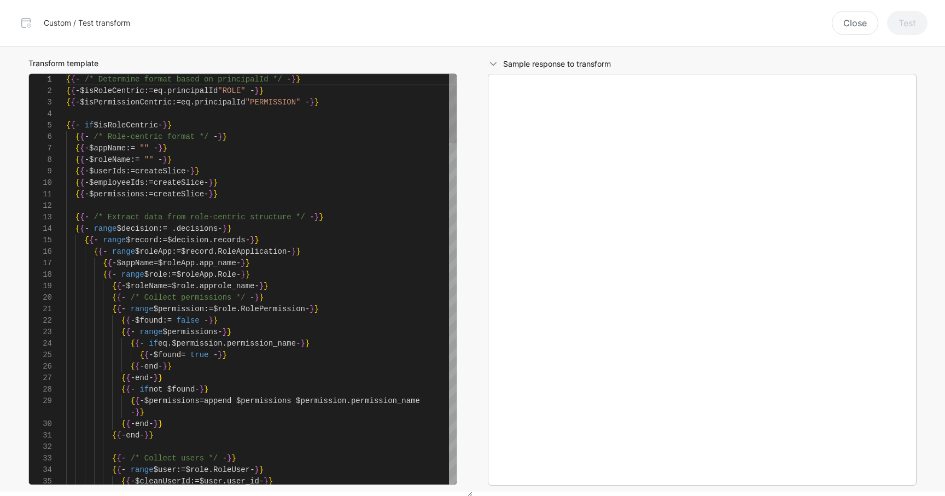
scroll to position [115, 0]
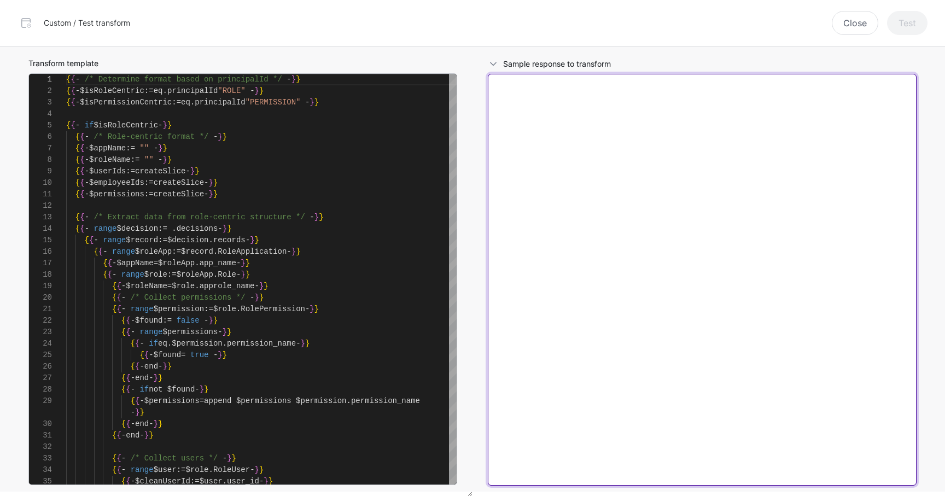
click at [644, 236] on textarea at bounding box center [702, 280] width 429 height 412
paste textarea "**********"
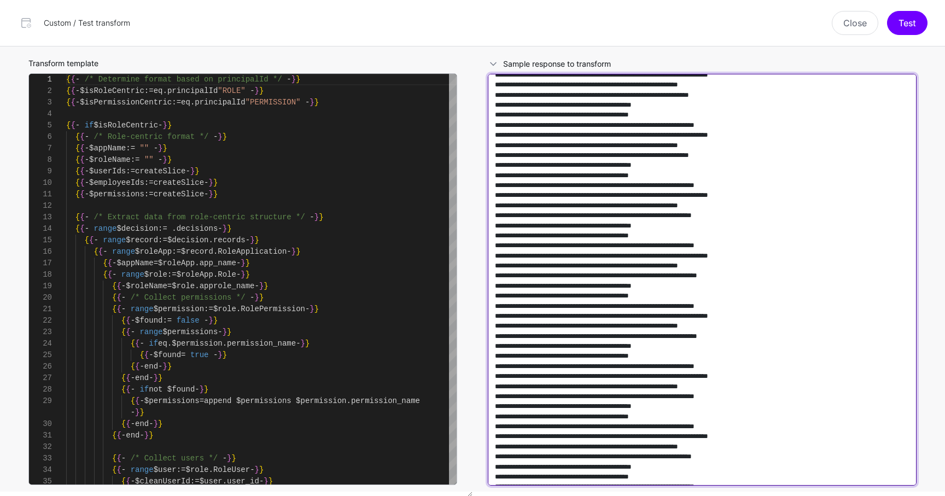
scroll to position [150161, 0]
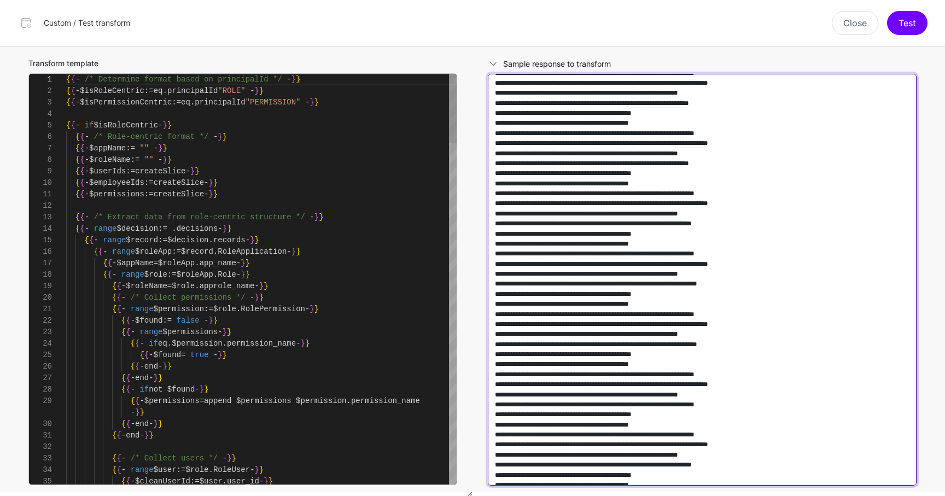
drag, startPoint x: 707, startPoint y: 383, endPoint x: 426, endPoint y: 192, distance: 339.9
click at [426, 193] on div "Transform template 1 2 3 4 5 6 7 8 9 10 11 12 13 14 15 16 17 18 19 20 21 22 23 …" at bounding box center [472, 271] width 919 height 450
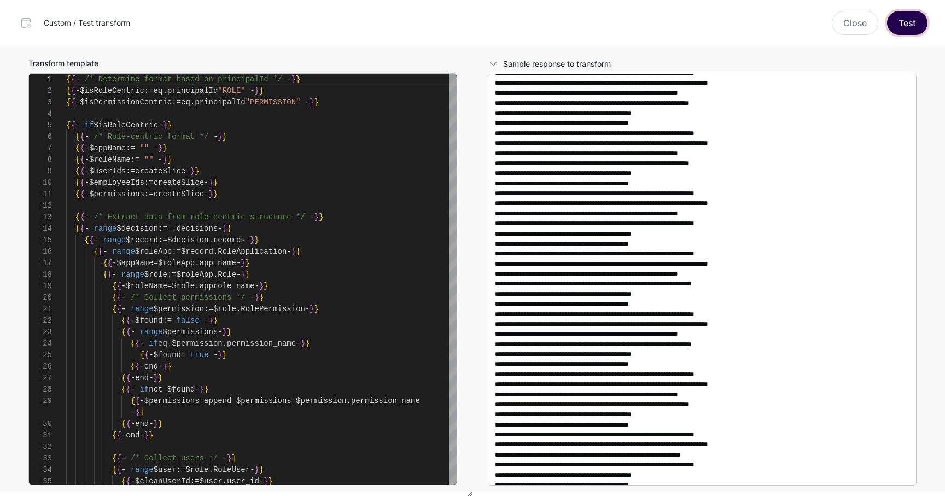
click at [912, 24] on button "Test" at bounding box center [907, 23] width 40 height 24
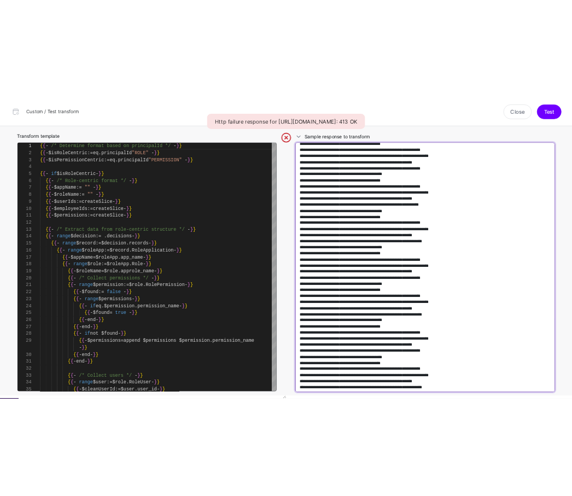
scroll to position [132046, 0]
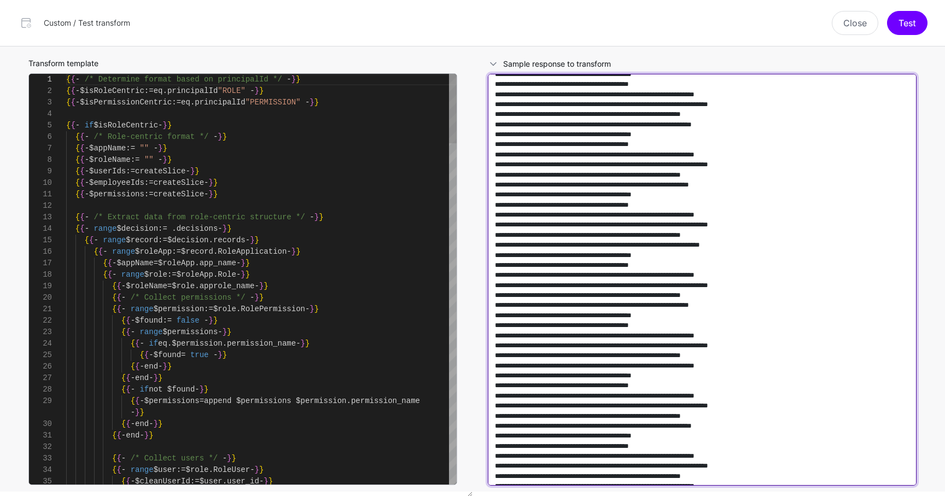
drag, startPoint x: 704, startPoint y: 242, endPoint x: 429, endPoint y: 216, distance: 275.3
click at [429, 216] on div "Transform template 1 2 3 4 5 6 7 8 9 10 11 12 13 14 15 16 17 18 19 20 21 22 23 …" at bounding box center [472, 271] width 919 height 450
type textarea "**********"
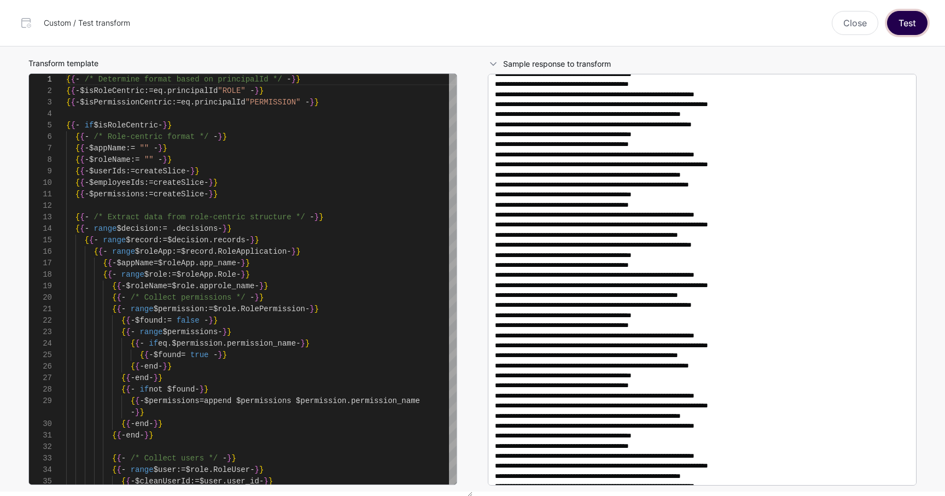
click at [910, 20] on button "Test" at bounding box center [907, 23] width 40 height 24
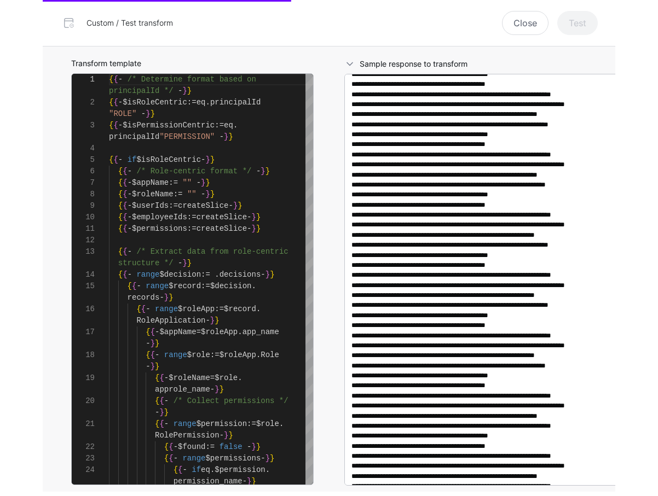
scroll to position [219963, 0]
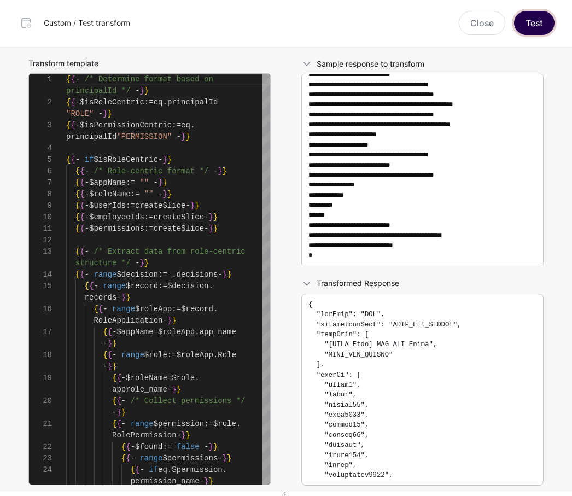
click at [539, 21] on button "Test" at bounding box center [534, 23] width 40 height 24
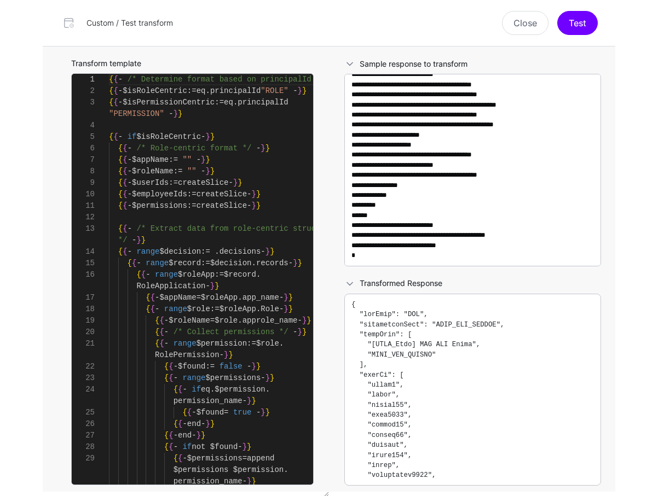
scroll to position [103, 0]
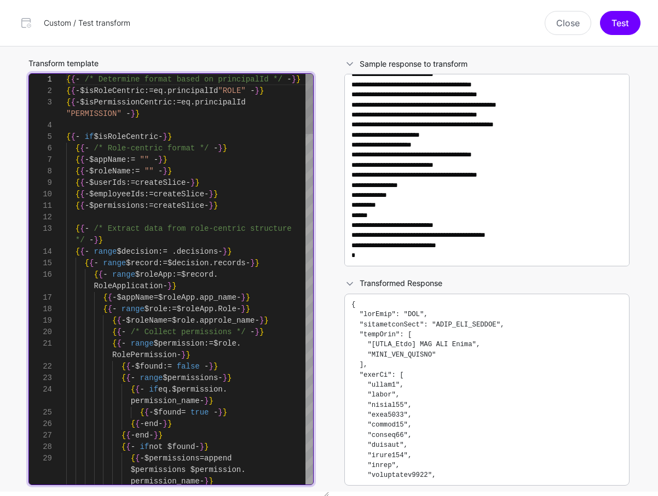
type textarea "**********"
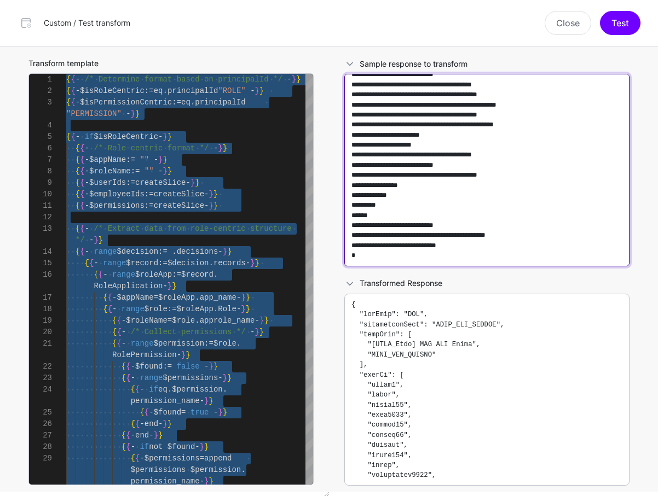
click at [548, 137] on textarea at bounding box center [486, 170] width 285 height 193
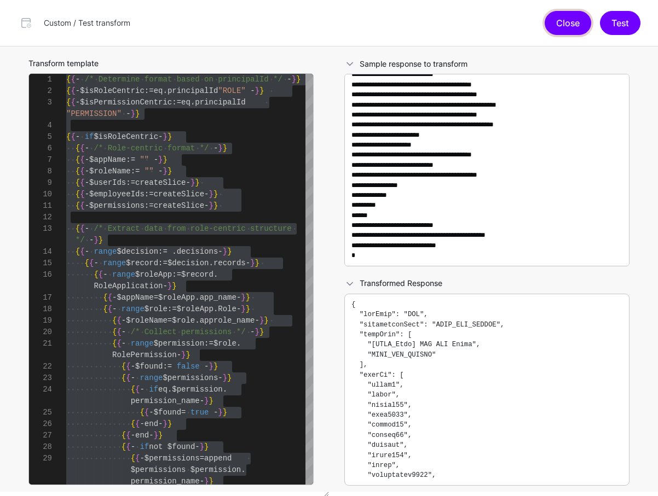
click at [559, 30] on button "Close" at bounding box center [567, 23] width 46 height 24
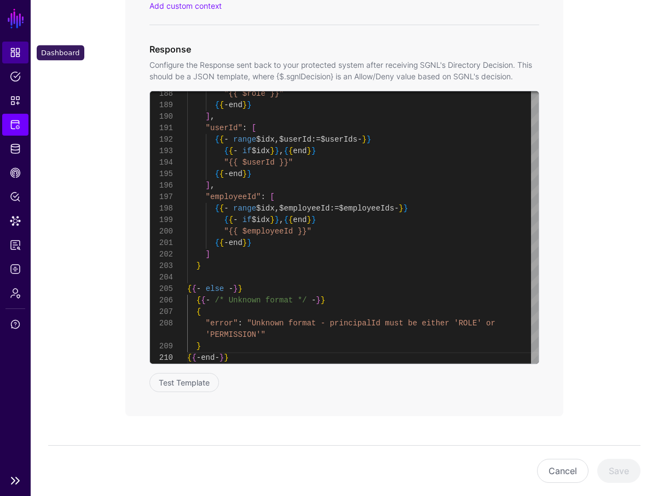
click at [9, 48] on link "Dashboard" at bounding box center [15, 53] width 26 height 22
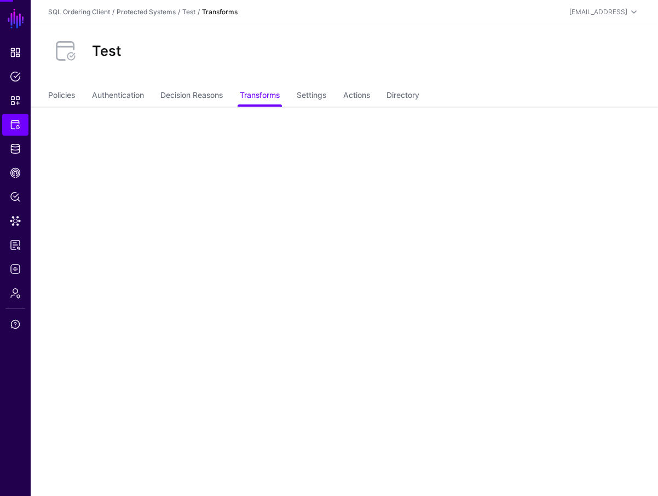
scroll to position [156, 0]
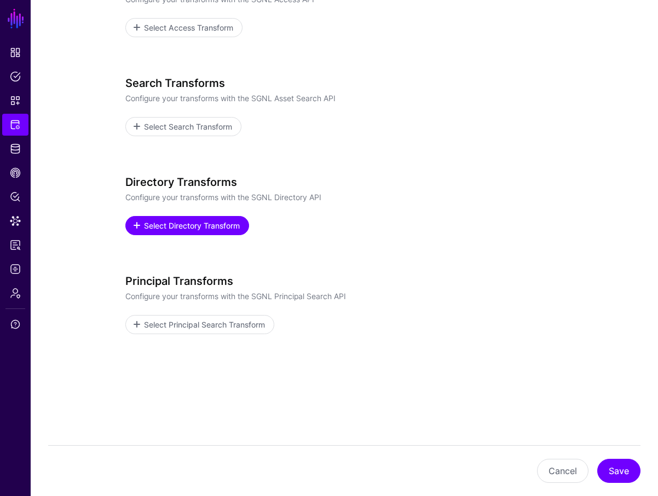
click at [177, 219] on link "Select Directory Transform" at bounding box center [187, 225] width 124 height 19
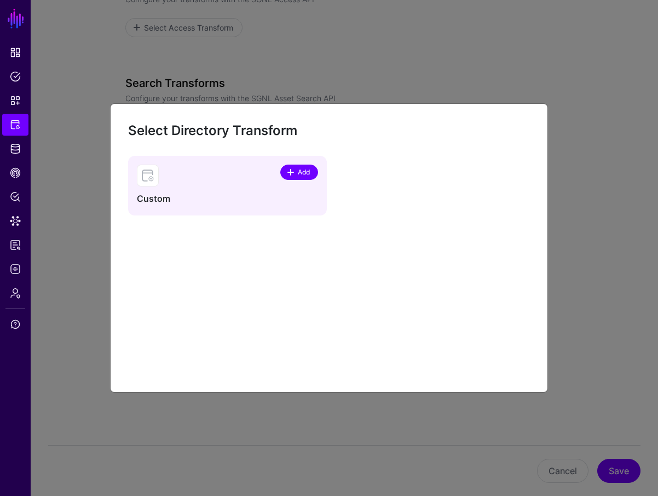
click at [298, 172] on span "Add" at bounding box center [304, 172] width 15 height 10
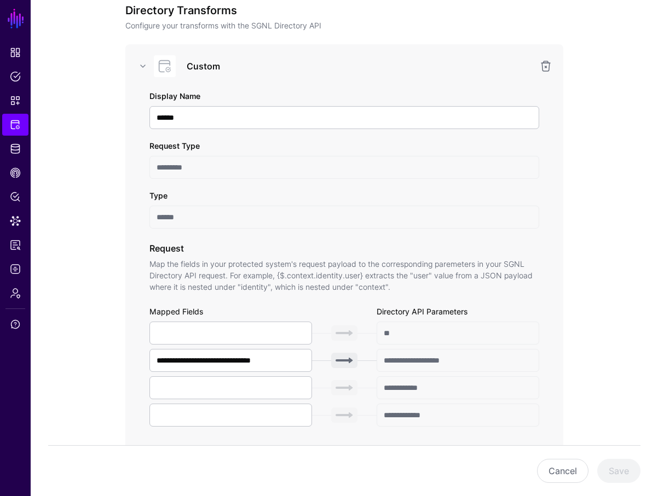
scroll to position [495, 0]
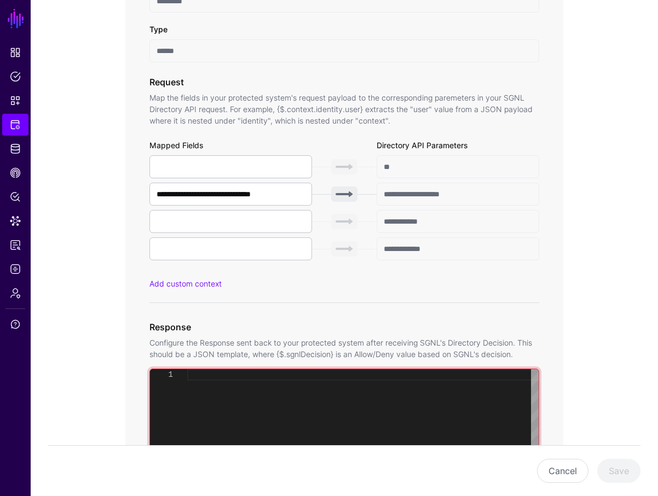
click at [258, 390] on div at bounding box center [362, 505] width 351 height 272
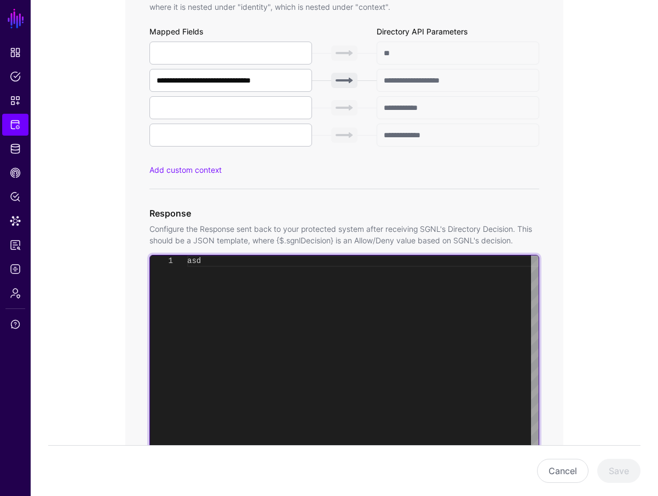
scroll to position [805, 0]
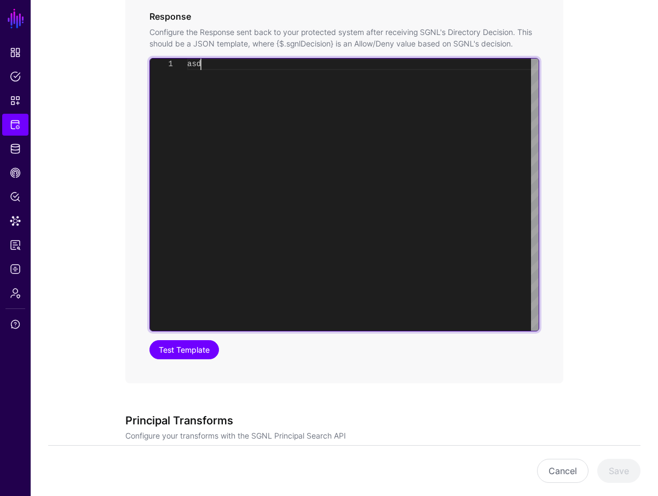
type textarea "***"
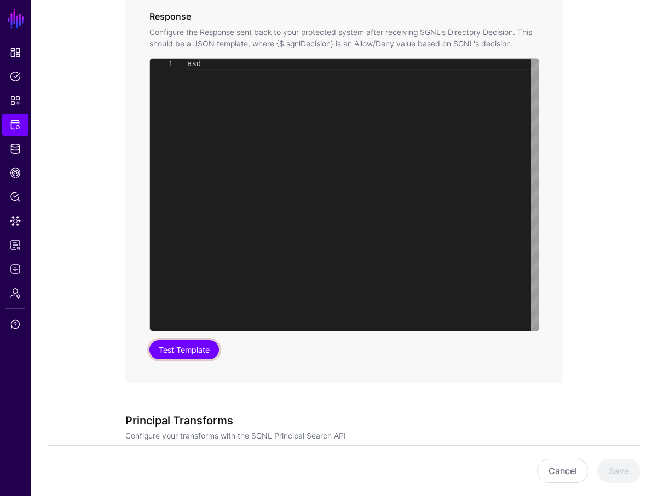
click at [200, 352] on button "Test Template" at bounding box center [183, 349] width 69 height 19
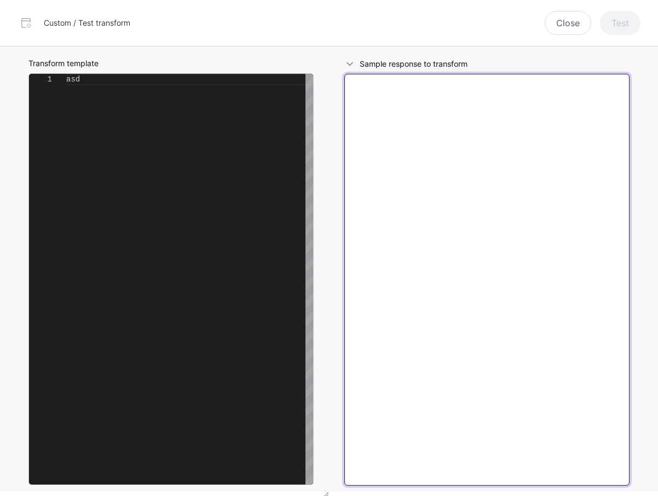
click at [516, 189] on textarea at bounding box center [486, 280] width 285 height 412
paste textarea "**********"
type textarea "**********"
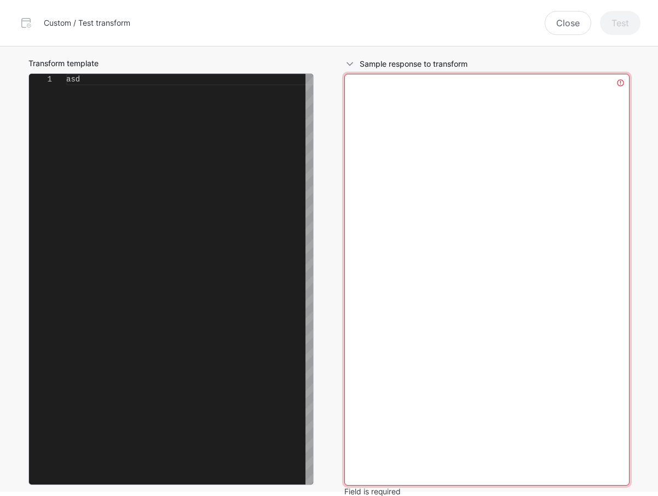
click at [507, 257] on textarea at bounding box center [486, 280] width 285 height 412
paste textarea "**********"
type textarea "**********"
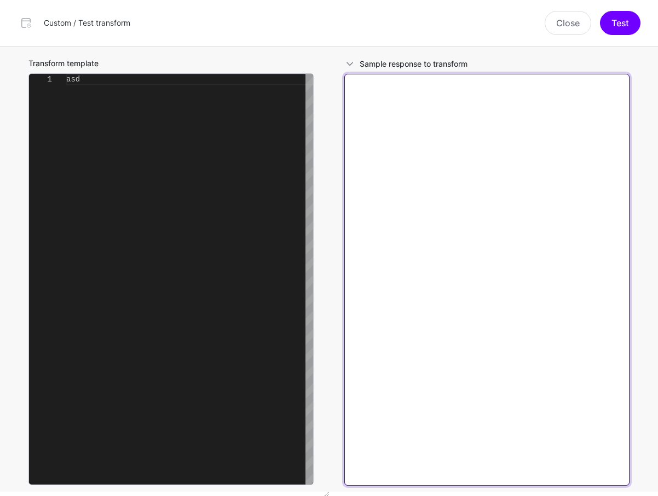
scroll to position [0, 0]
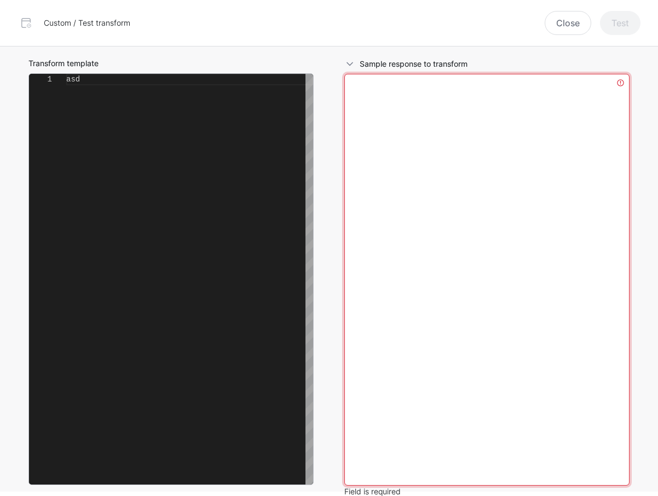
click at [580, 172] on textarea at bounding box center [486, 280] width 285 height 412
paste textarea "**********"
type textarea "**********"
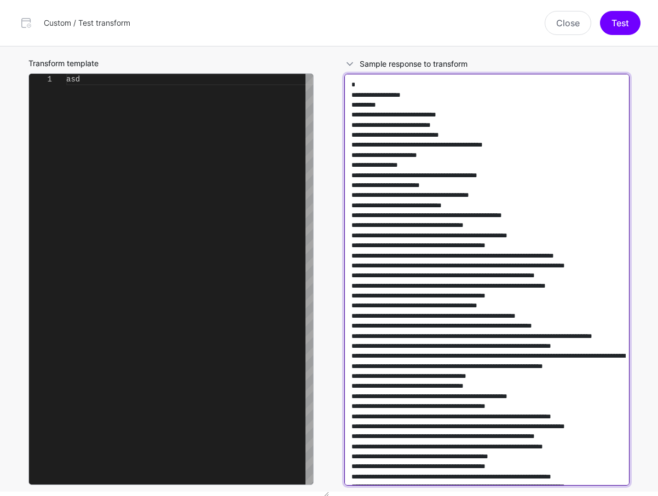
click at [443, 271] on textarea at bounding box center [486, 280] width 285 height 412
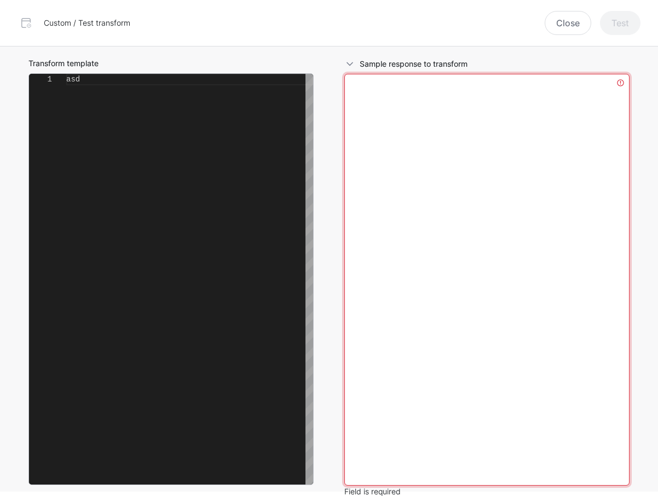
click at [557, 191] on textarea at bounding box center [486, 280] width 285 height 412
paste textarea "**********"
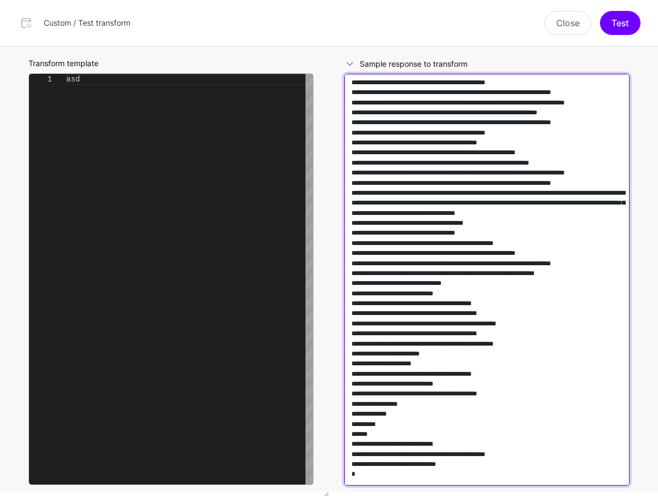
scroll to position [282383, 0]
drag, startPoint x: 561, startPoint y: 277, endPoint x: 392, endPoint y: 288, distance: 169.4
click at [392, 288] on textarea at bounding box center [486, 280] width 285 height 412
type textarea "**********"
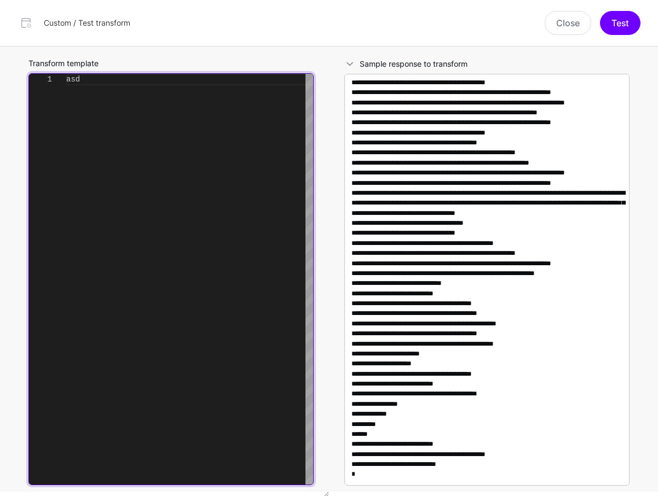
click at [228, 193] on div "asd" at bounding box center [189, 279] width 247 height 411
type textarea "**********"
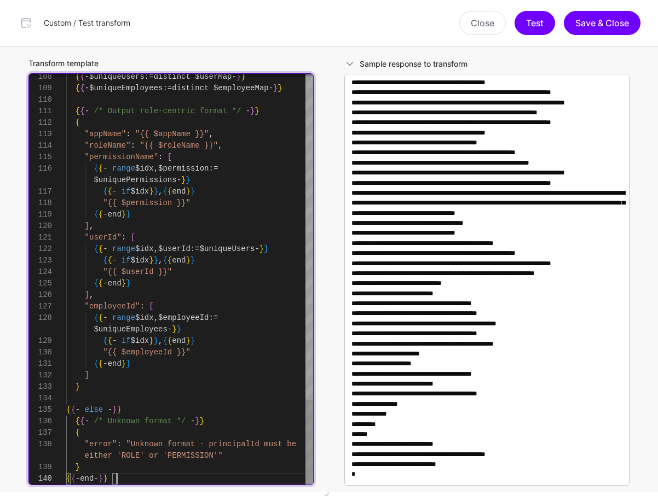
scroll to position [23, 0]
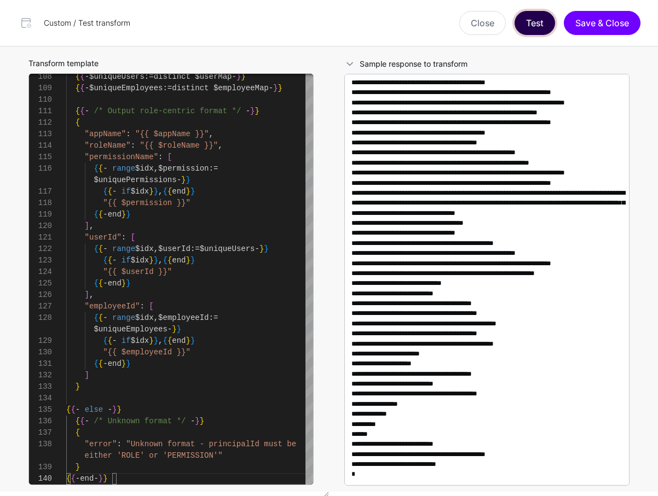
click at [538, 19] on button "Test" at bounding box center [534, 23] width 40 height 24
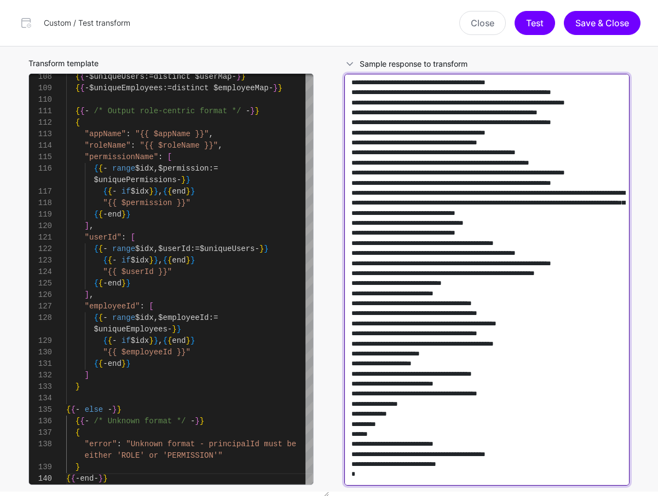
scroll to position [225112, 0]
drag, startPoint x: 554, startPoint y: 317, endPoint x: 278, endPoint y: 135, distance: 330.9
click at [278, 135] on div "Transform template 108 109 110 111 112 113 114 115 116 117 118 119 120 121 122 …" at bounding box center [328, 271] width 631 height 450
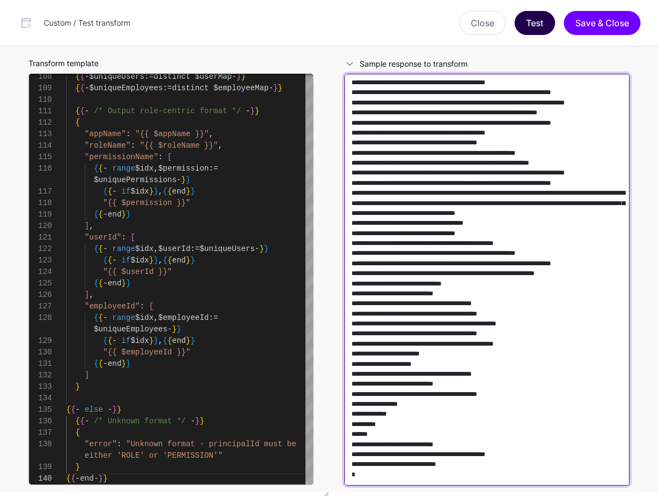
type textarea "**********"
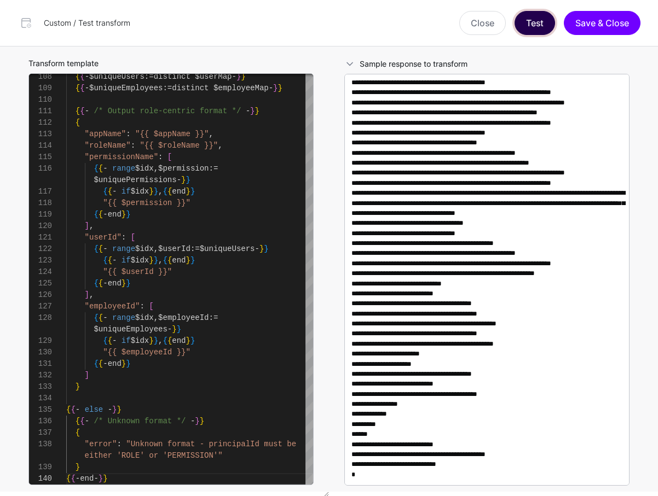
click at [542, 22] on button "Test" at bounding box center [534, 23] width 40 height 24
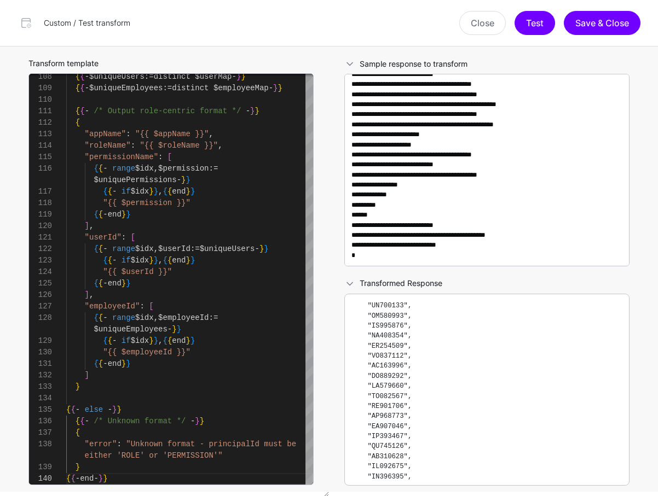
scroll to position [29664, 0]
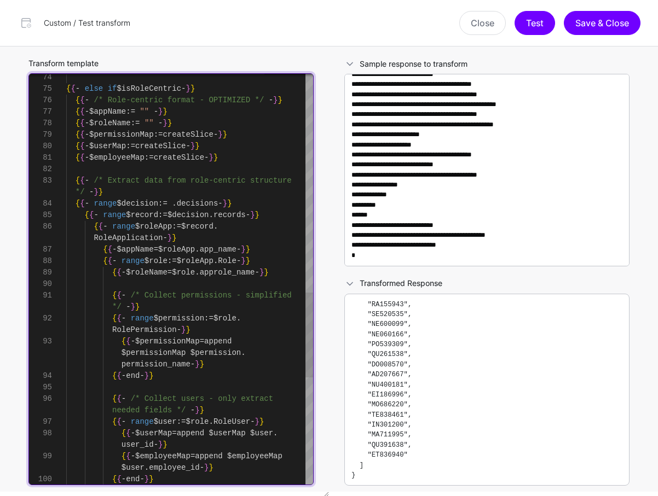
click at [237, 100] on div "$user . employee_id - } } { { - end - } } { { - $employeeMap = append $employee…" at bounding box center [189, 8] width 247 height 1987
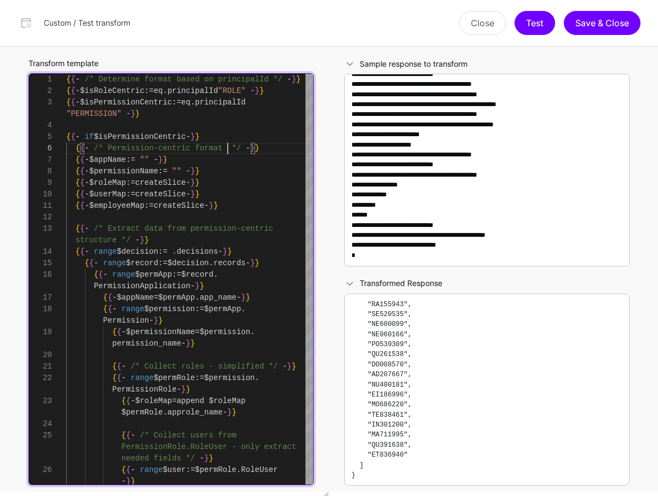
type textarea "**********"
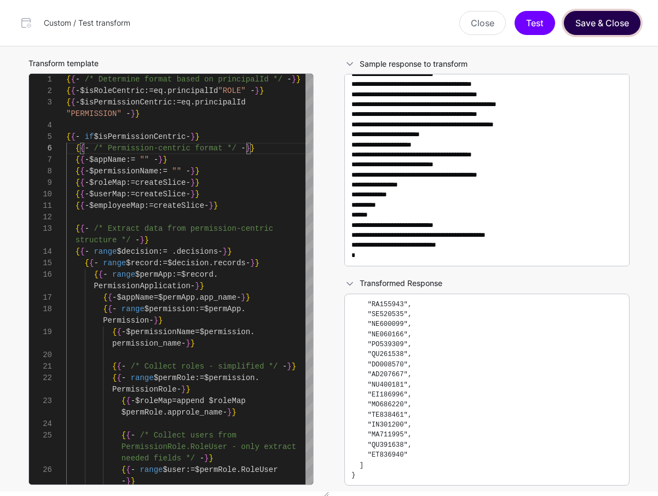
click at [599, 17] on button "Save & Close" at bounding box center [601, 23] width 77 height 24
type textarea "**********"
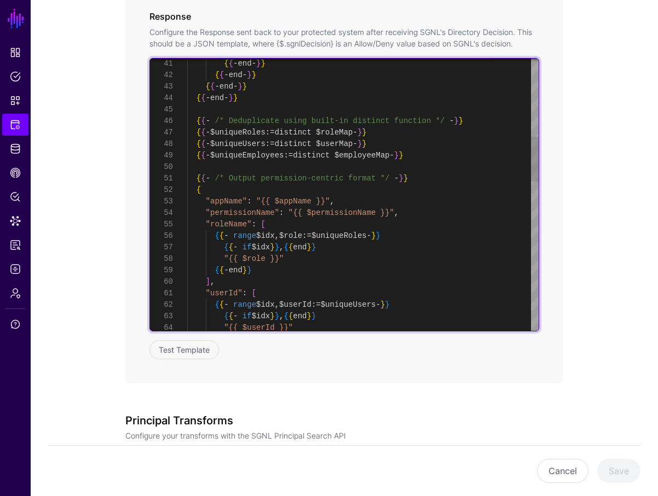
scroll to position [92, 0]
click at [458, 259] on div "{ { - end - } } { { - end - } } { { - end - } } { { - end - } } { { - /* Dedupl…" at bounding box center [362, 408] width 351 height 1643
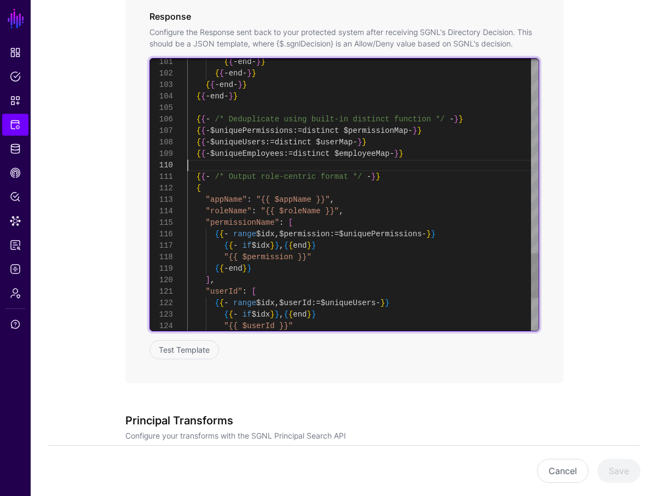
scroll to position [11, 0]
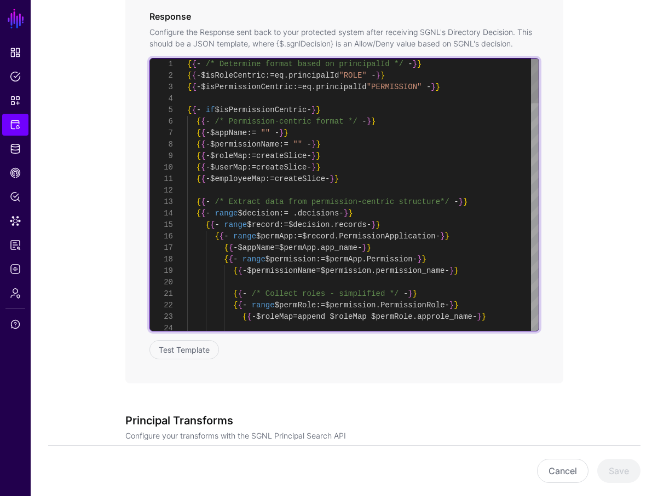
scroll to position [80, 0]
type textarea "**********"
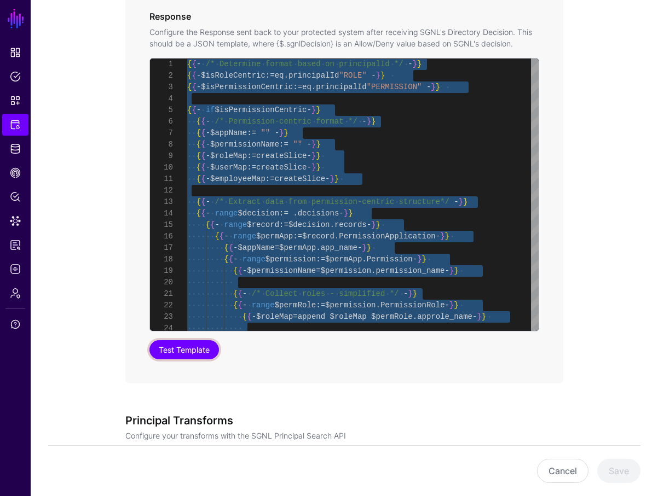
click at [171, 348] on button "Test Template" at bounding box center [183, 349] width 69 height 19
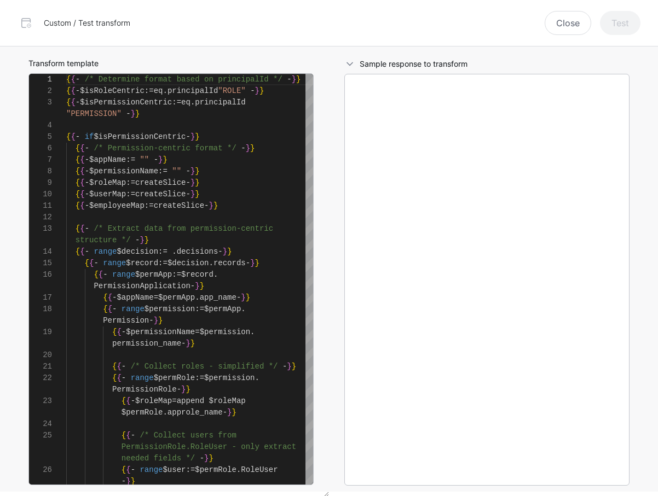
scroll to position [103, 0]
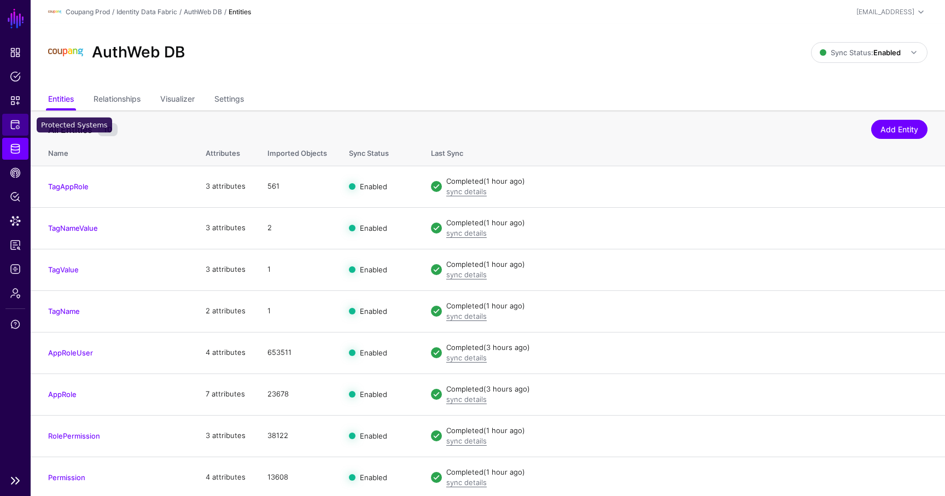
click at [15, 132] on link "Protected Systems" at bounding box center [15, 125] width 26 height 22
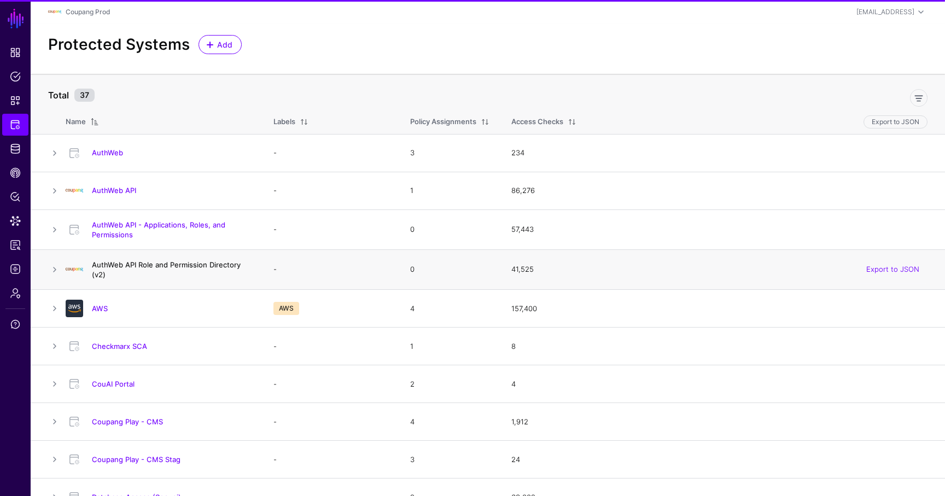
click at [153, 269] on link "AuthWeb API Role and Permission Directory (v2)" at bounding box center [166, 269] width 149 height 19
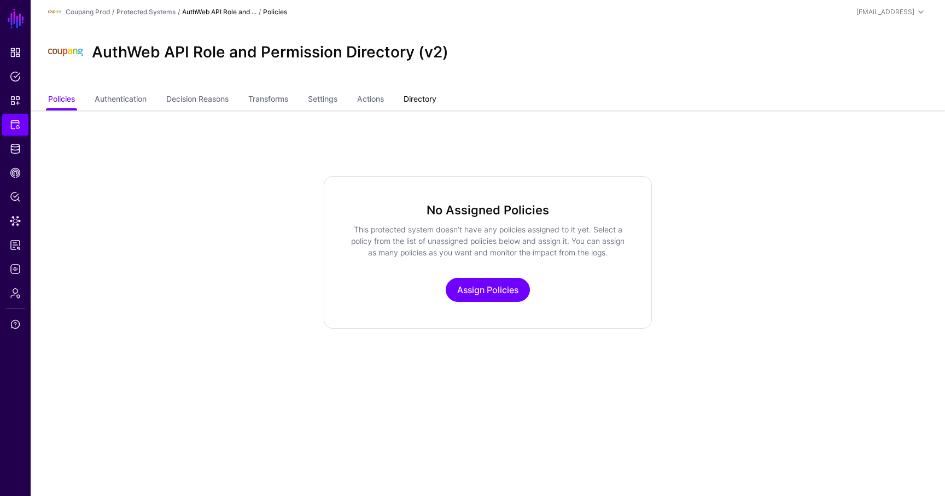
click at [437, 96] on link "Directory" at bounding box center [420, 100] width 33 height 21
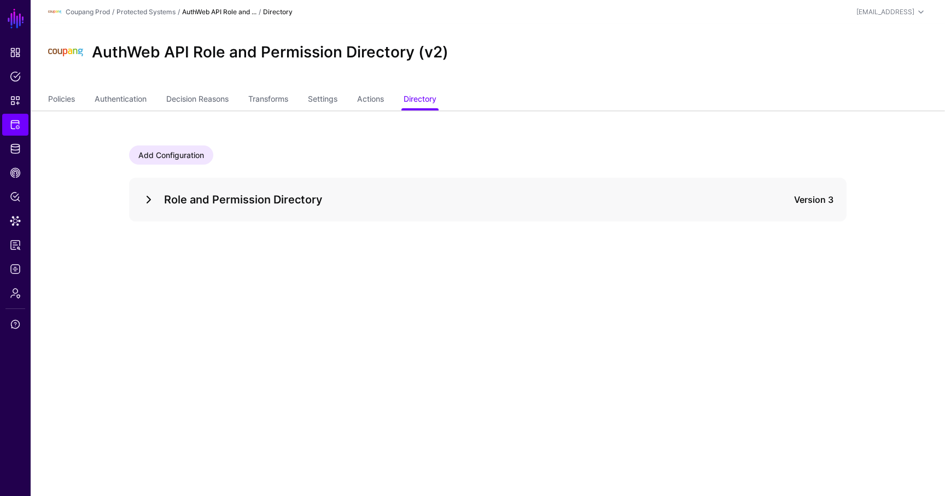
click at [145, 199] on link at bounding box center [148, 199] width 13 height 13
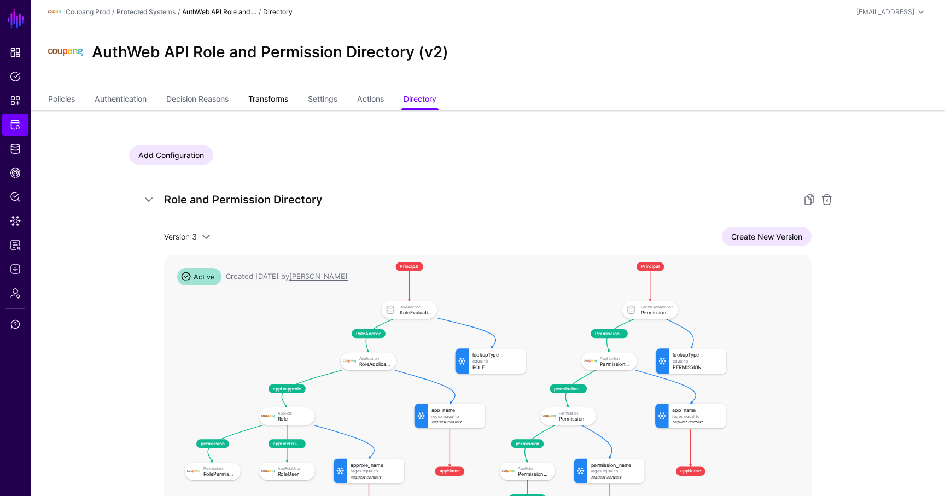
click at [281, 103] on link "Transforms" at bounding box center [268, 100] width 40 height 21
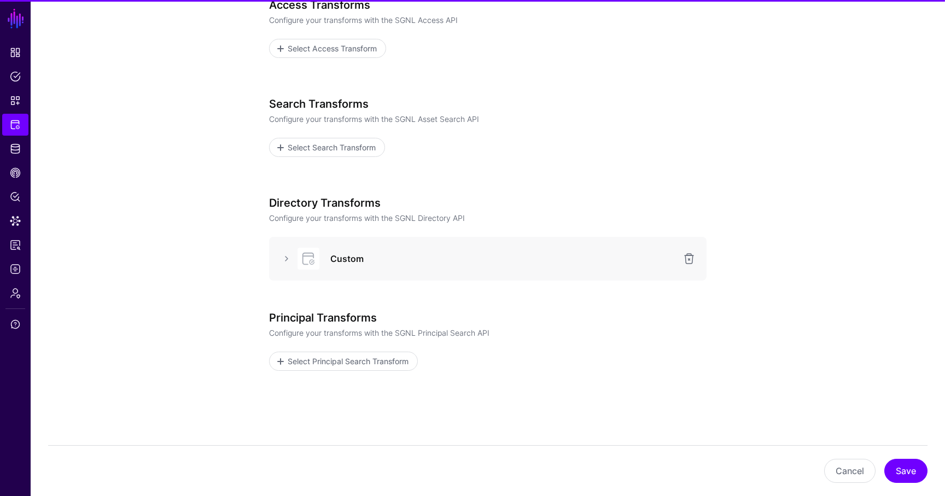
scroll to position [184, 0]
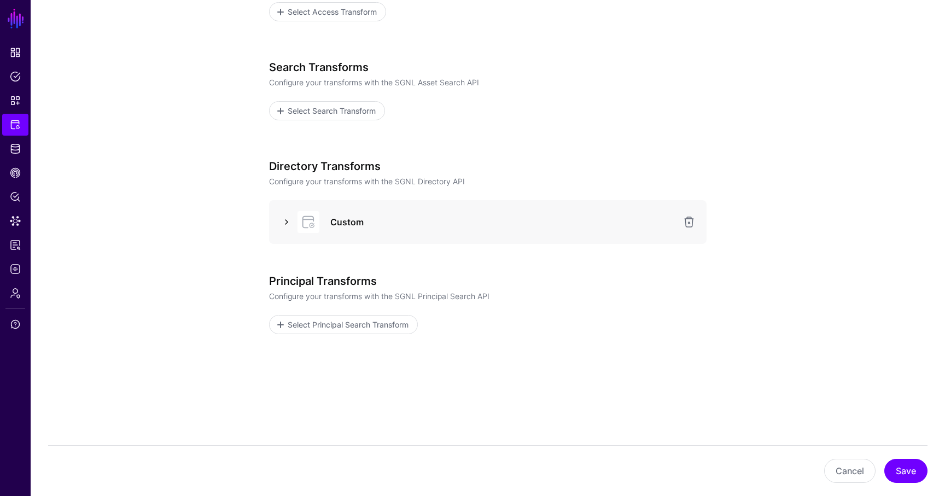
click at [290, 218] on link at bounding box center [286, 222] width 13 height 13
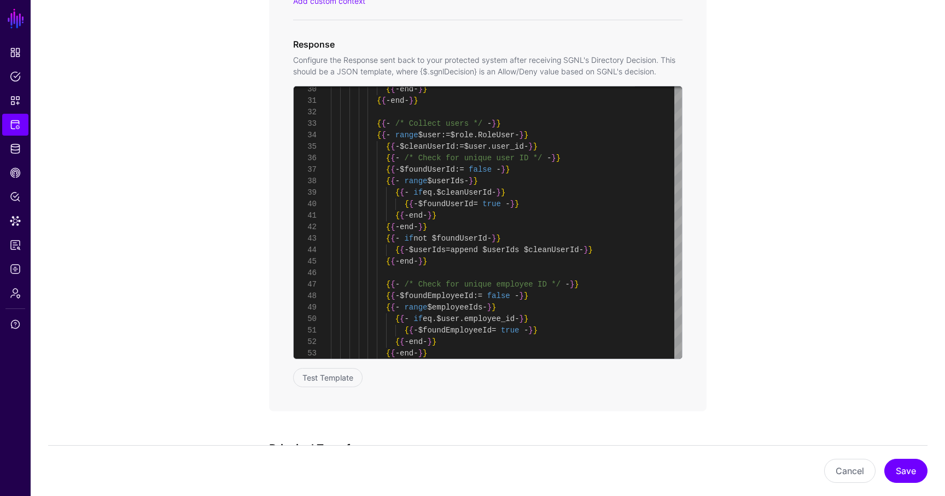
scroll to position [1067, 0]
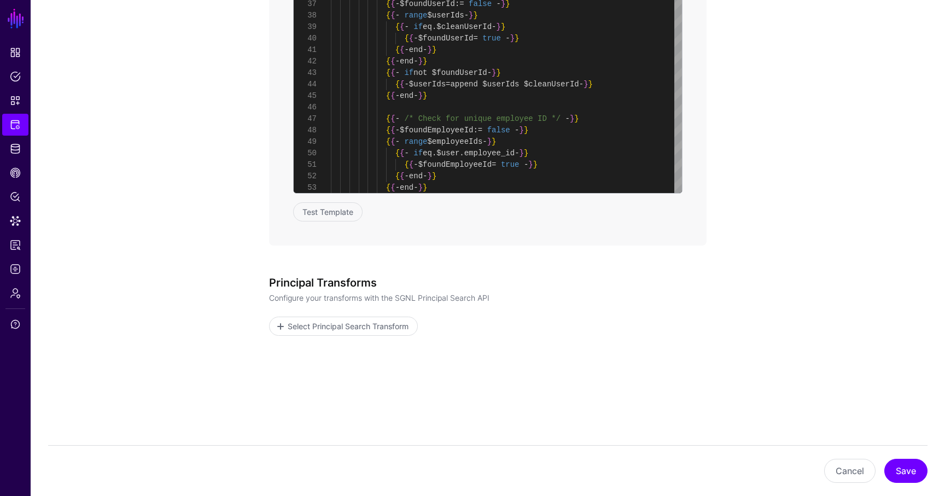
click at [324, 199] on div "30 31 32 33 34 35 36 37 38 39 40 41 42 43 44 45 46 47 48 49 50 51 52 53 { { - e…" at bounding box center [488, 70] width 390 height 301
click at [324, 205] on button "Test Template" at bounding box center [327, 211] width 69 height 19
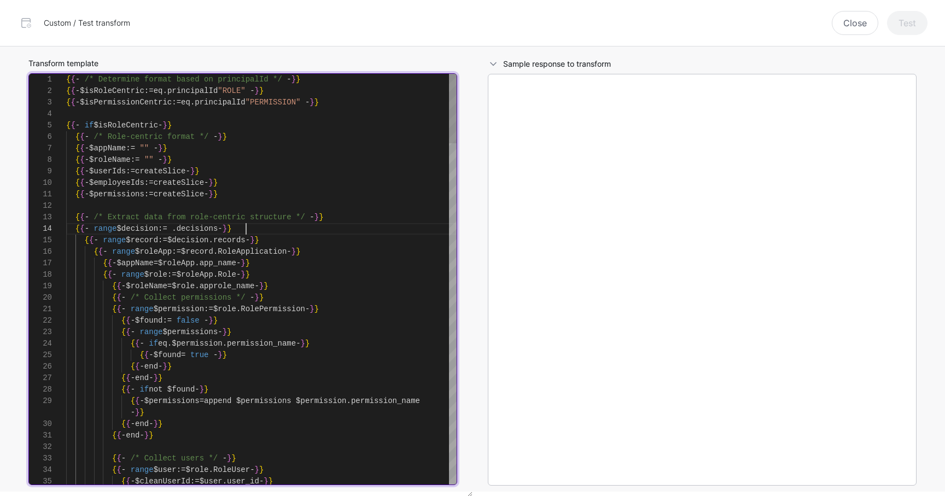
scroll to position [34, 0]
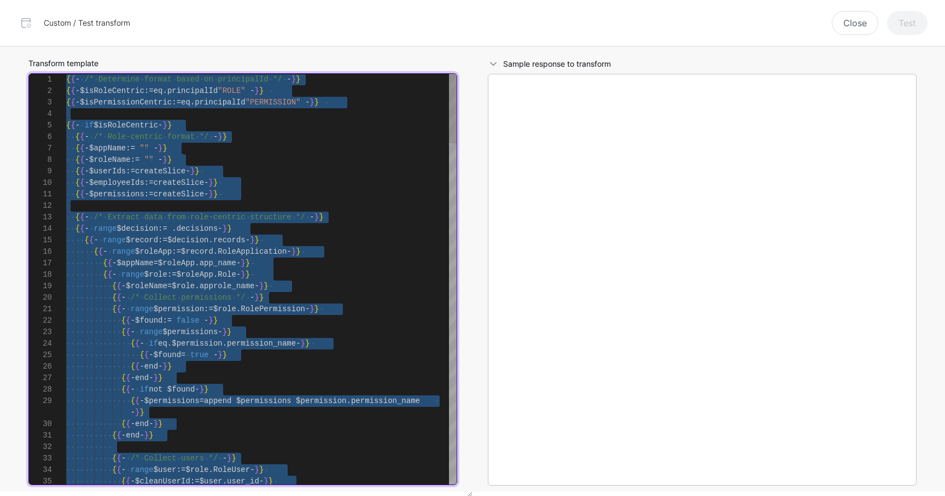
type textarea "**********"
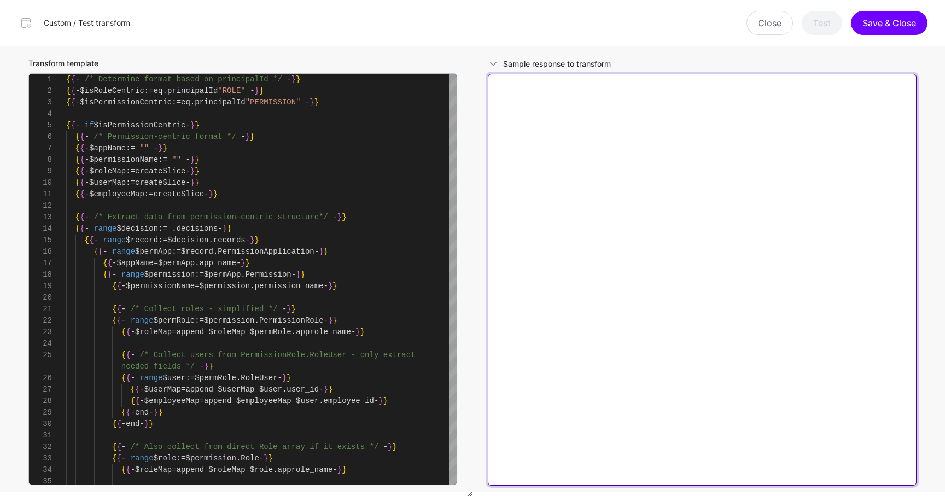
click at [531, 135] on textarea at bounding box center [702, 280] width 429 height 412
paste textarea "**********"
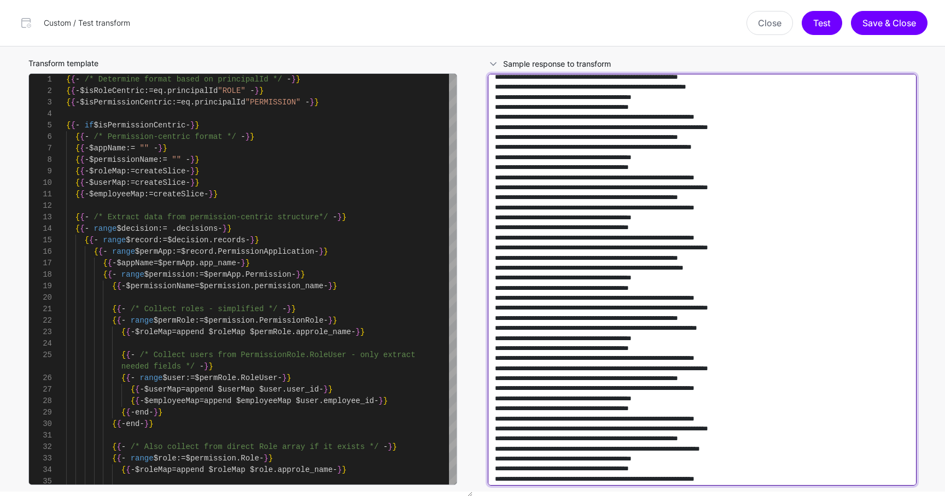
scroll to position [139563, 0]
drag, startPoint x: 706, startPoint y: 403, endPoint x: 412, endPoint y: 174, distance: 372.3
click at [412, 174] on div "Transform template 33 34 35 30 31 32 27 28 29 25 26 22 23 24 19 20 21 16 17 18 …" at bounding box center [472, 271] width 919 height 450
type textarea "**********"
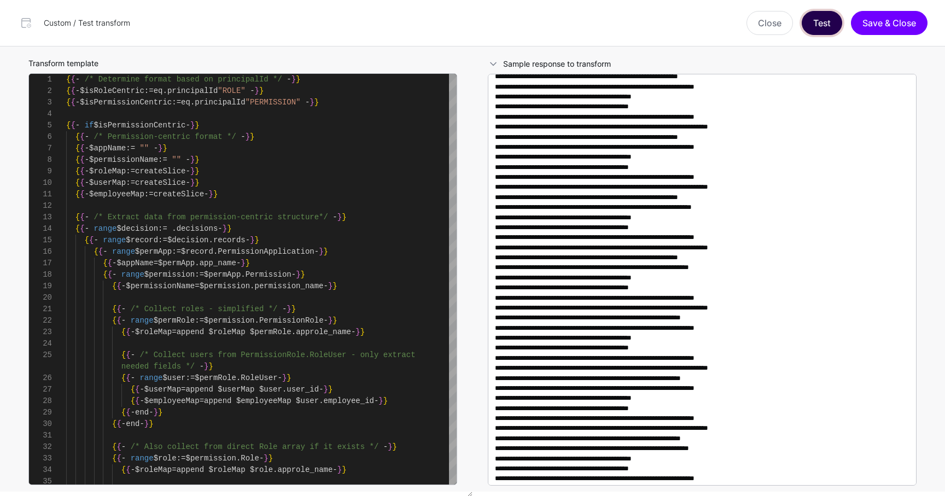
click at [816, 20] on button "Test" at bounding box center [822, 23] width 40 height 24
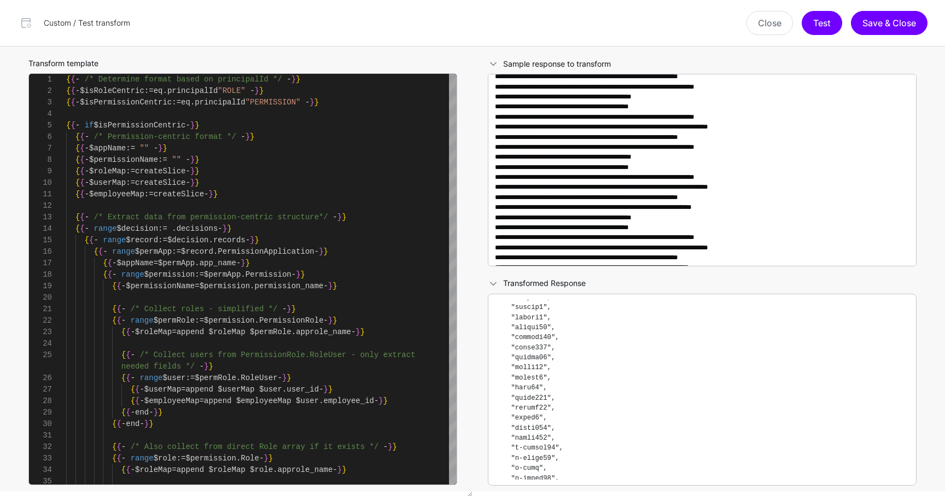
scroll to position [14834, 0]
click at [902, 27] on button "Save & Close" at bounding box center [889, 23] width 77 height 24
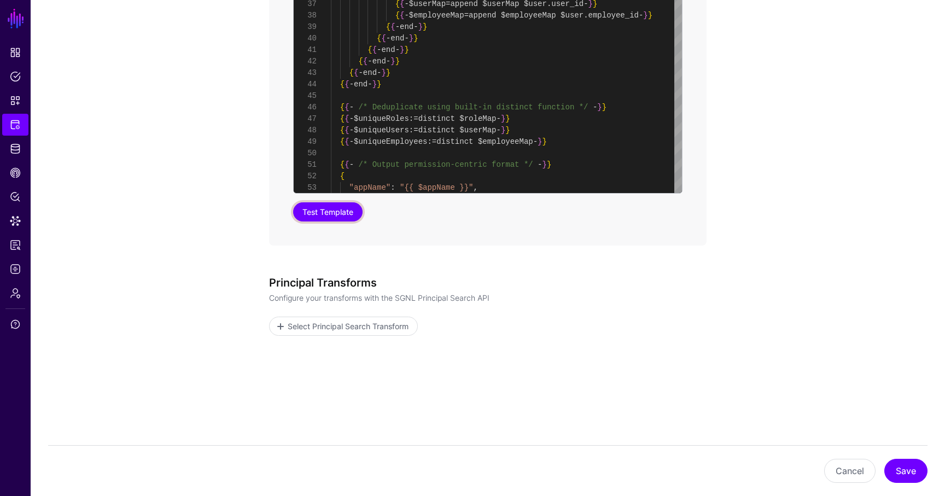
type textarea "**********"
click at [911, 473] on button "Save" at bounding box center [906, 471] width 43 height 24
